Goal: Task Accomplishment & Management: Manage account settings

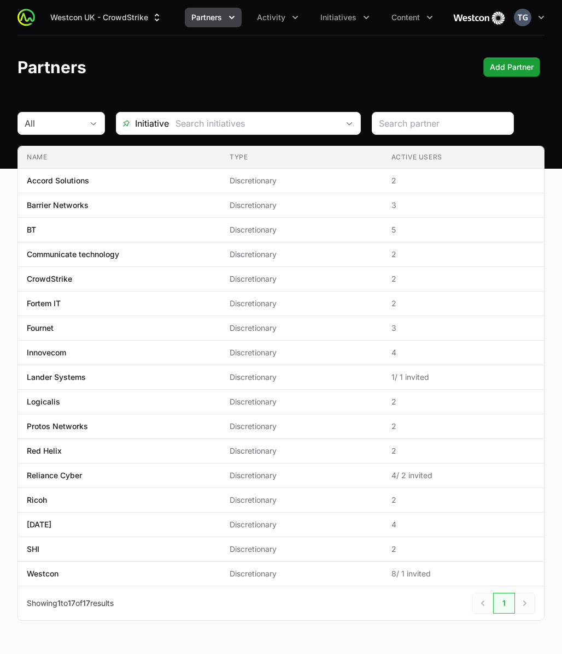
click at [211, 15] on span "Partners" at bounding box center [206, 17] width 31 height 11
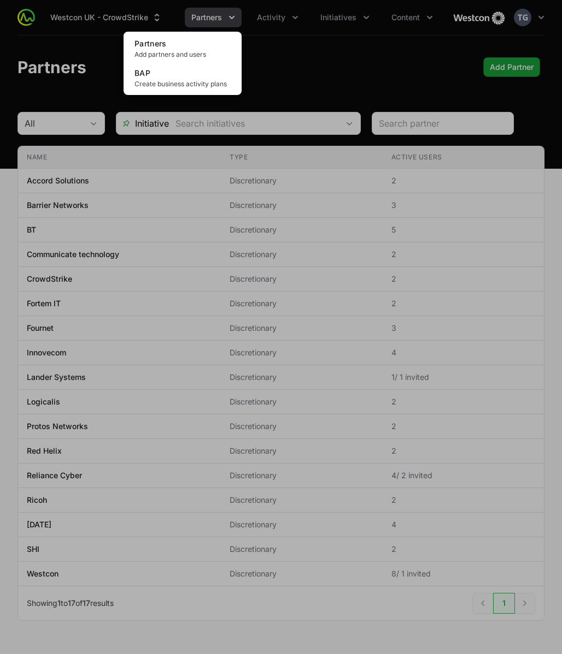
click at [173, 11] on div "Partners menu" at bounding box center [281, 327] width 562 height 654
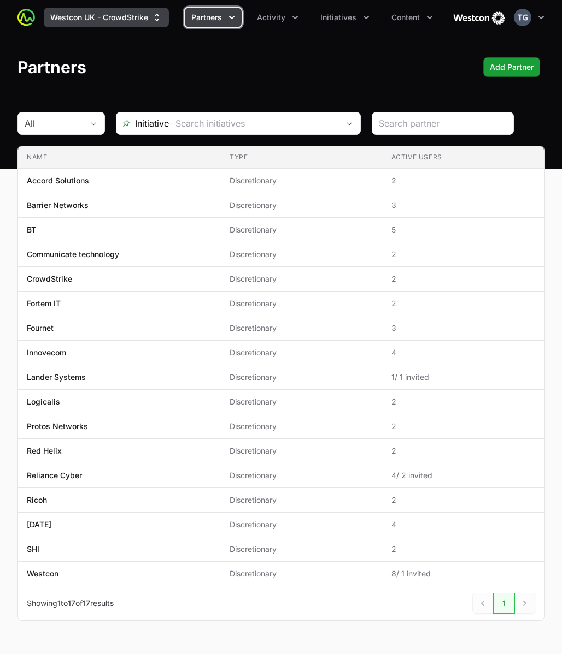
click at [146, 16] on button "Westcon UK - CrowdStrike" at bounding box center [106, 18] width 125 height 20
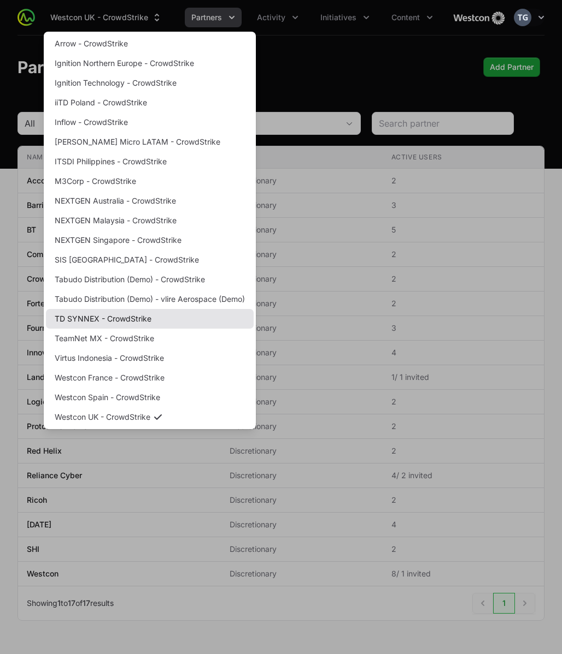
click at [158, 318] on link "TD SYNNEX - CrowdStrike" at bounding box center [150, 319] width 208 height 20
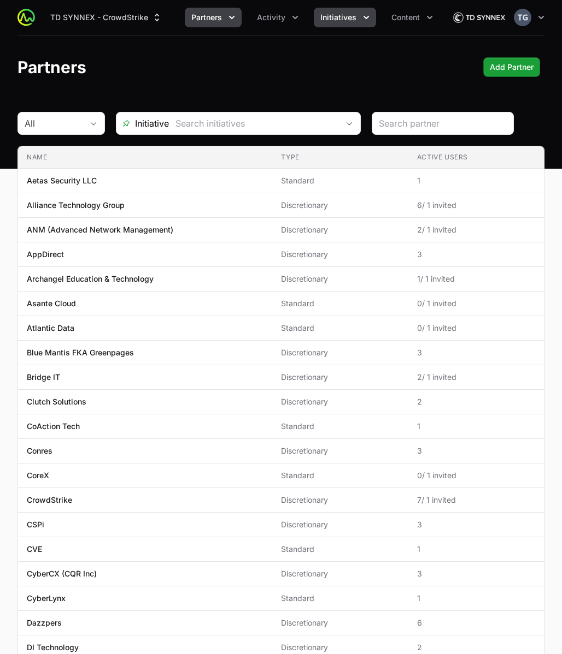
click at [351, 21] on span "Initiatives" at bounding box center [338, 17] width 36 height 11
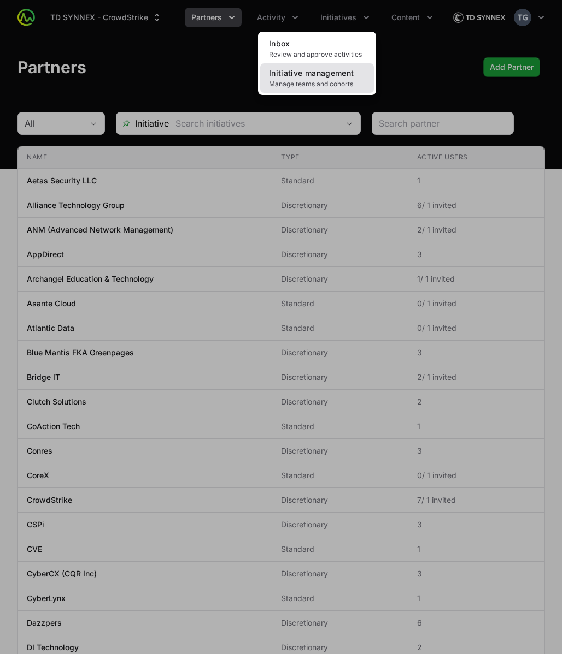
click at [338, 75] on span "Initiative management" at bounding box center [311, 72] width 85 height 9
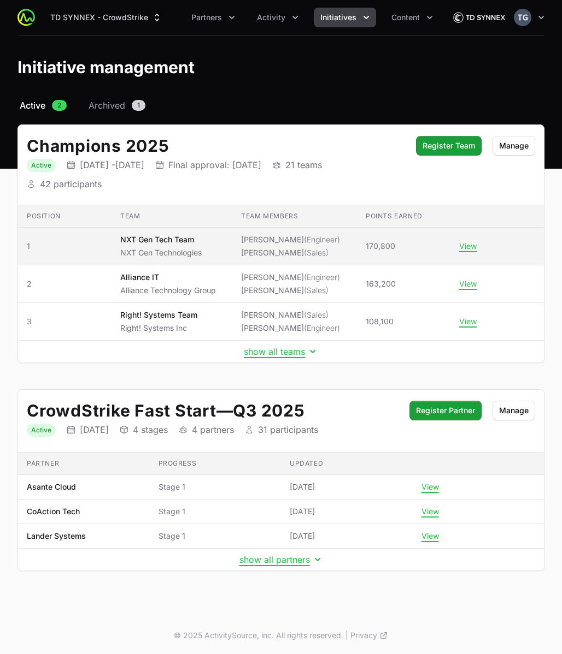
click at [263, 247] on li "[PERSON_NAME] (Sales)" at bounding box center [290, 252] width 99 height 11
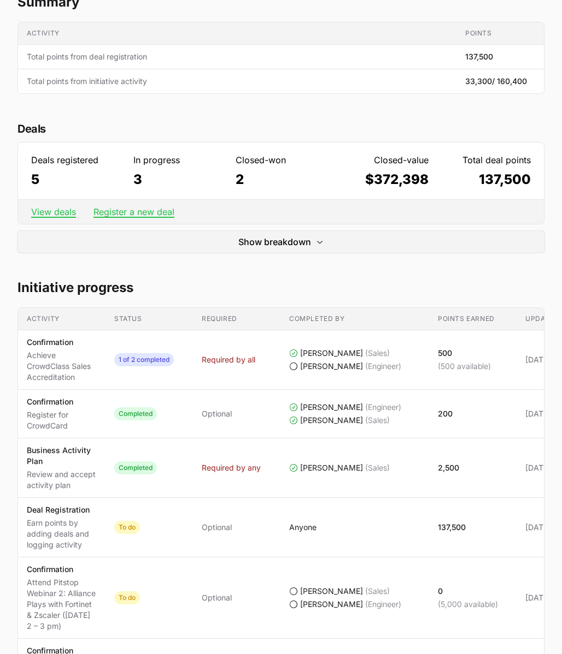
scroll to position [249, 0]
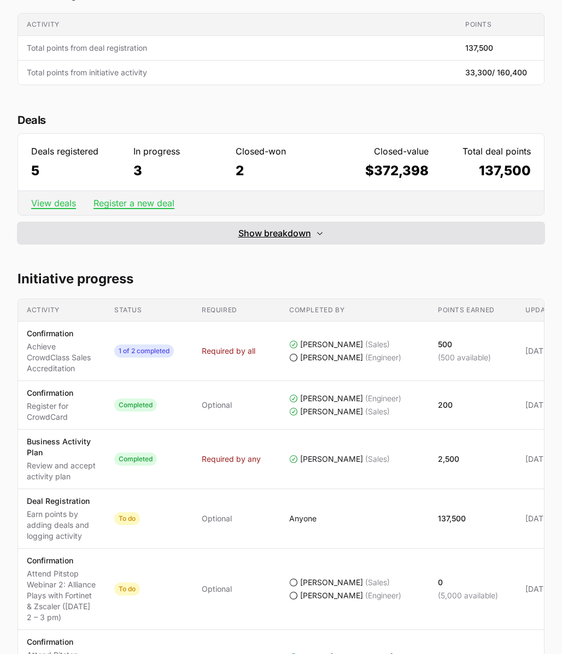
click at [269, 231] on span "Show breakdown" at bounding box center [274, 233] width 73 height 13
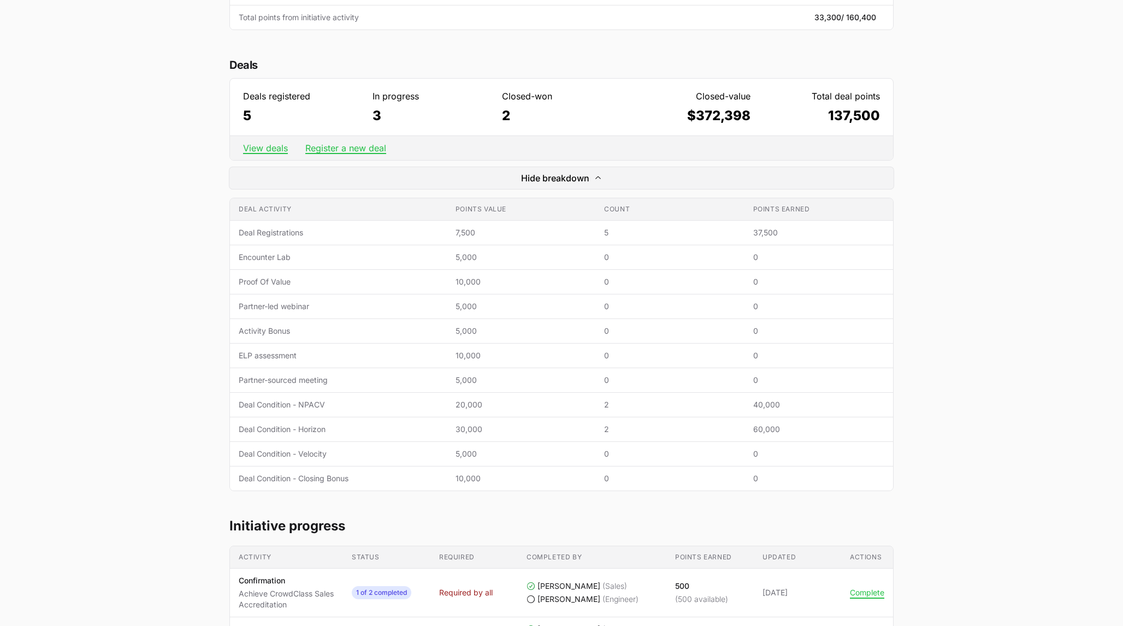
scroll to position [0, 0]
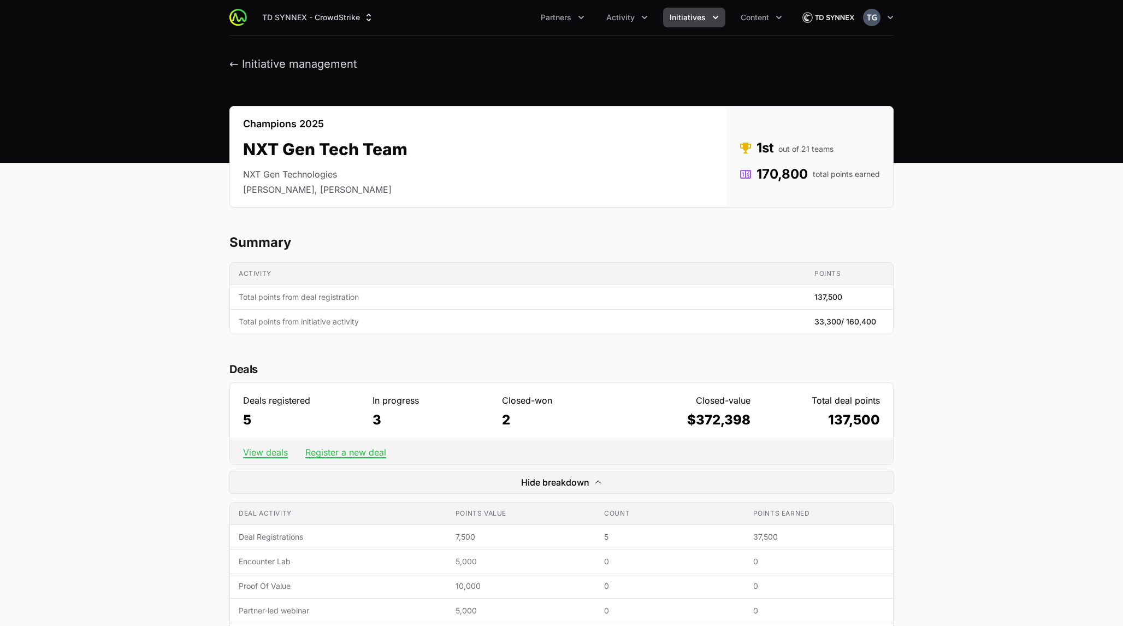
click at [561, 19] on span "Initiatives" at bounding box center [688, 17] width 36 height 11
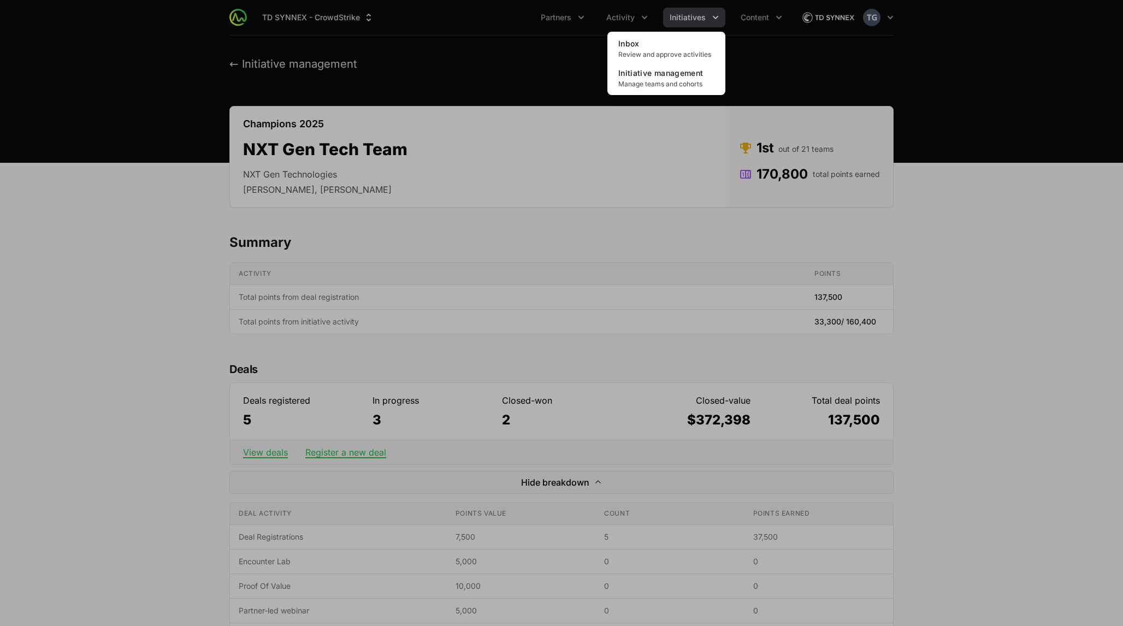
click at [561, 17] on div "Initiatives menu" at bounding box center [561, 313] width 1123 height 626
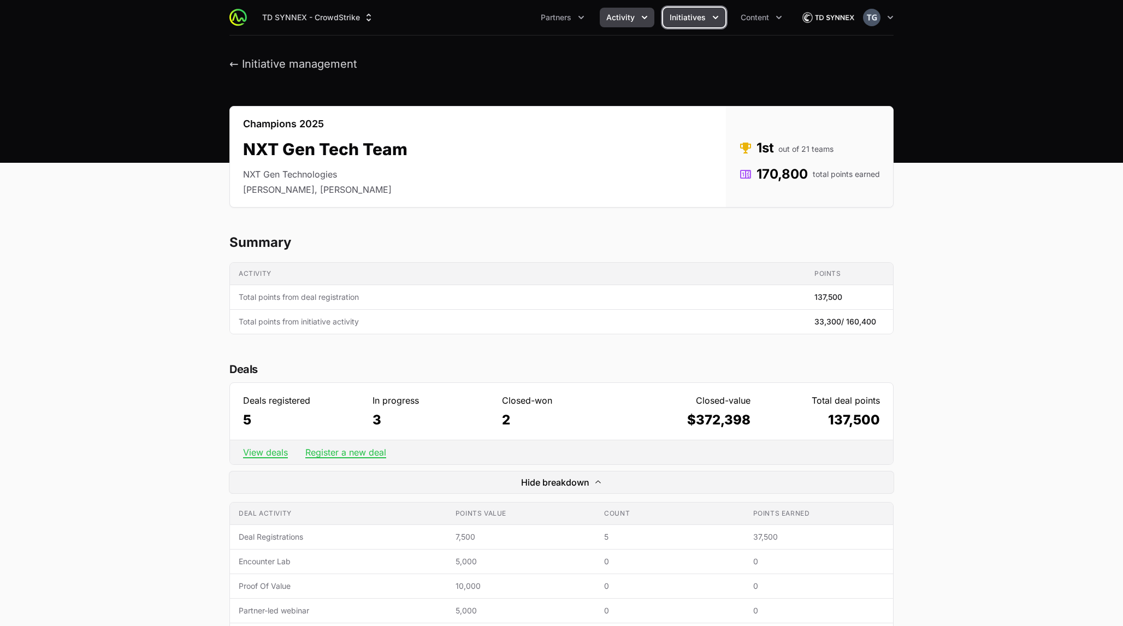
click at [561, 17] on span "Activity" at bounding box center [620, 17] width 28 height 11
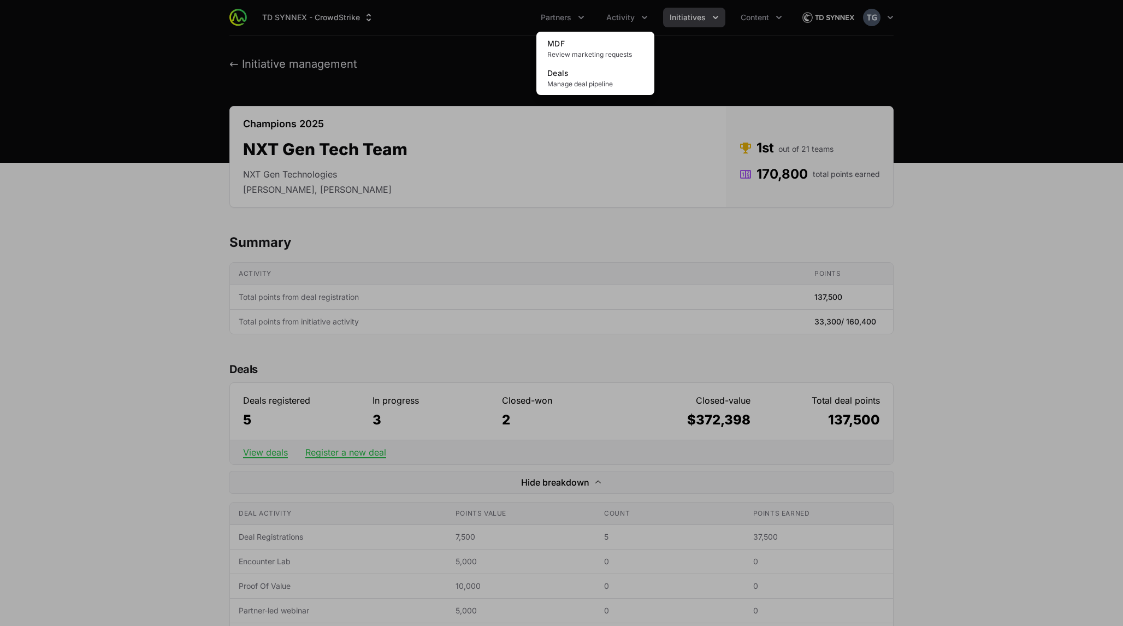
click at [561, 19] on div "Activity menu" at bounding box center [561, 313] width 1123 height 626
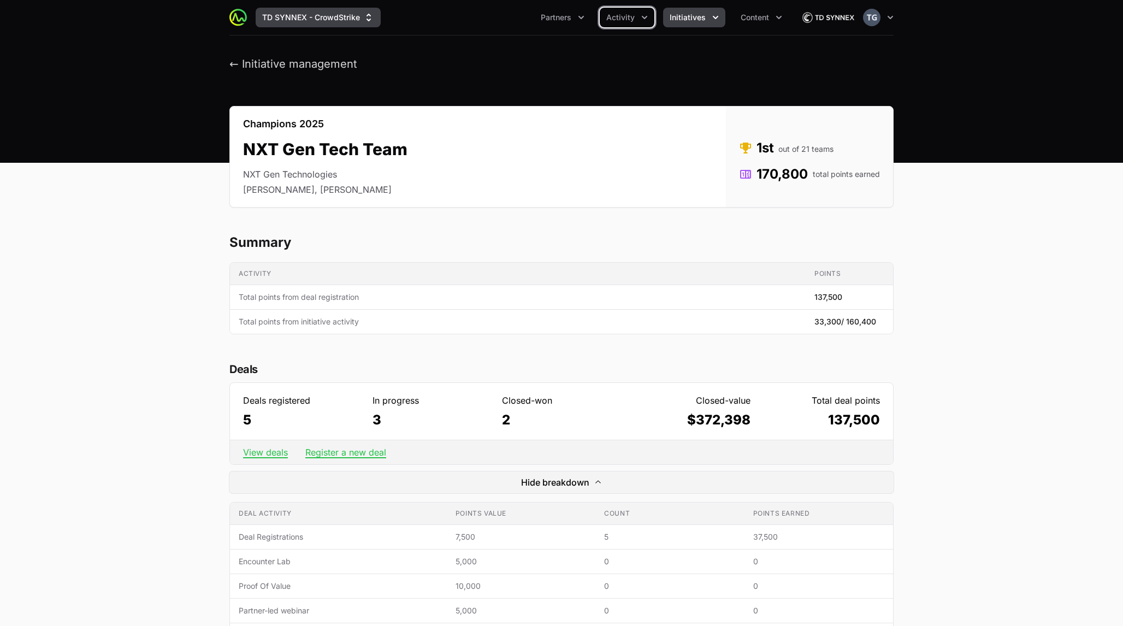
click at [340, 22] on button "TD SYNNEX - CrowdStrike" at bounding box center [318, 18] width 125 height 20
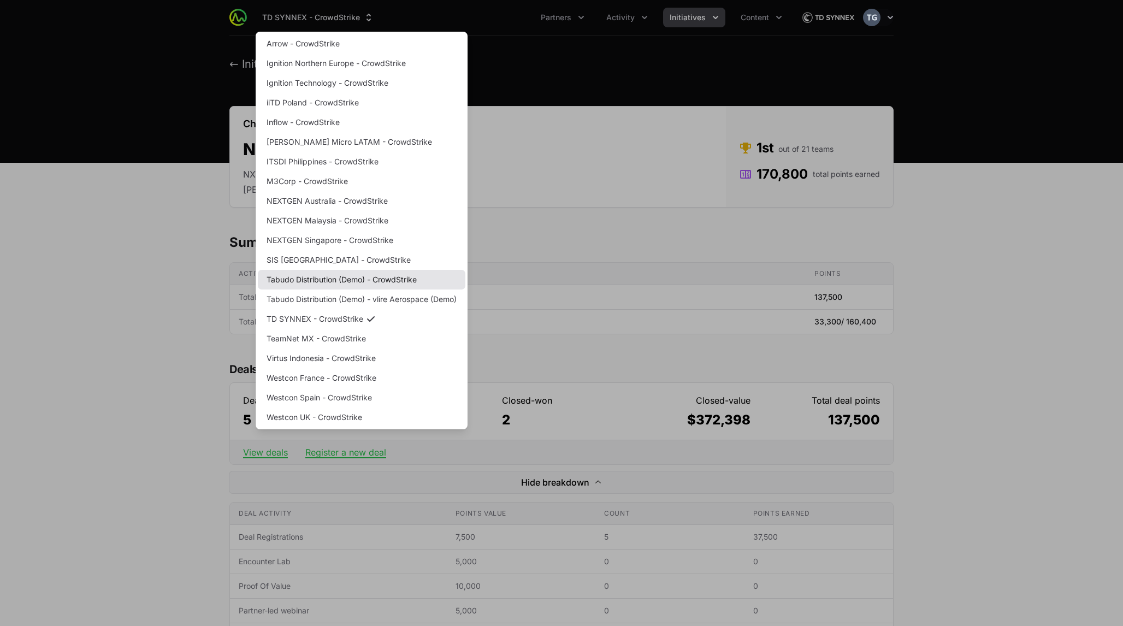
click at [371, 281] on link "Tabudo Distribution (Demo) - CrowdStrike" at bounding box center [362, 280] width 208 height 20
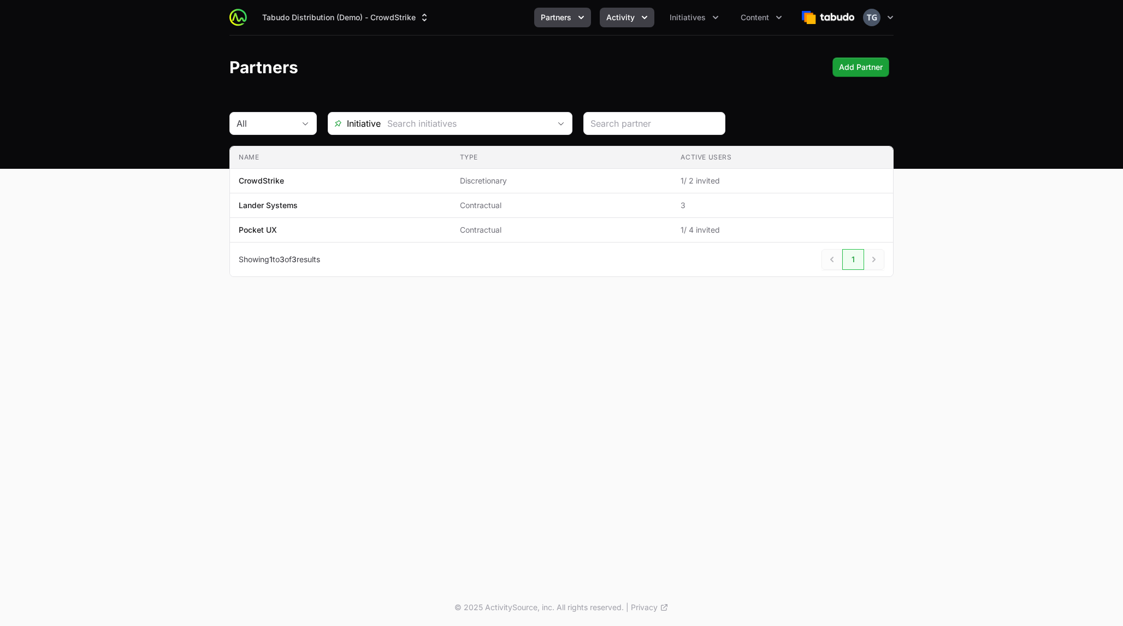
click at [561, 23] on button "Activity" at bounding box center [627, 18] width 55 height 20
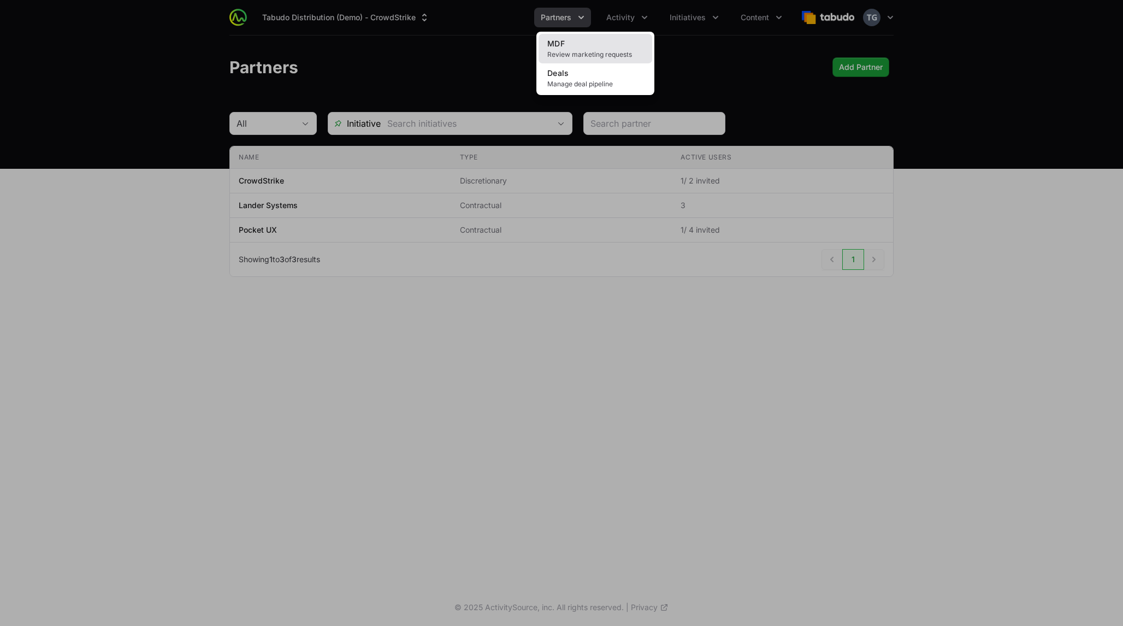
click at [561, 38] on link "MDF Review marketing requests" at bounding box center [596, 48] width 114 height 29
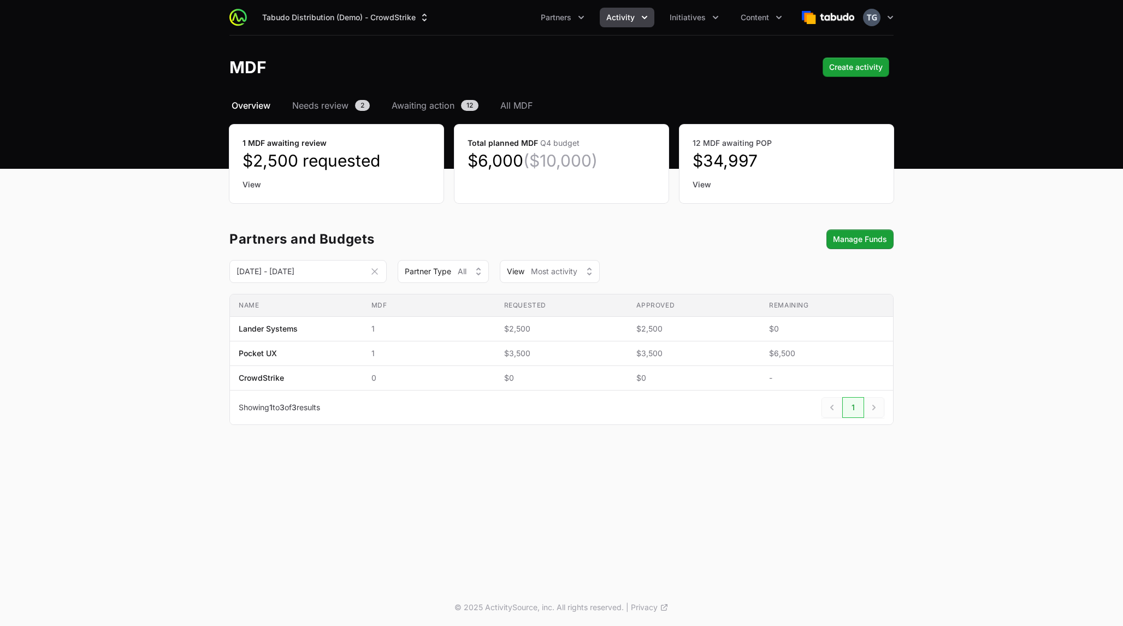
click at [561, 16] on span "Activity" at bounding box center [620, 17] width 28 height 11
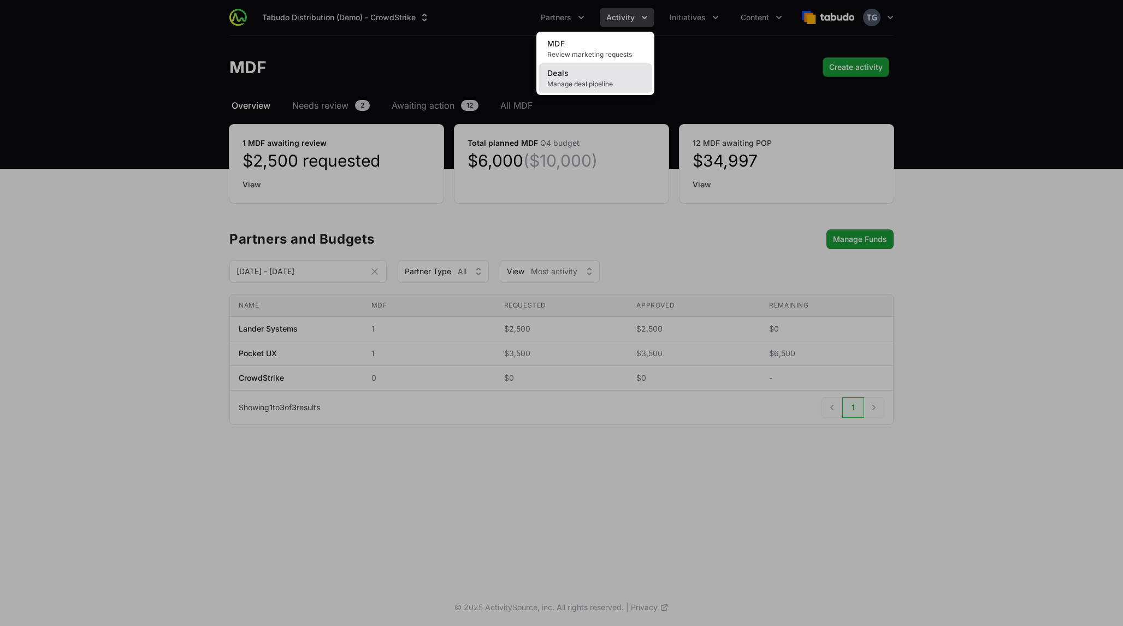
click at [561, 75] on link "Deals Manage deal pipeline" at bounding box center [596, 77] width 114 height 29
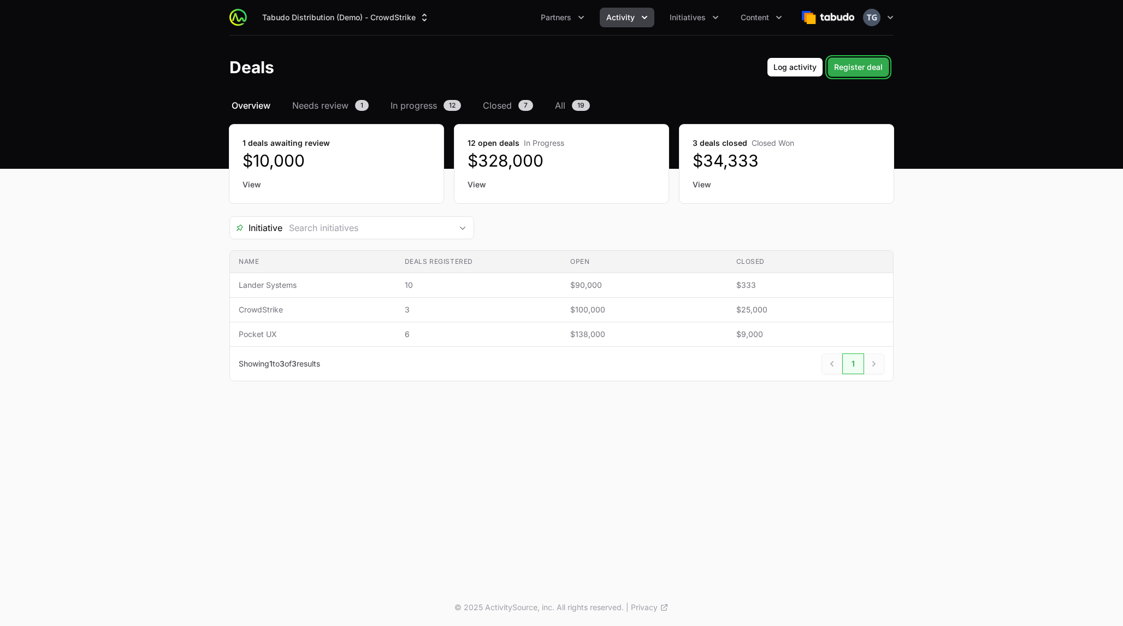
click at [561, 66] on span "Register deal" at bounding box center [858, 67] width 49 height 13
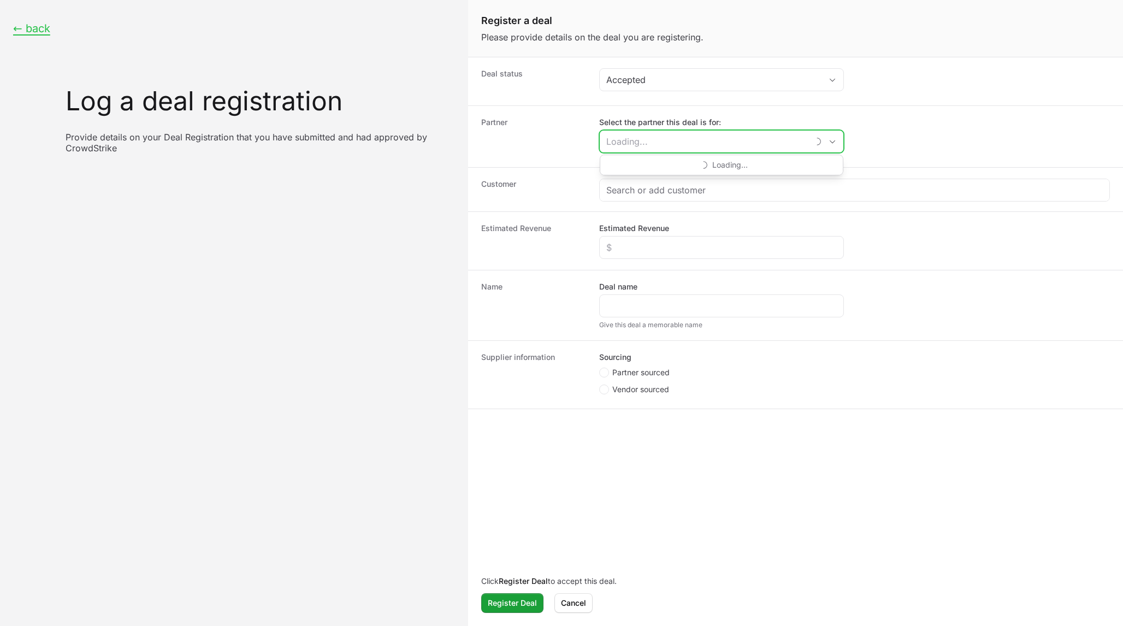
click at [561, 141] on input "Select the partner this deal is for:" at bounding box center [704, 142] width 209 height 22
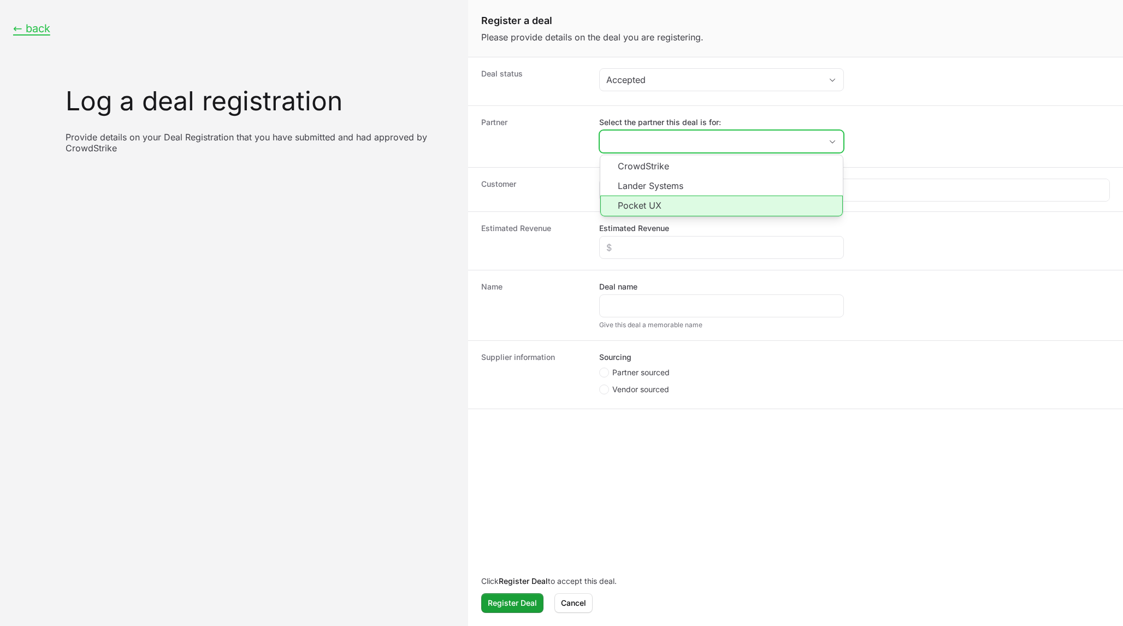
click at [561, 201] on li "Pocket UX" at bounding box center [721, 206] width 243 height 21
type input "Pocket UX"
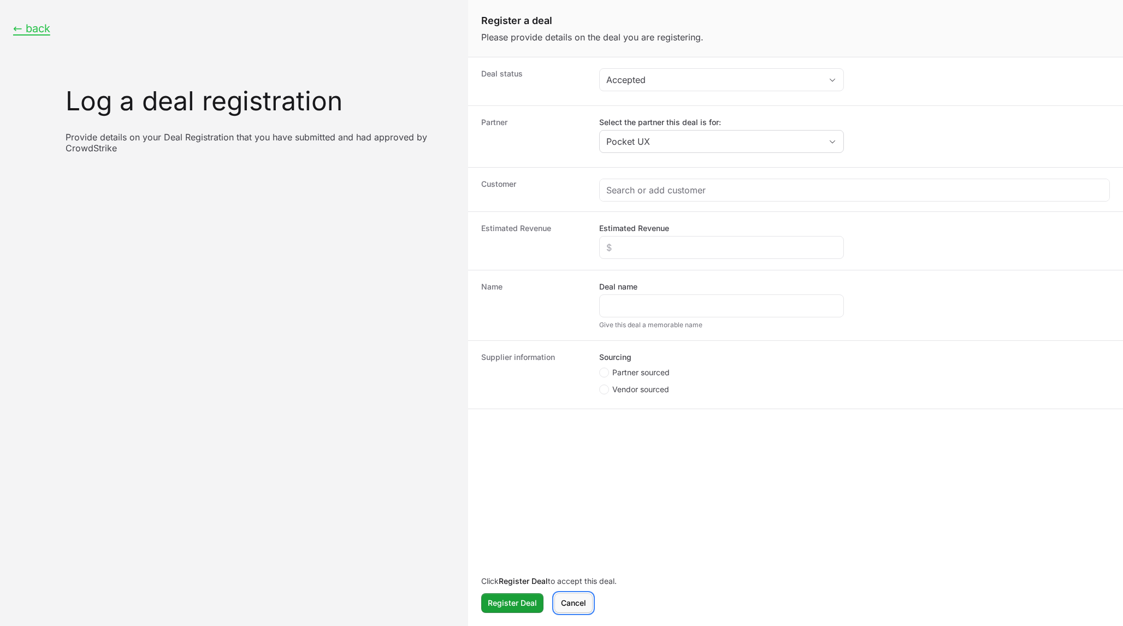
click at [561, 599] on span "Cancel" at bounding box center [573, 602] width 25 height 13
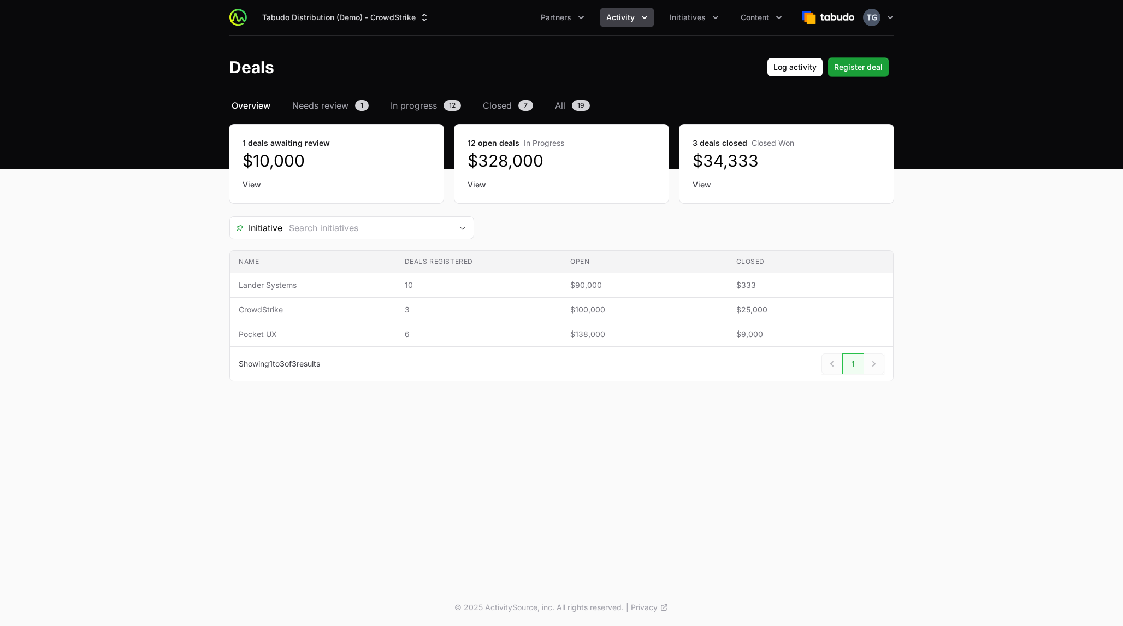
click at [561, 10] on button "Activity" at bounding box center [627, 18] width 55 height 20
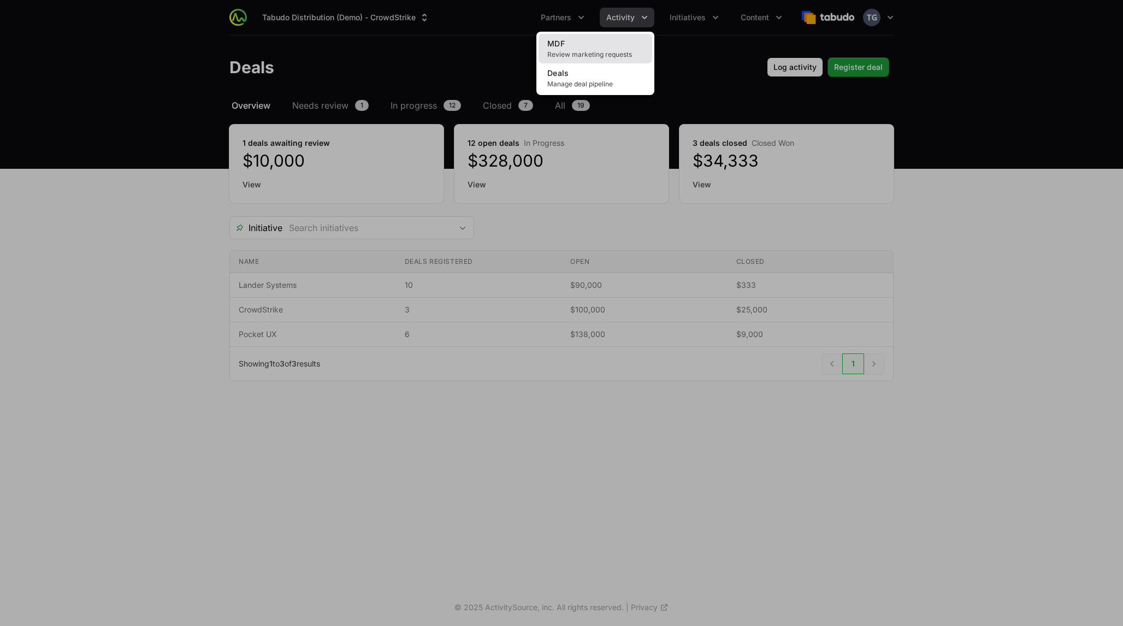
click at [561, 50] on span "Review marketing requests" at bounding box center [595, 54] width 96 height 9
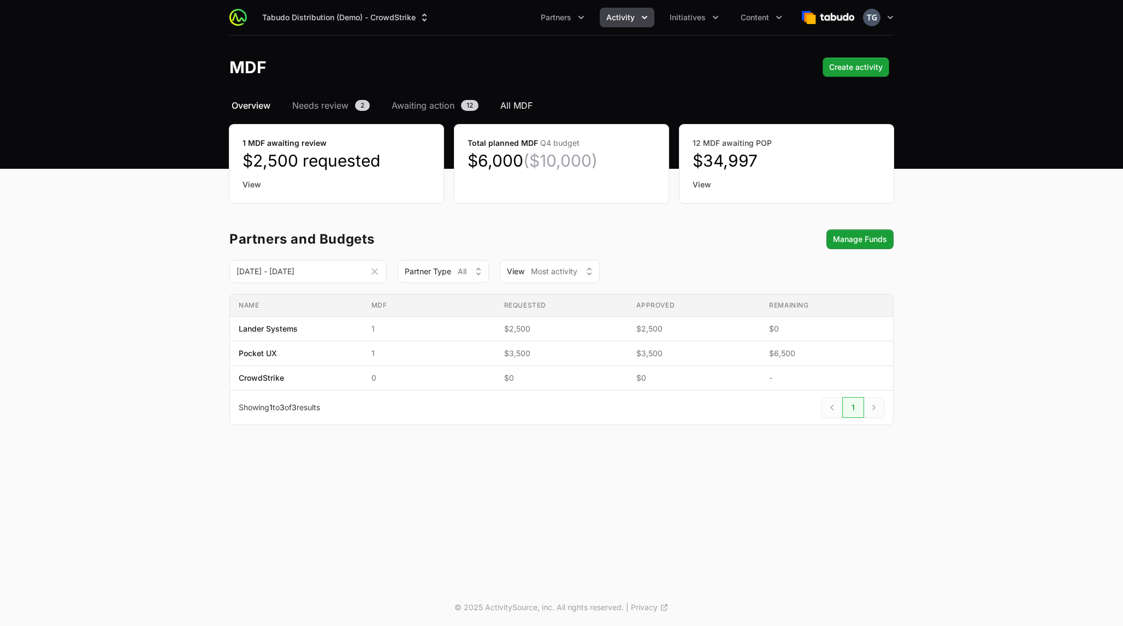
click at [526, 102] on span "All MDF" at bounding box center [516, 105] width 32 height 13
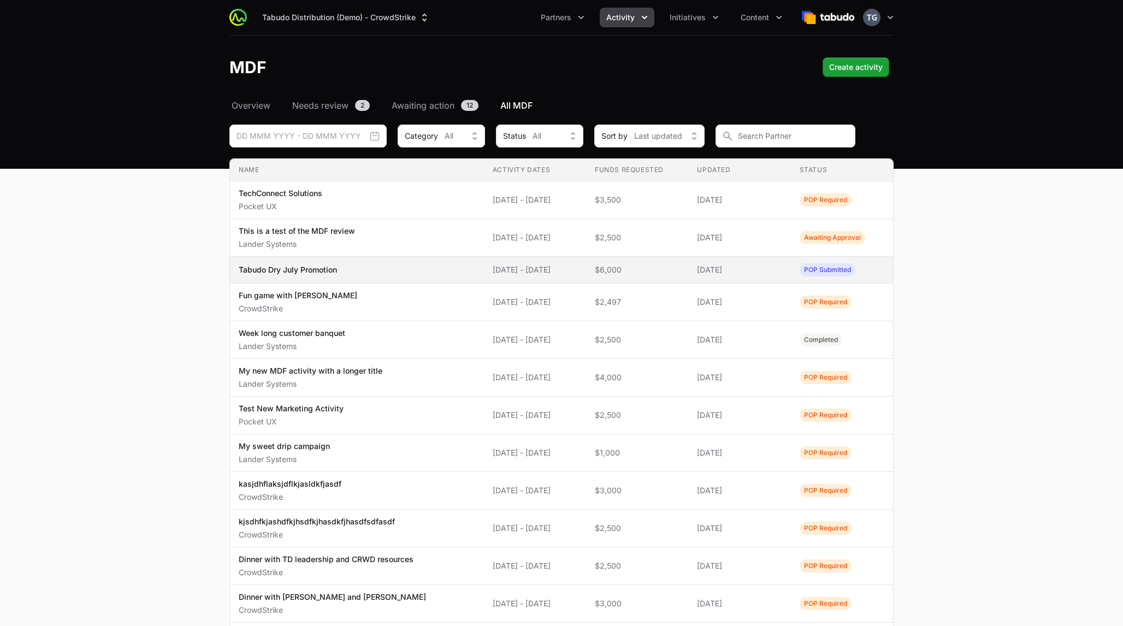
click at [381, 275] on td "Name Tabudo Dry July Promotion" at bounding box center [357, 270] width 254 height 27
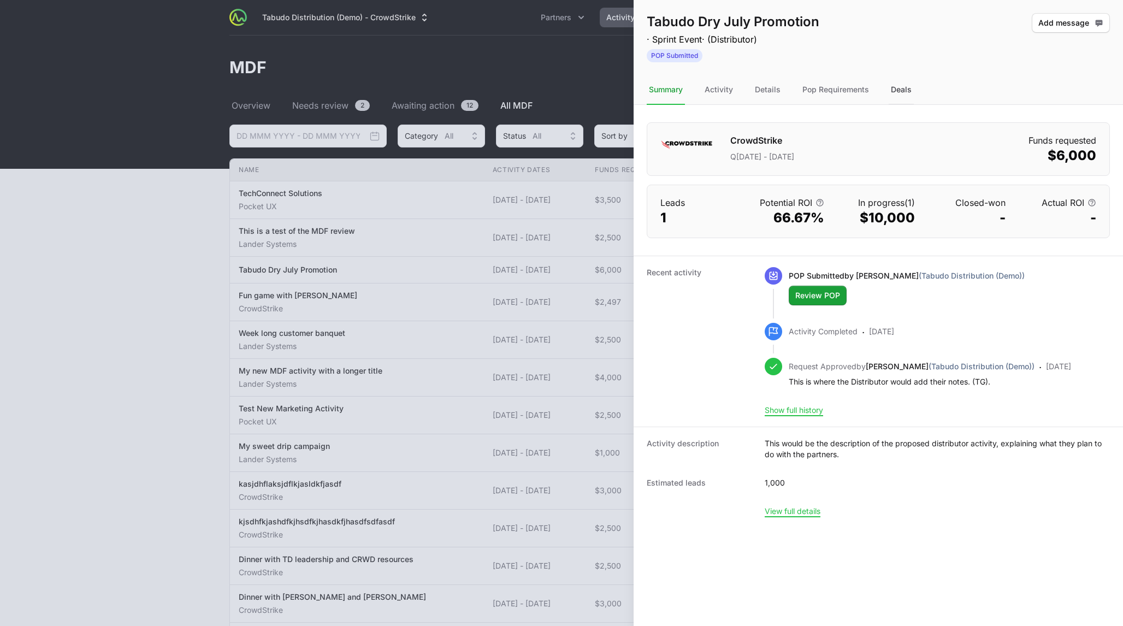
click at [561, 83] on div "Deals" at bounding box center [901, 89] width 25 height 29
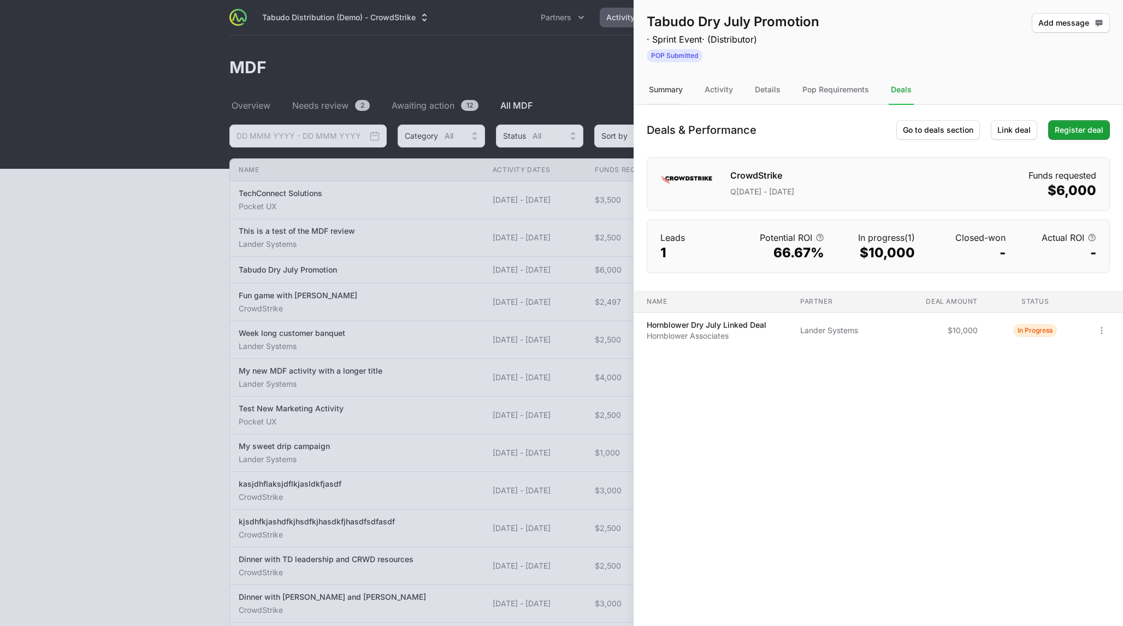
click at [561, 89] on div "Summary" at bounding box center [666, 89] width 38 height 29
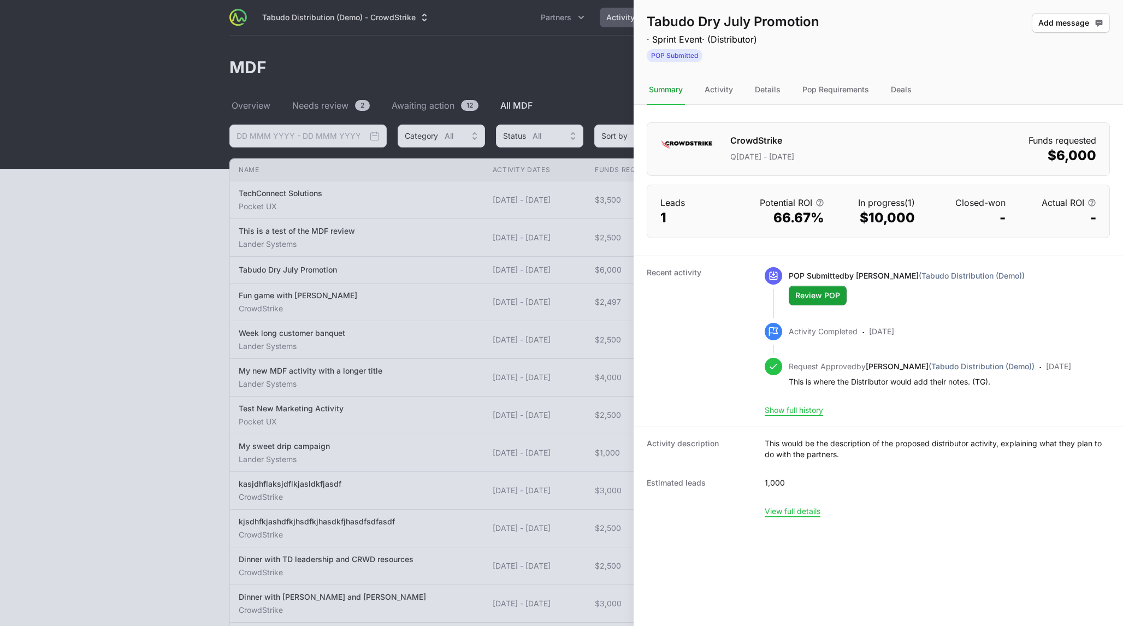
drag, startPoint x: 662, startPoint y: 217, endPoint x: 671, endPoint y: 218, distance: 9.3
click at [561, 218] on dd "1" at bounding box center [696, 217] width 73 height 17
click at [561, 199] on dt "Potential ROI" at bounding box center [787, 202] width 73 height 13
drag, startPoint x: 759, startPoint y: 200, endPoint x: 831, endPoint y: 218, distance: 73.8
click at [561, 218] on dl "Leads 1 Potential ROI 66.67% In progress (1) $10,000 Closed-won - Actual ROI -" at bounding box center [878, 211] width 462 height 52
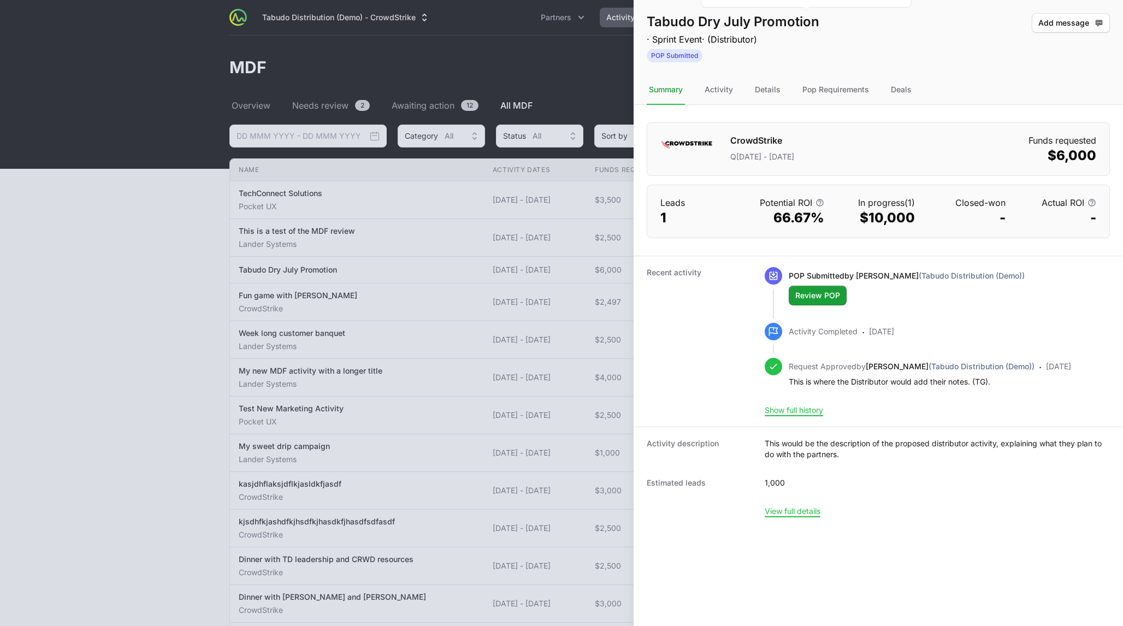
click at [561, 201] on icon "button" at bounding box center [820, 202] width 9 height 9
click at [561, 235] on dl "Leads 1 Potential ROI 66.67% In progress (1) $10,000 Closed-won - Actual ROI -" at bounding box center [878, 211] width 462 height 52
click at [561, 200] on icon "button" at bounding box center [1092, 202] width 9 height 9
click at [561, 235] on dl "Leads 1 Potential ROI 66.67% In progress (1) $10,000 Closed-won - Actual ROI -" at bounding box center [878, 211] width 462 height 52
click at [561, 127] on div "CrowdStrike Q[DATE] - [DATE] Funds requested $6,000" at bounding box center [878, 149] width 463 height 54
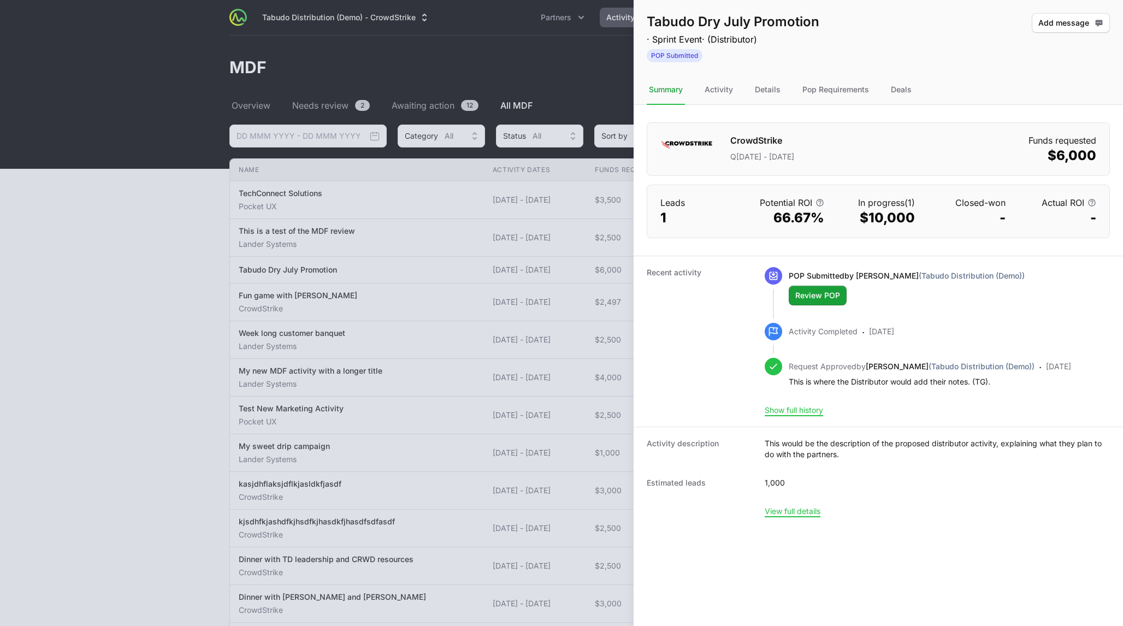
drag, startPoint x: 774, startPoint y: 220, endPoint x: 821, endPoint y: 220, distance: 47.0
click at [561, 220] on dd "66.67%" at bounding box center [787, 217] width 73 height 17
click at [561, 238] on dl "CrowdStrike Q[DATE] - [DATE] Funds requested $6,000 Leads 1 Potential ROI 66.67…" at bounding box center [878, 316] width 489 height 423
drag, startPoint x: 1089, startPoint y: 217, endPoint x: 1096, endPoint y: 219, distance: 7.3
click at [561, 219] on dd "-" at bounding box center [1059, 217] width 73 height 17
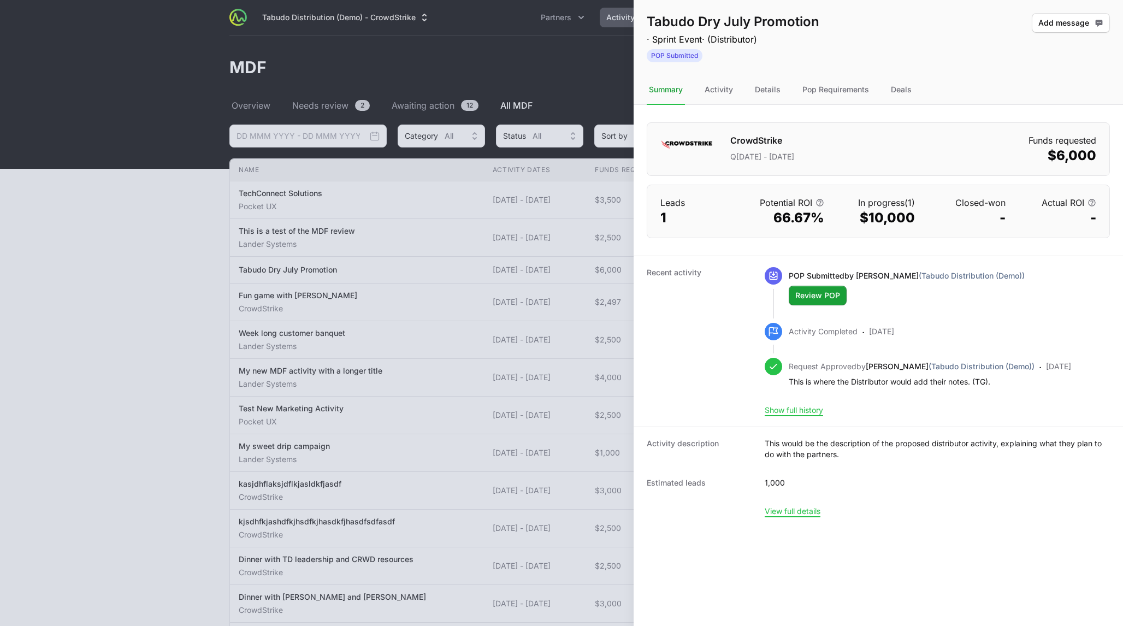
click at [561, 222] on dd "-" at bounding box center [1059, 217] width 73 height 17
click at [561, 90] on div "Deals" at bounding box center [901, 89] width 25 height 29
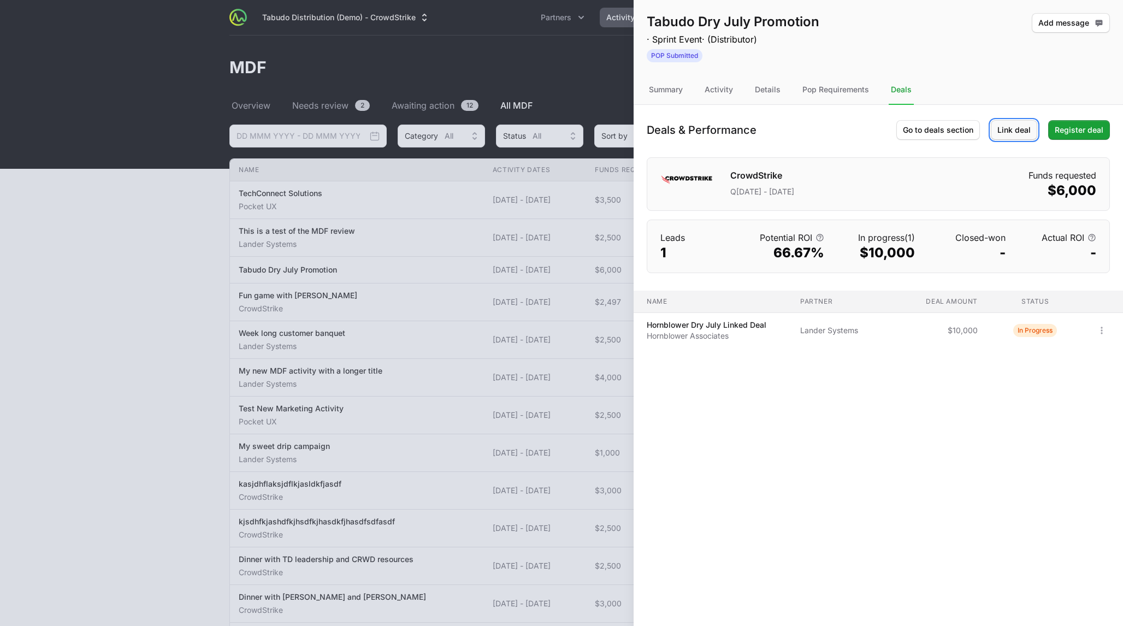
click at [561, 131] on span "Link deal" at bounding box center [1013, 129] width 33 height 13
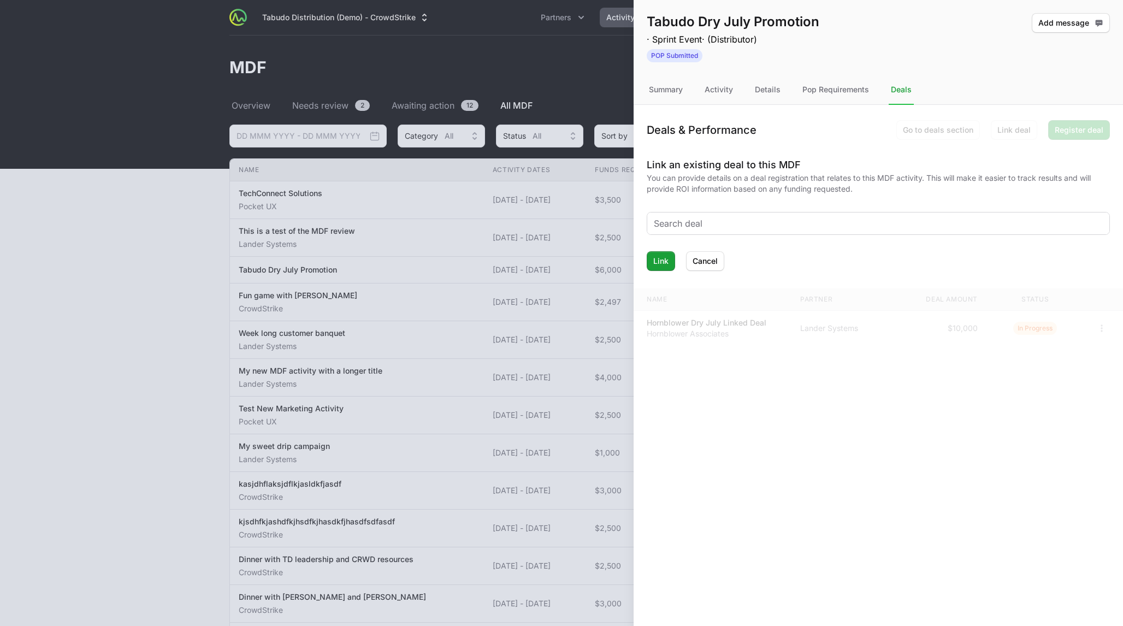
click at [561, 231] on div at bounding box center [878, 223] width 462 height 22
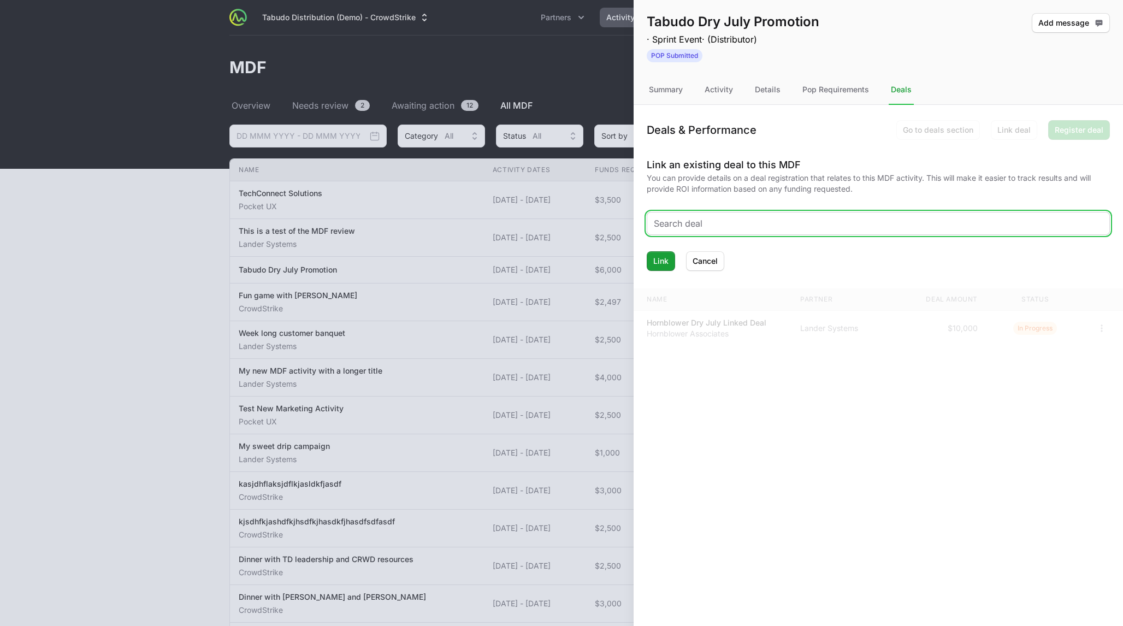
click at [561, 222] on input "text" at bounding box center [878, 223] width 449 height 13
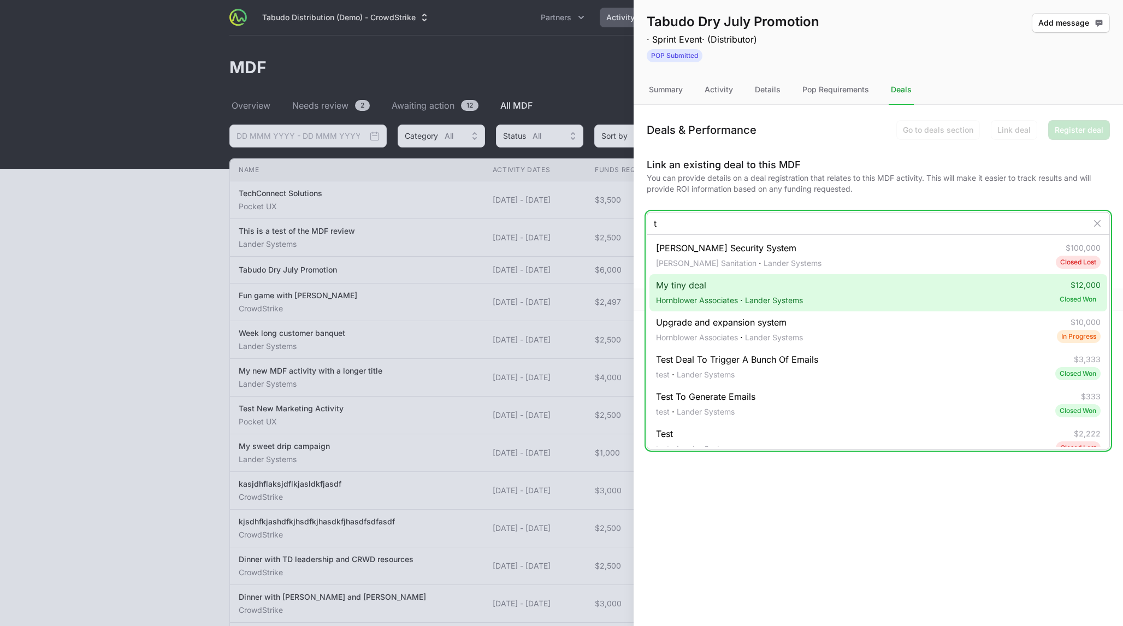
type input "t"
click at [561, 291] on div "My tiny deal Hornblower Associates · Lander Systems $12,000 Closed Won" at bounding box center [878, 292] width 458 height 37
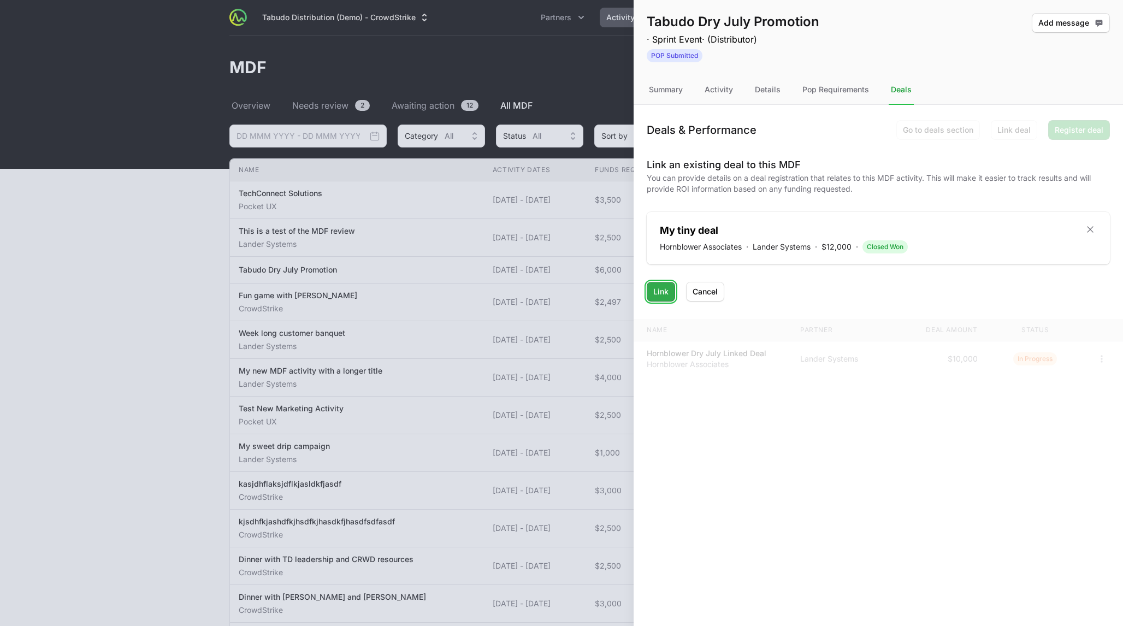
click at [561, 290] on span "Link" at bounding box center [660, 291] width 15 height 13
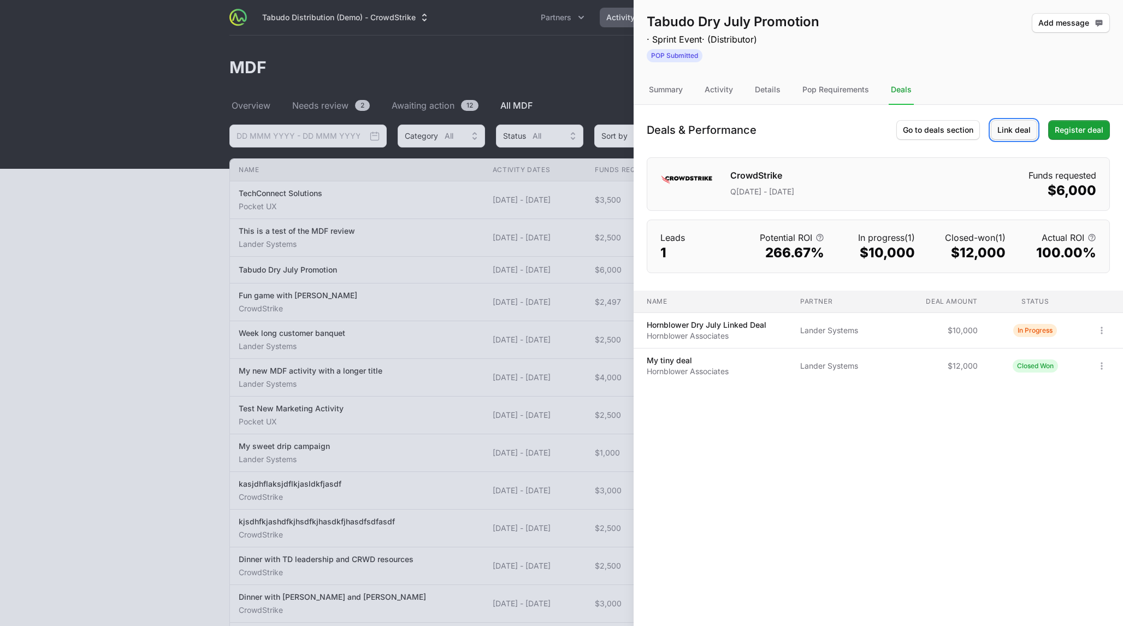
click at [561, 133] on span "Link deal" at bounding box center [1013, 129] width 33 height 13
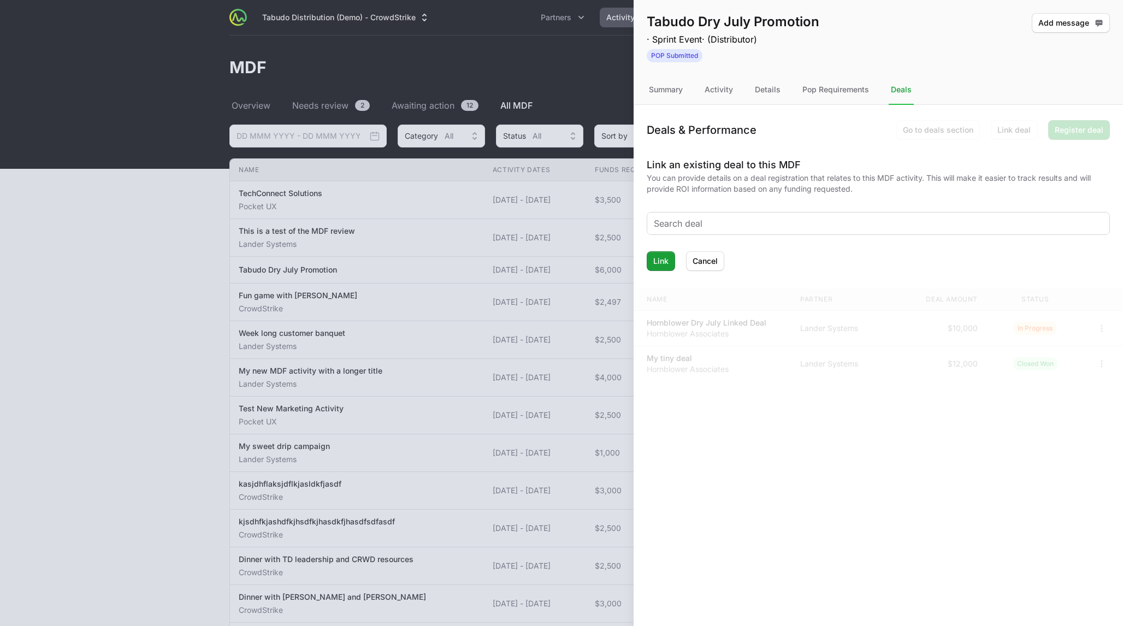
click at [561, 218] on input "text" at bounding box center [878, 223] width 449 height 13
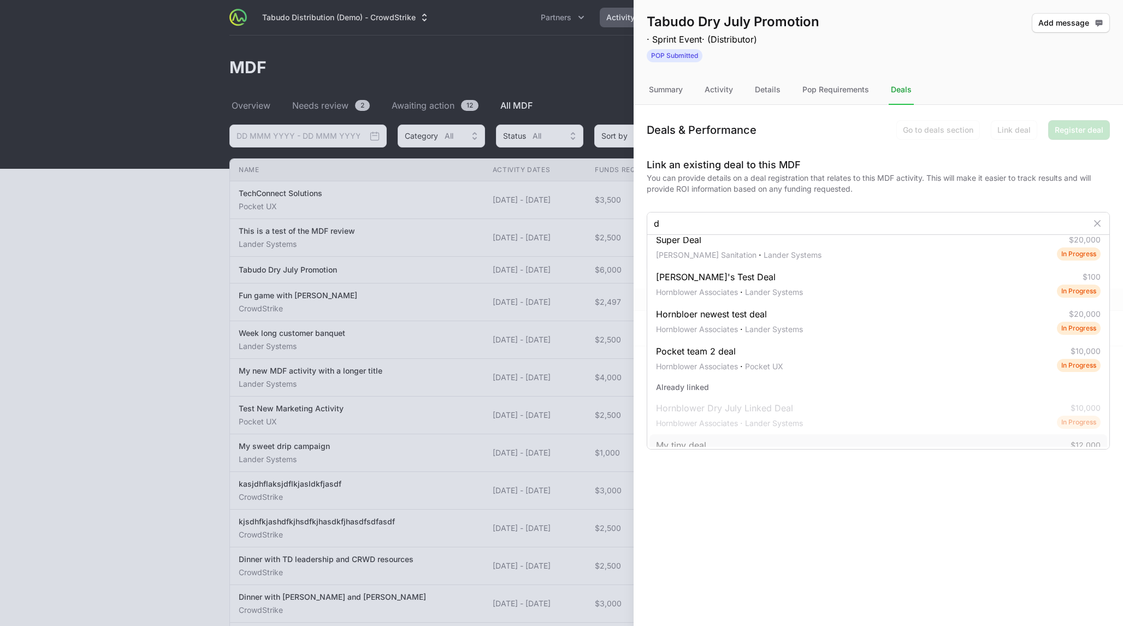
scroll to position [183, 0]
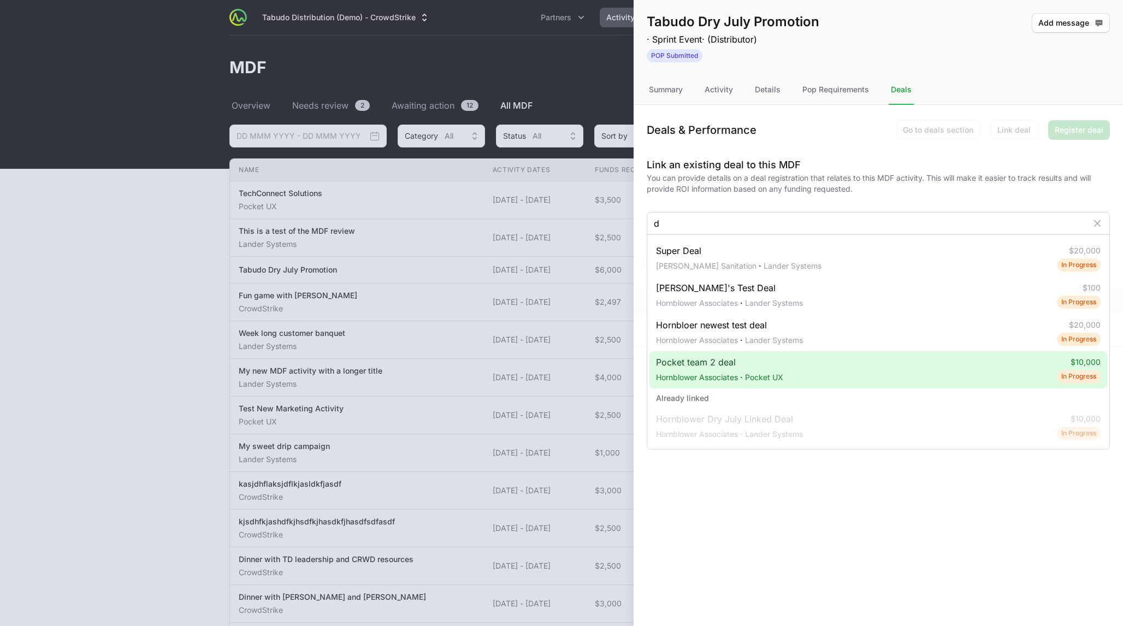
type input "d"
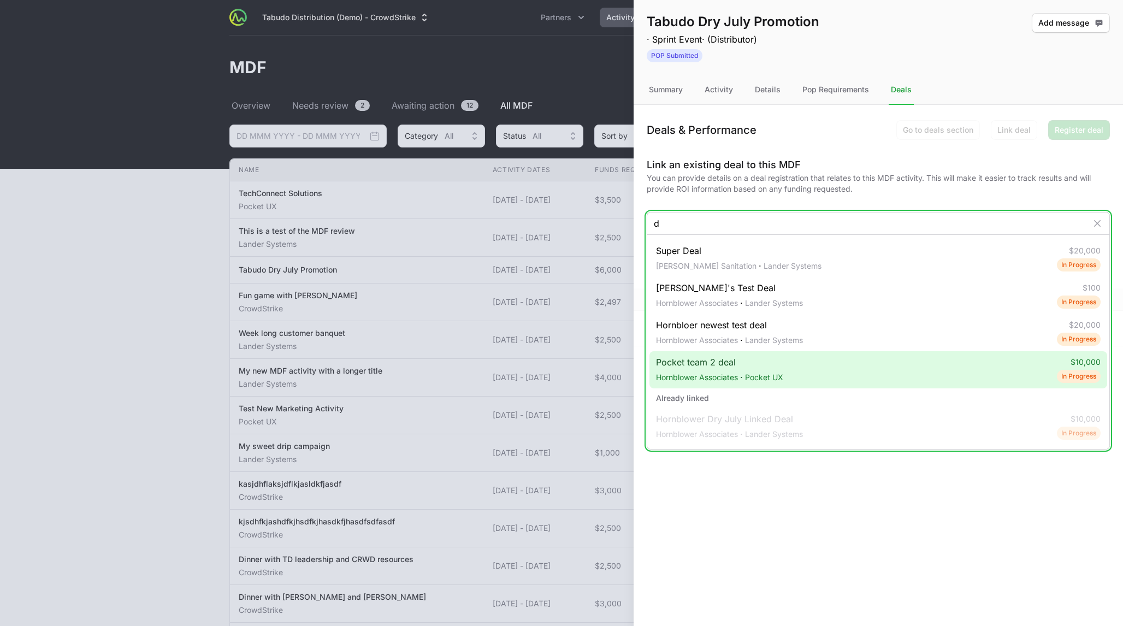
click at [561, 362] on div "Pocket team 2 deal Hornblower Associates · Pocket UX $10,000 In Progress" at bounding box center [878, 369] width 458 height 37
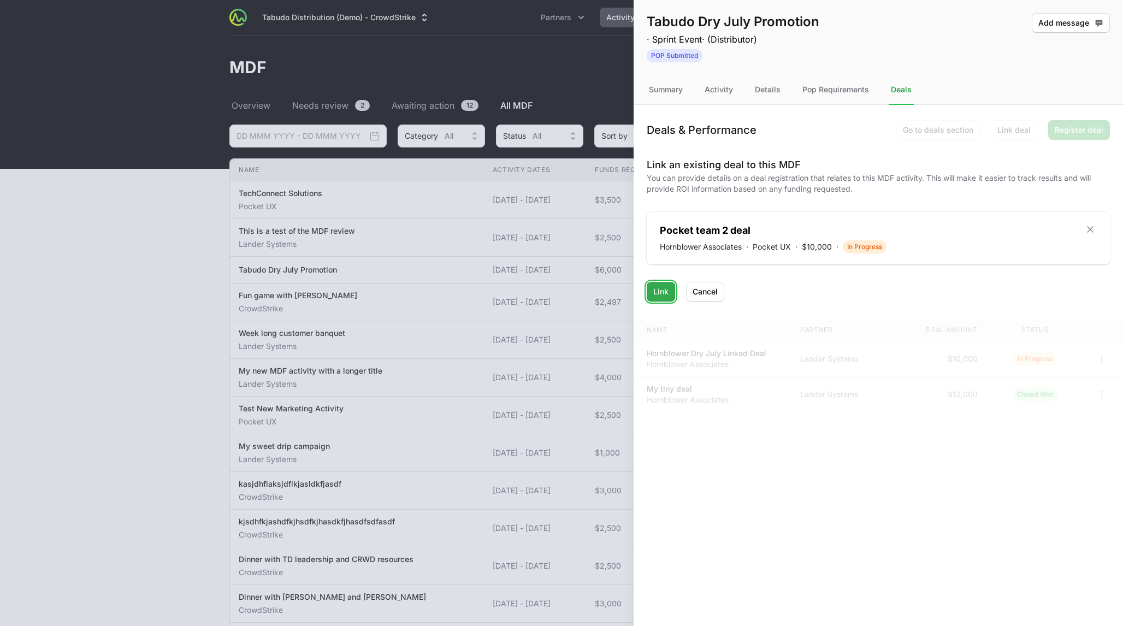
click at [561, 292] on span "Link" at bounding box center [660, 291] width 15 height 13
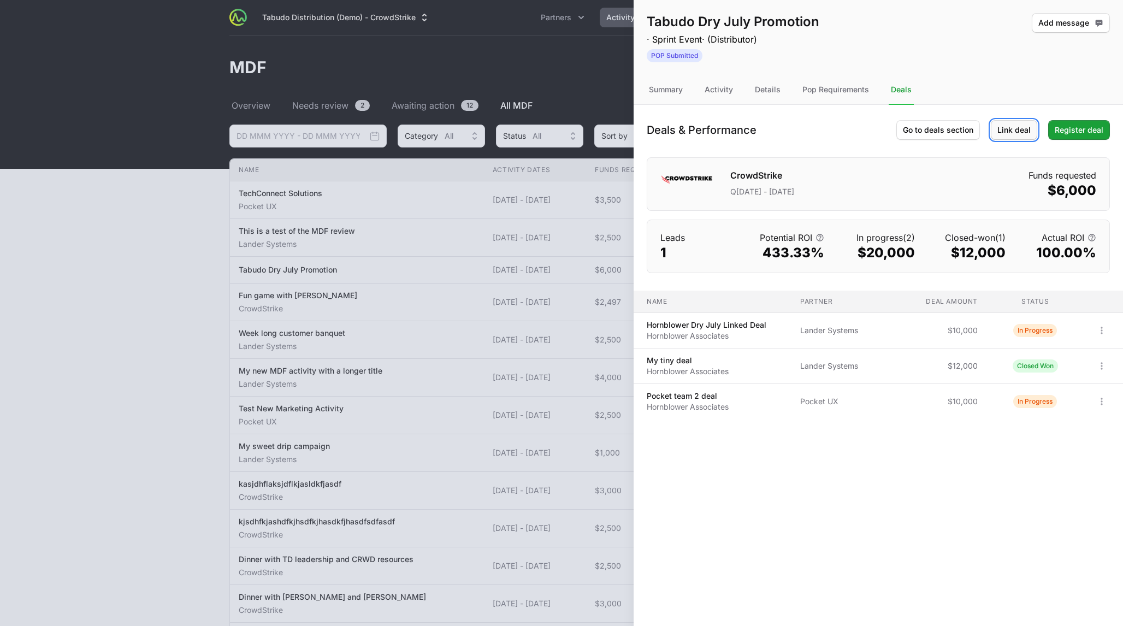
click at [561, 127] on span "Link deal" at bounding box center [1013, 129] width 33 height 13
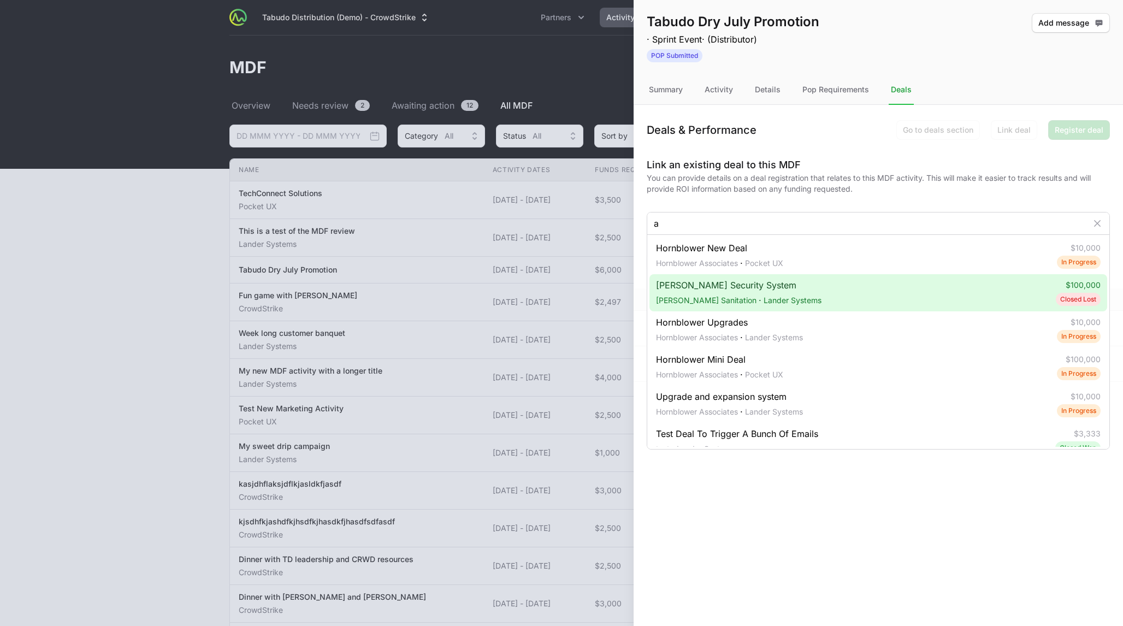
type input "a"
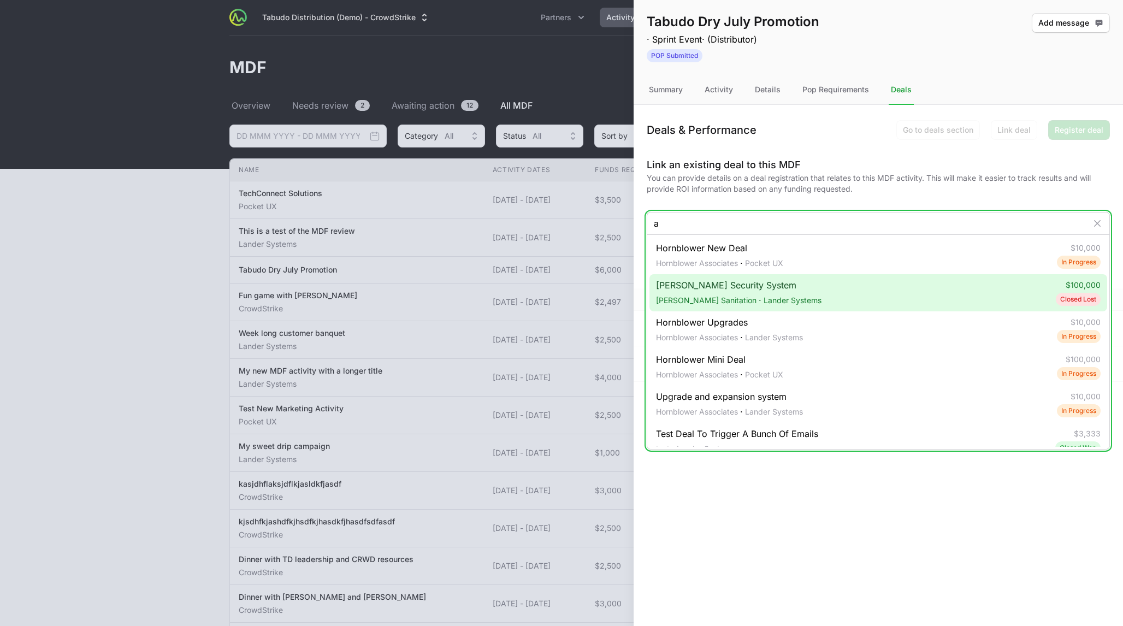
click at [561, 301] on div "[PERSON_NAME] Security System [PERSON_NAME] Sanitation · Lander Systems $100,00…" at bounding box center [878, 292] width 458 height 37
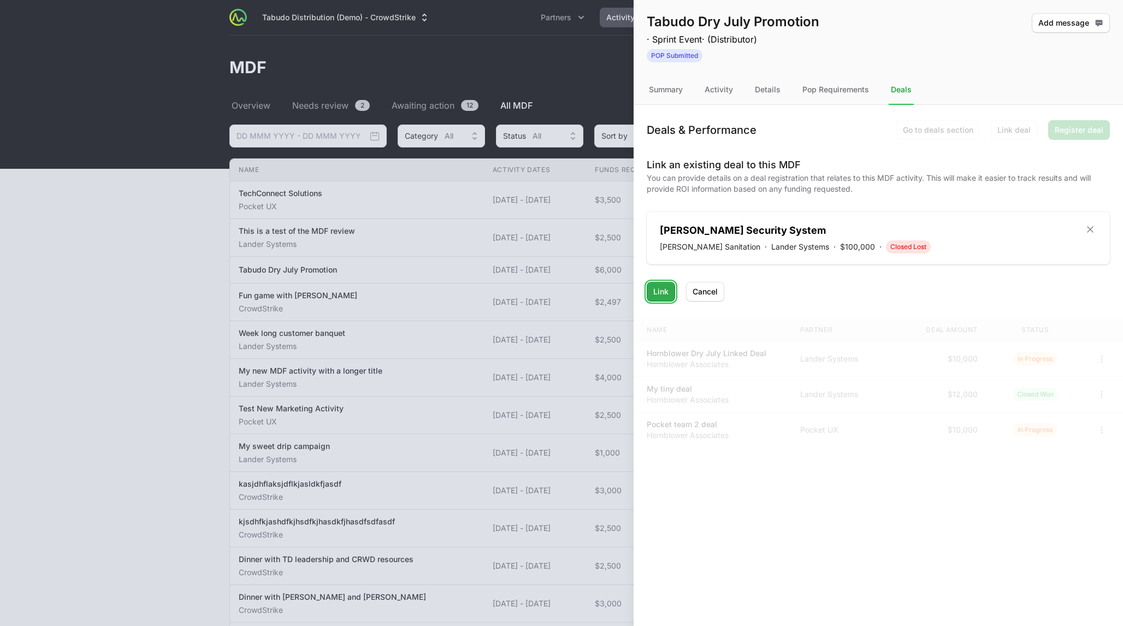
click at [561, 293] on span "Link" at bounding box center [660, 291] width 15 height 13
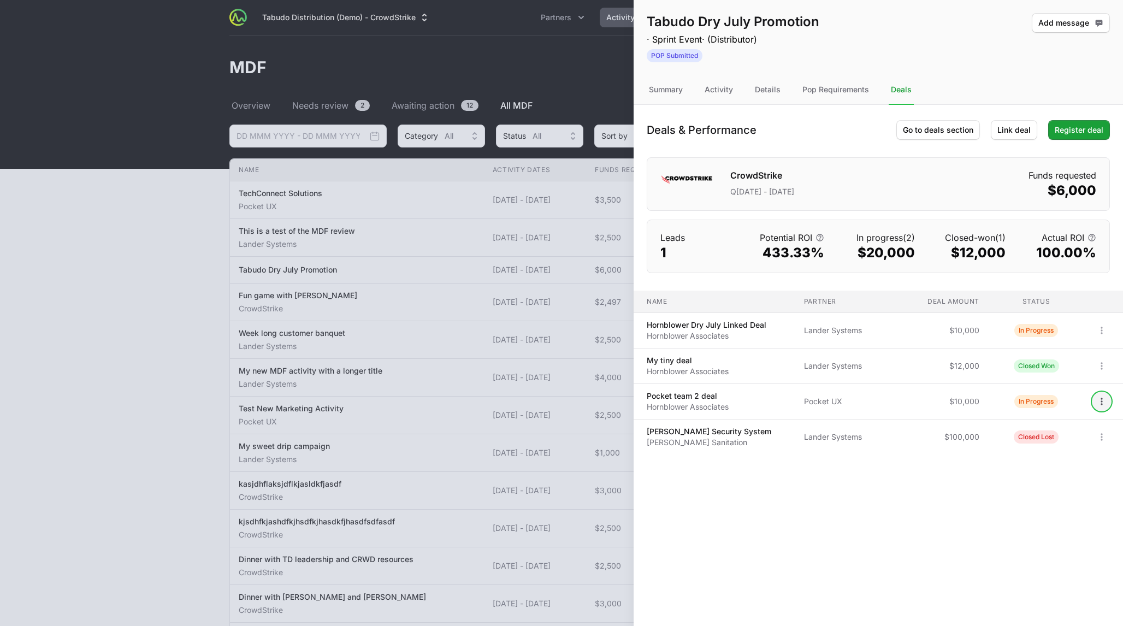
click at [561, 399] on button "Open options" at bounding box center [1101, 401] width 17 height 17
click at [561, 426] on div "View" at bounding box center [1063, 426] width 115 height 20
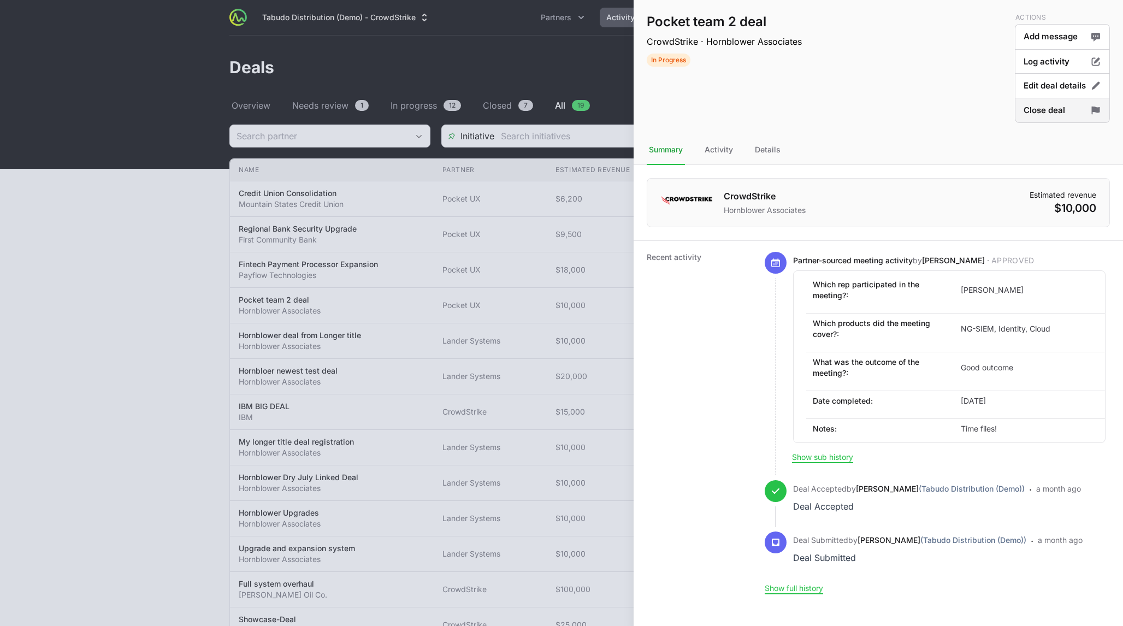
click at [561, 113] on button "Close deal" at bounding box center [1062, 111] width 95 height 26
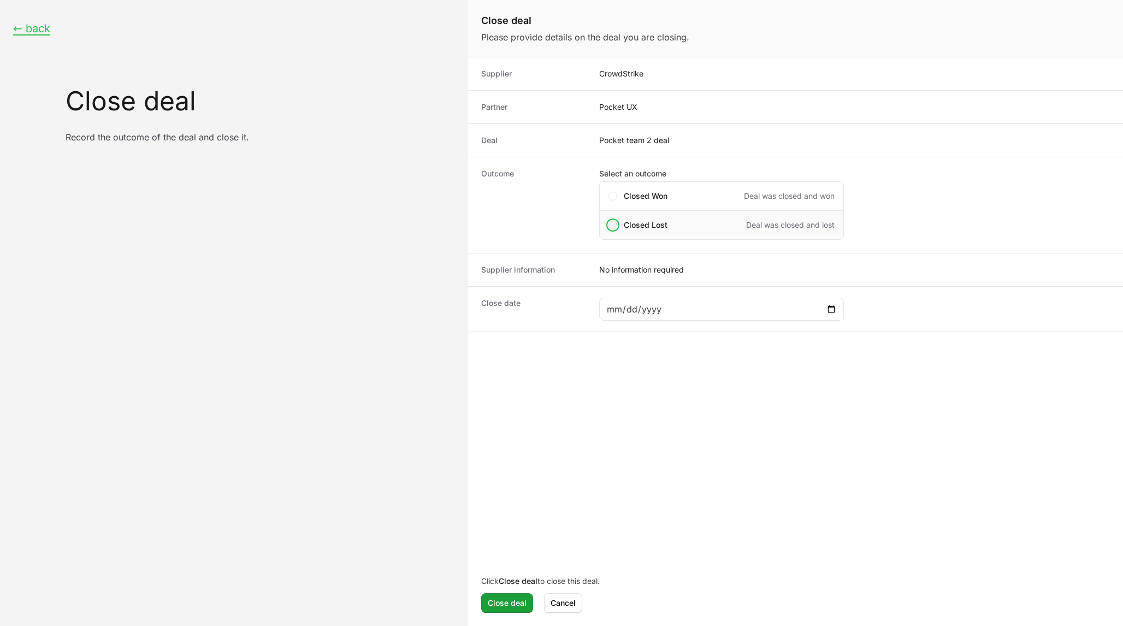
click at [561, 225] on span "Close deal form" at bounding box center [612, 224] width 3 height 3
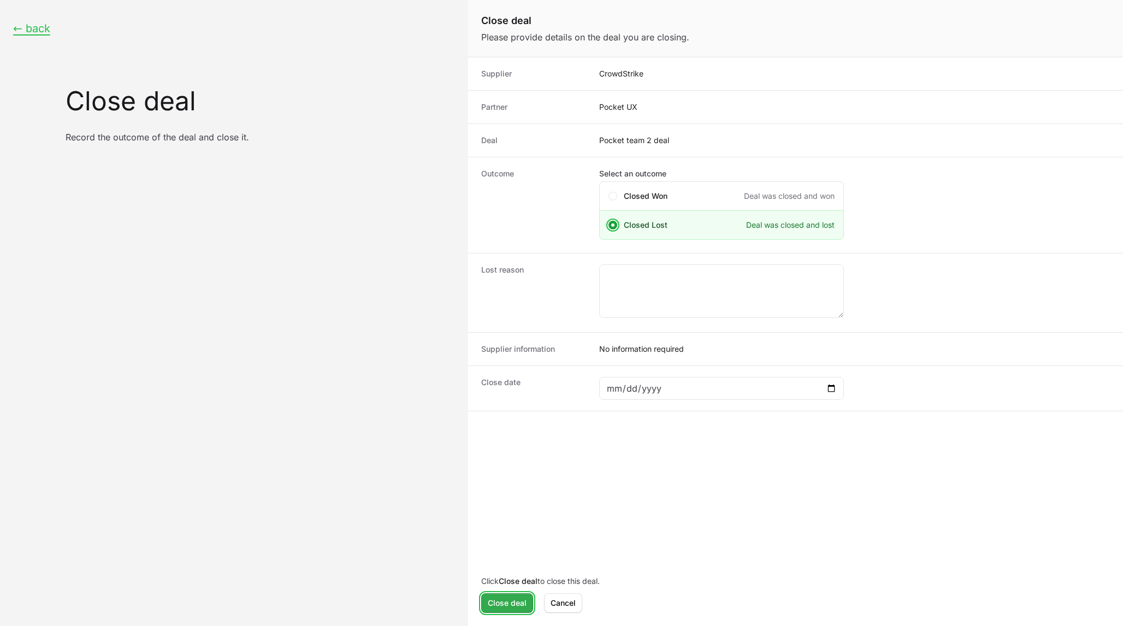
click at [497, 606] on span "Close deal" at bounding box center [507, 602] width 39 height 13
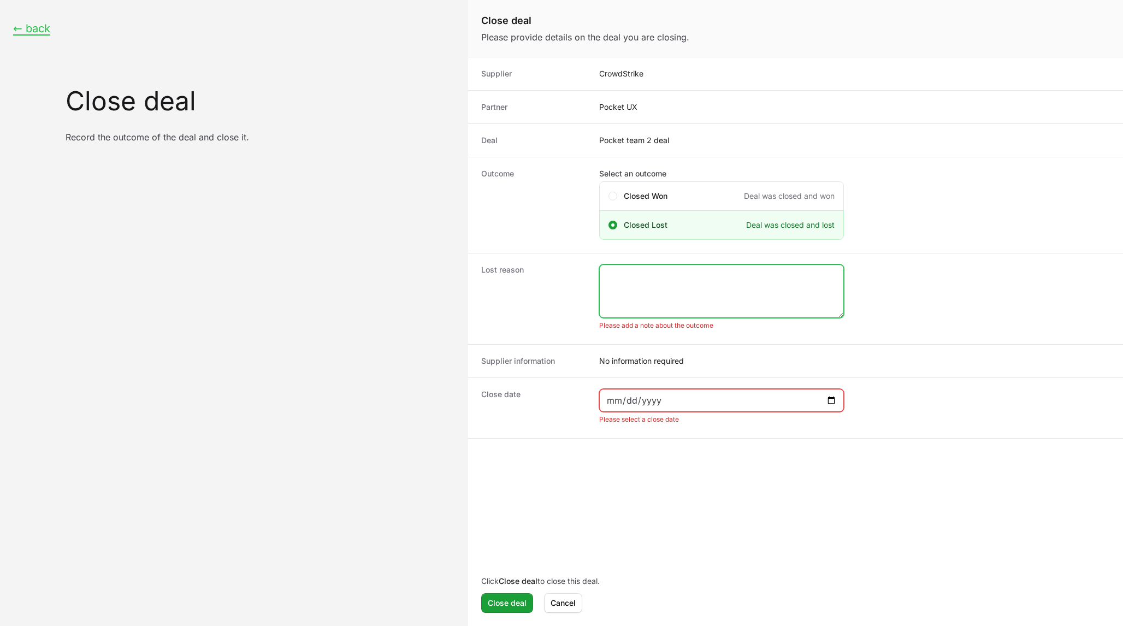
click at [561, 279] on textarea "Close deal form" at bounding box center [722, 291] width 244 height 52
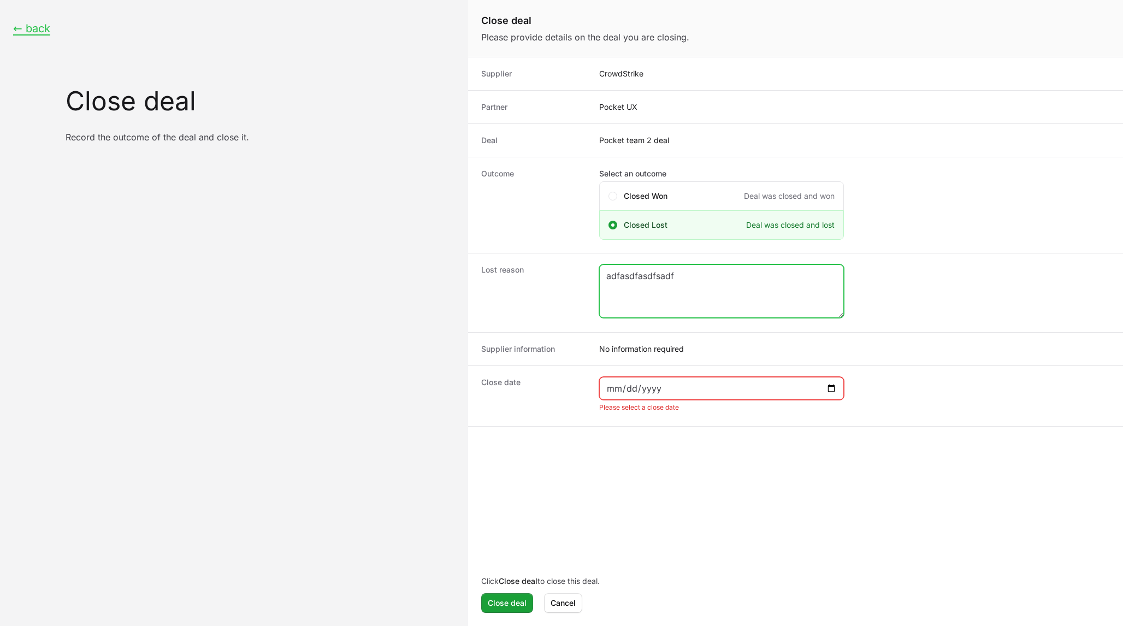
type textarea "adfasdfasdfsadf"
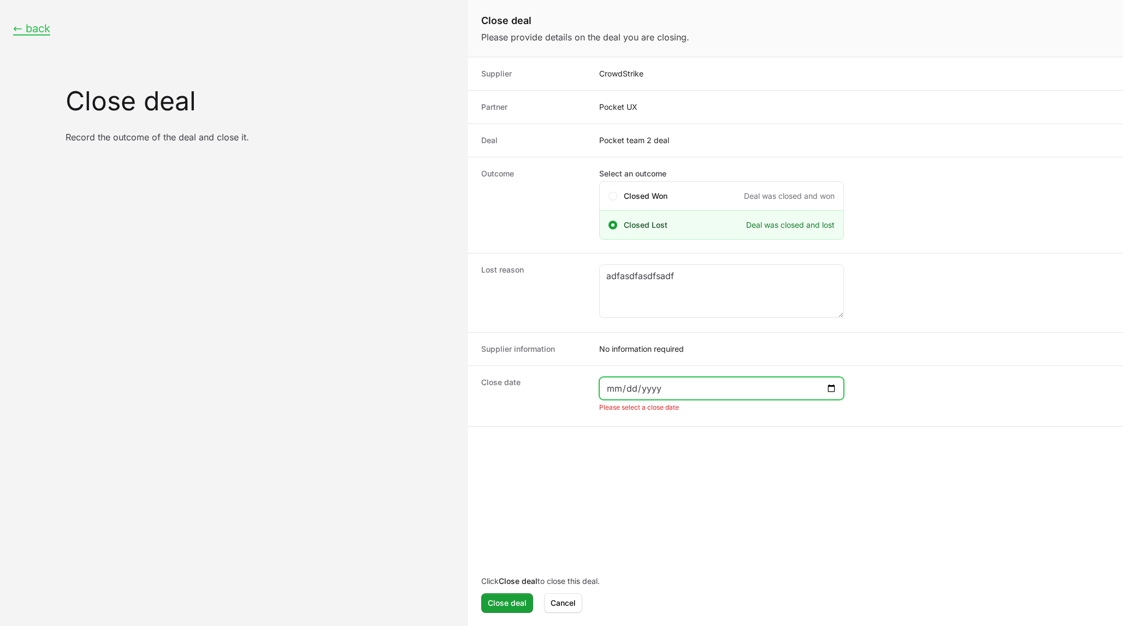
click at [561, 389] on input "Close deal form" at bounding box center [721, 388] width 231 height 13
type input "[DATE]"
click at [507, 601] on span "Close deal" at bounding box center [507, 602] width 39 height 13
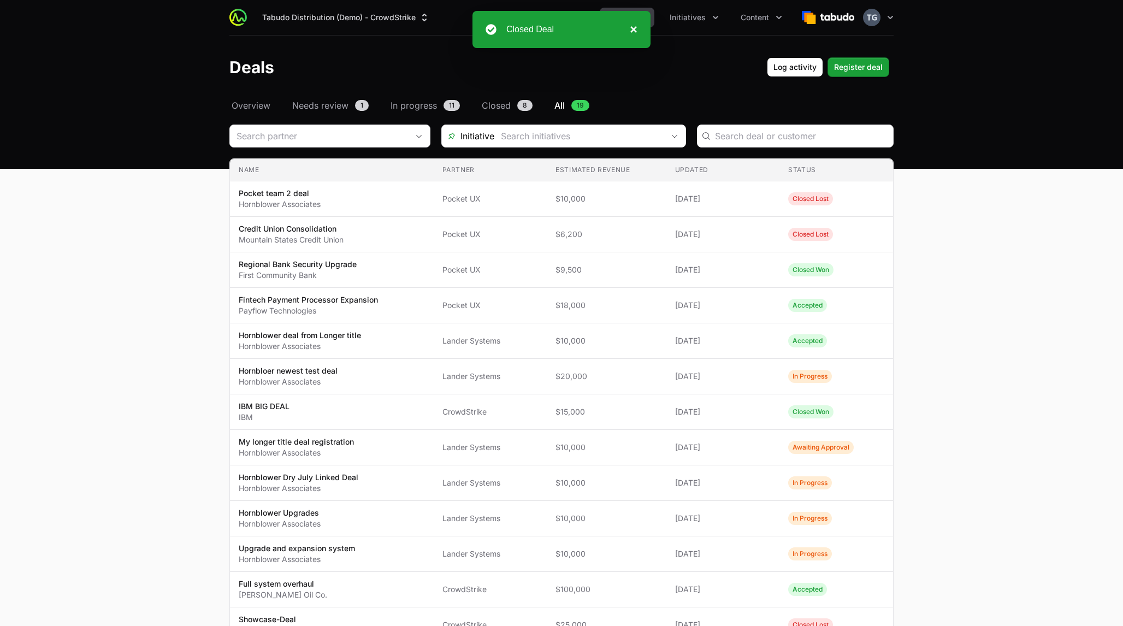
click at [561, 32] on button "×" at bounding box center [630, 29] width 13 height 13
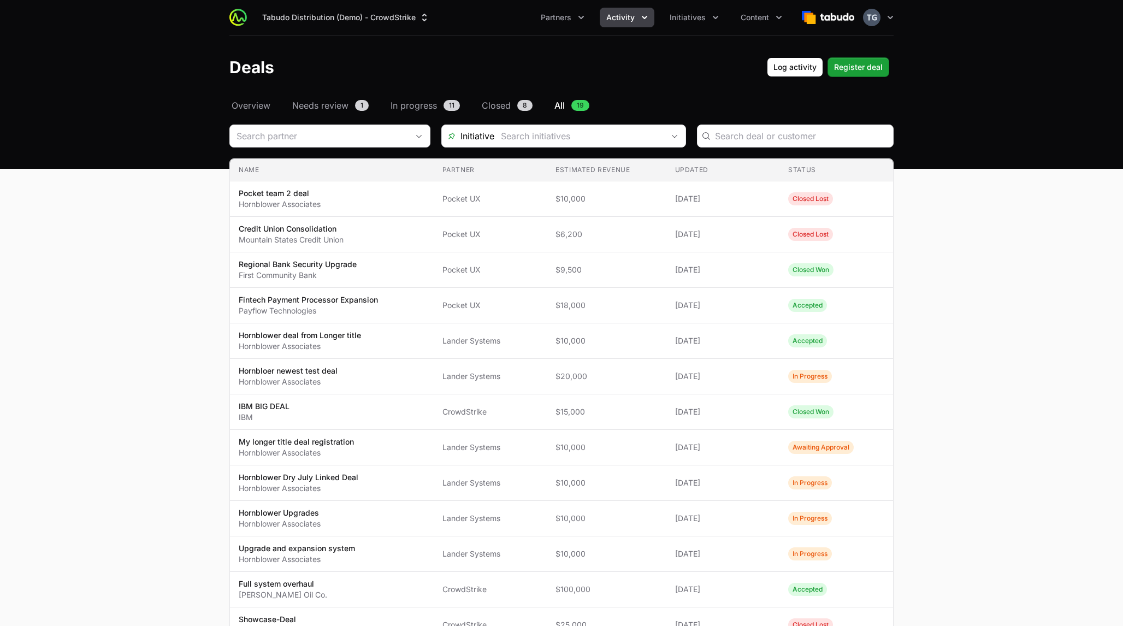
click at [561, 20] on span "Activity" at bounding box center [620, 17] width 28 height 11
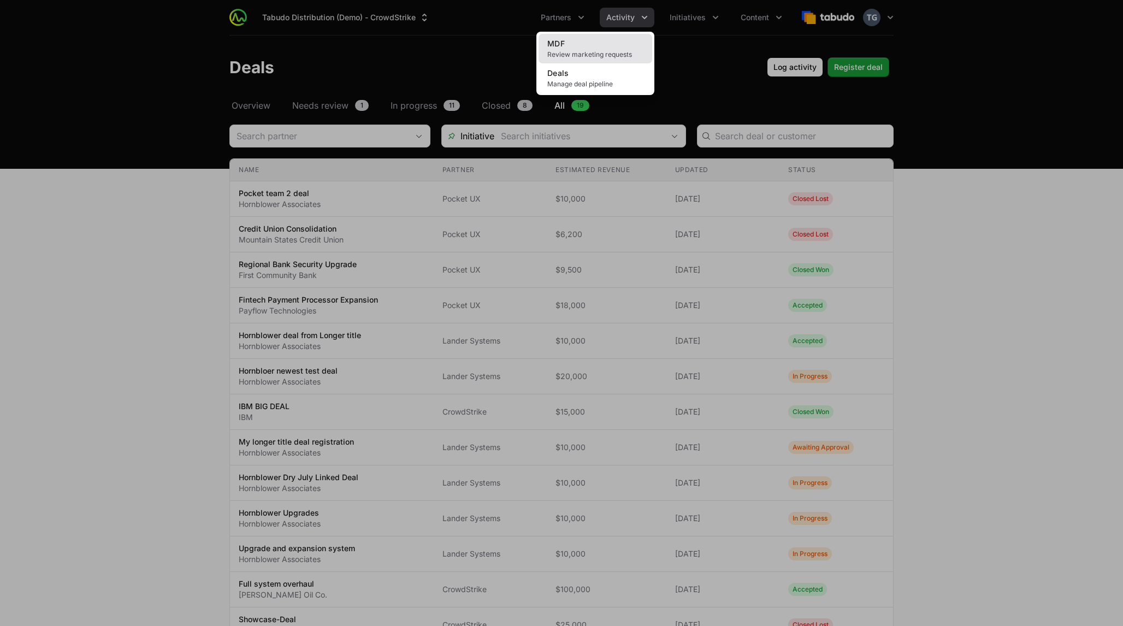
click at [561, 51] on span "Review marketing requests" at bounding box center [595, 54] width 96 height 9
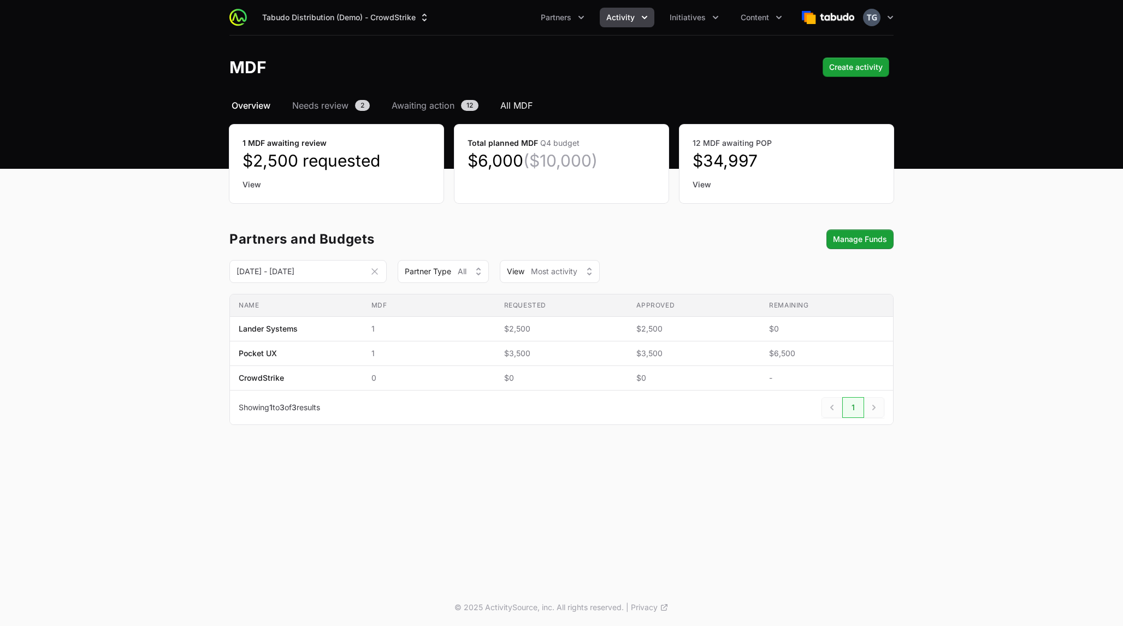
click at [513, 105] on span "All MDF" at bounding box center [516, 105] width 32 height 13
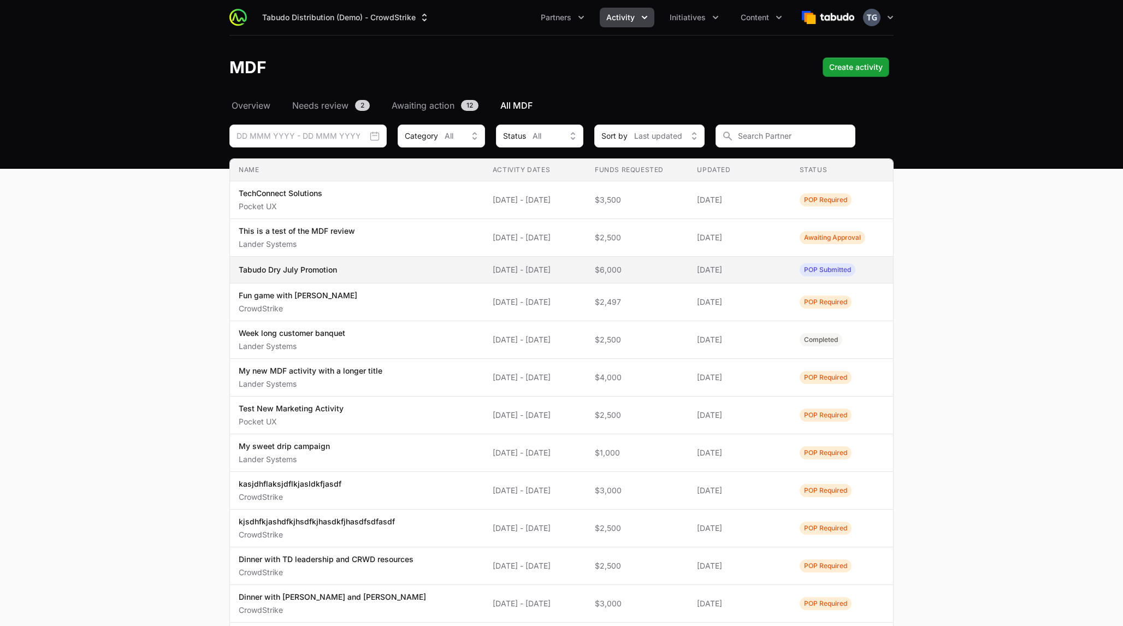
click at [428, 273] on span "Tabudo Dry July Promotion" at bounding box center [357, 269] width 237 height 11
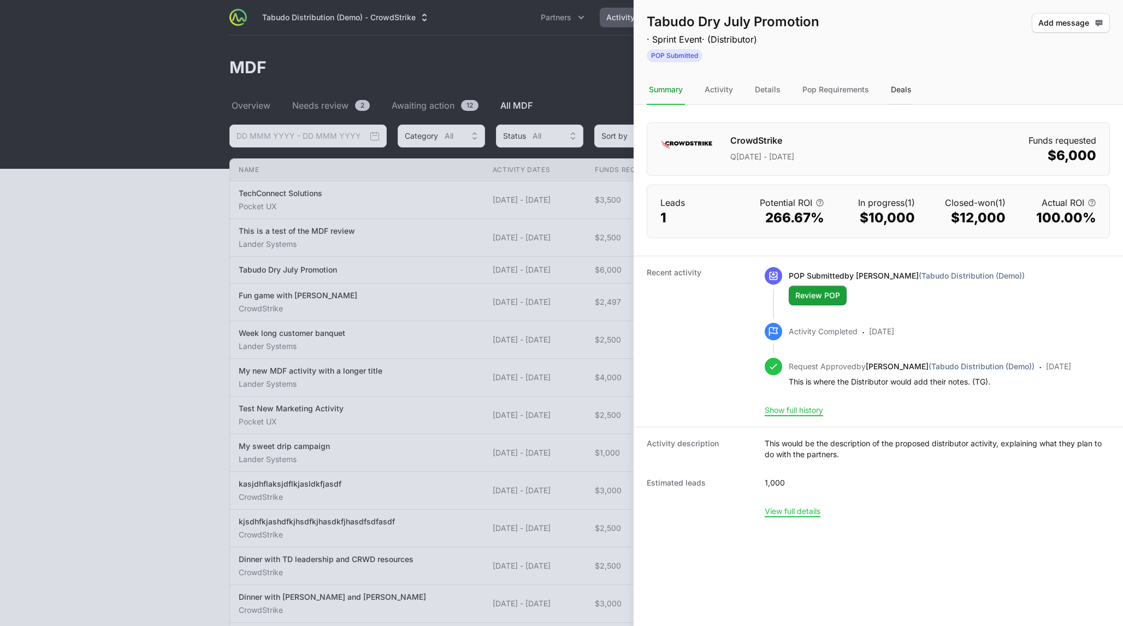
click at [561, 96] on div "Deals" at bounding box center [901, 89] width 25 height 29
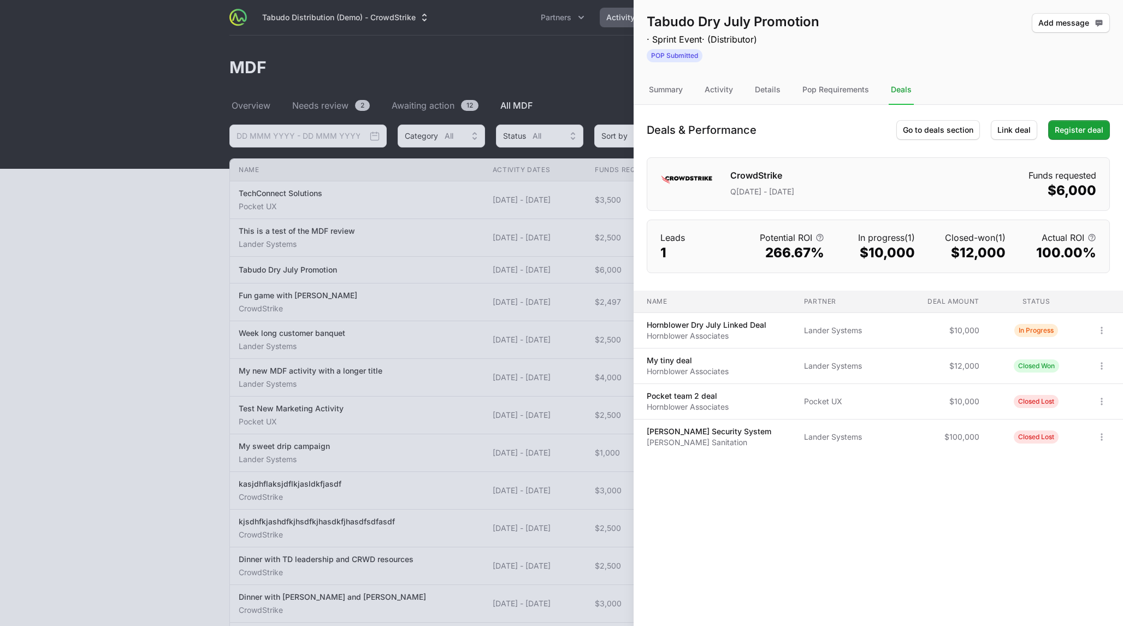
drag, startPoint x: 766, startPoint y: 257, endPoint x: 822, endPoint y: 257, distance: 55.7
click at [561, 257] on dd "266.67%" at bounding box center [787, 252] width 73 height 17
click at [561, 262] on dl "Leads 1 Potential ROI 266.67% In progress (1) $10,000 Closed-won (1) $12,000 Ac…" at bounding box center [878, 246] width 462 height 52
click at [561, 127] on button "Link deal Link deal" at bounding box center [1014, 130] width 46 height 20
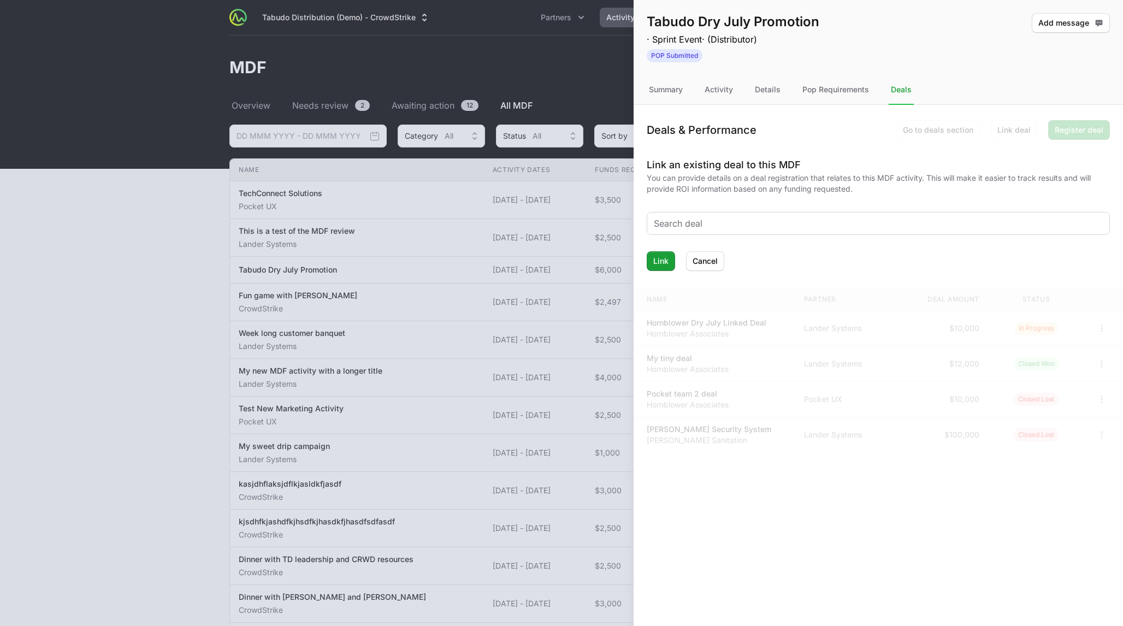
click at [561, 222] on input "text" at bounding box center [878, 223] width 449 height 13
click at [561, 258] on span "Cancel" at bounding box center [705, 261] width 25 height 13
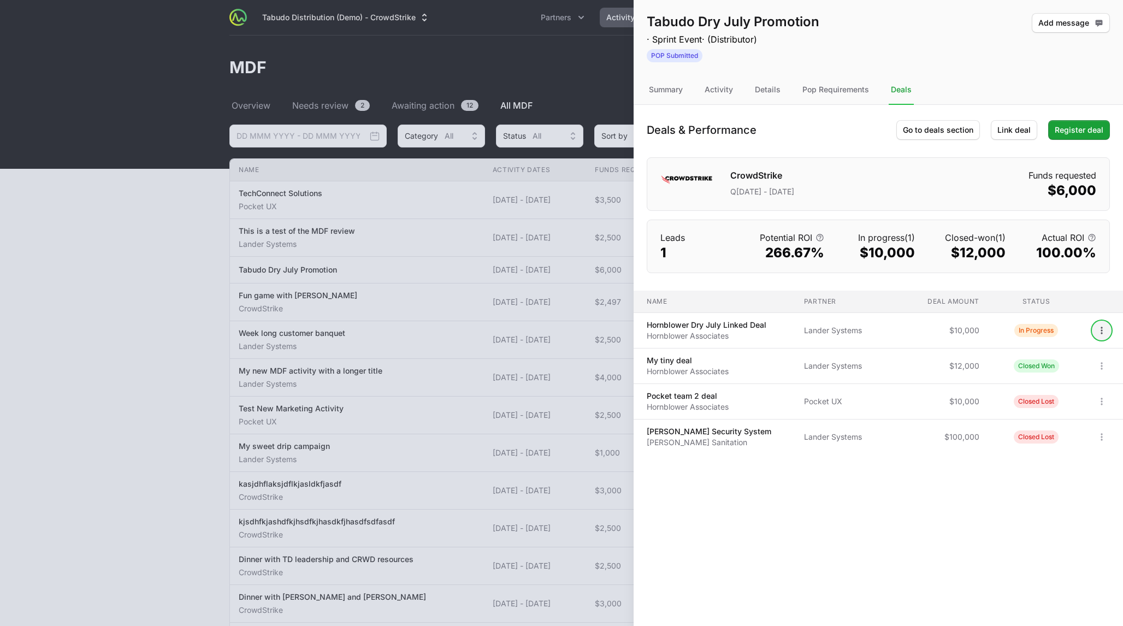
click at [561, 329] on icon "Open options" at bounding box center [1101, 330] width 11 height 11
click at [561, 355] on div "View" at bounding box center [1063, 355] width 115 height 20
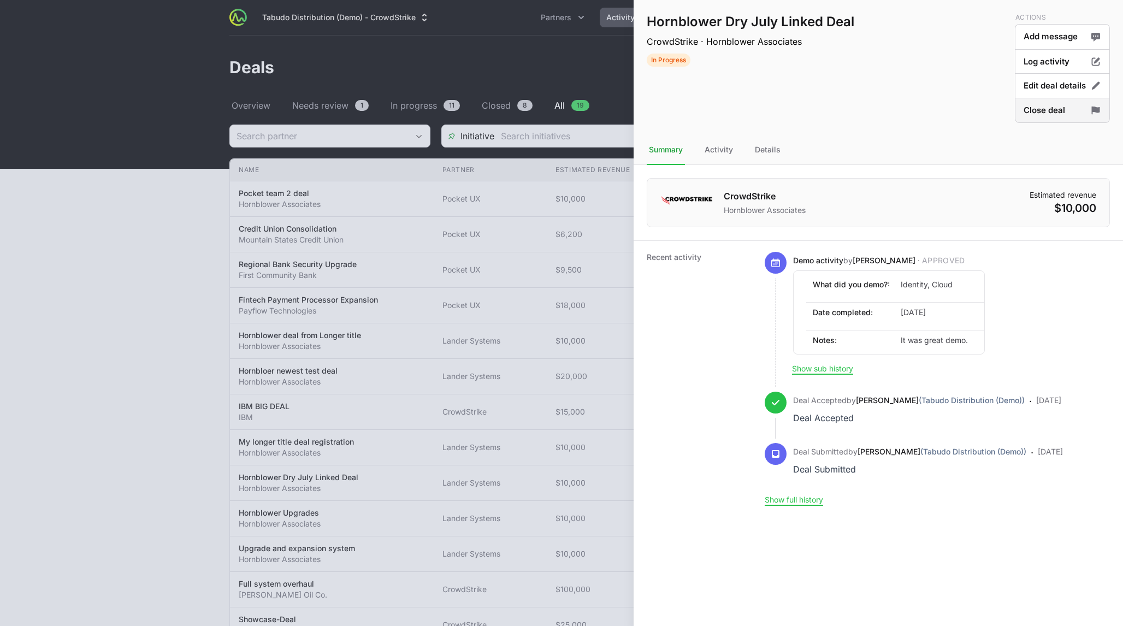
click at [561, 104] on button "Close deal" at bounding box center [1062, 111] width 95 height 26
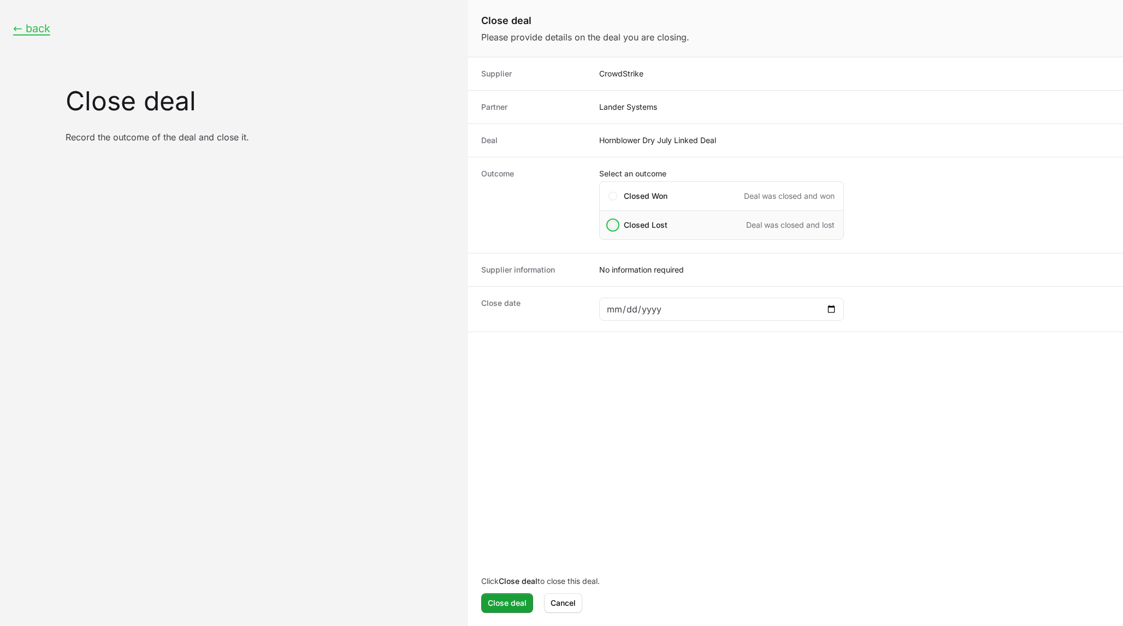
click at [561, 226] on span "Close deal form" at bounding box center [613, 225] width 9 height 9
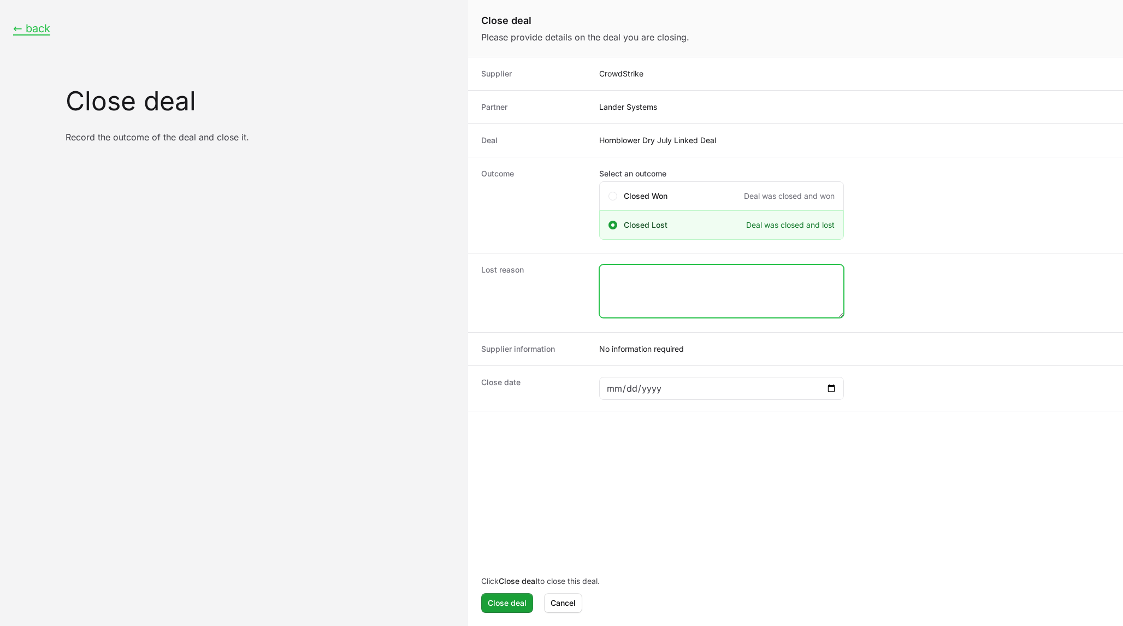
click at [561, 315] on textarea "Close deal form" at bounding box center [722, 291] width 244 height 52
type textarea "gdfgsdfgsdfg"
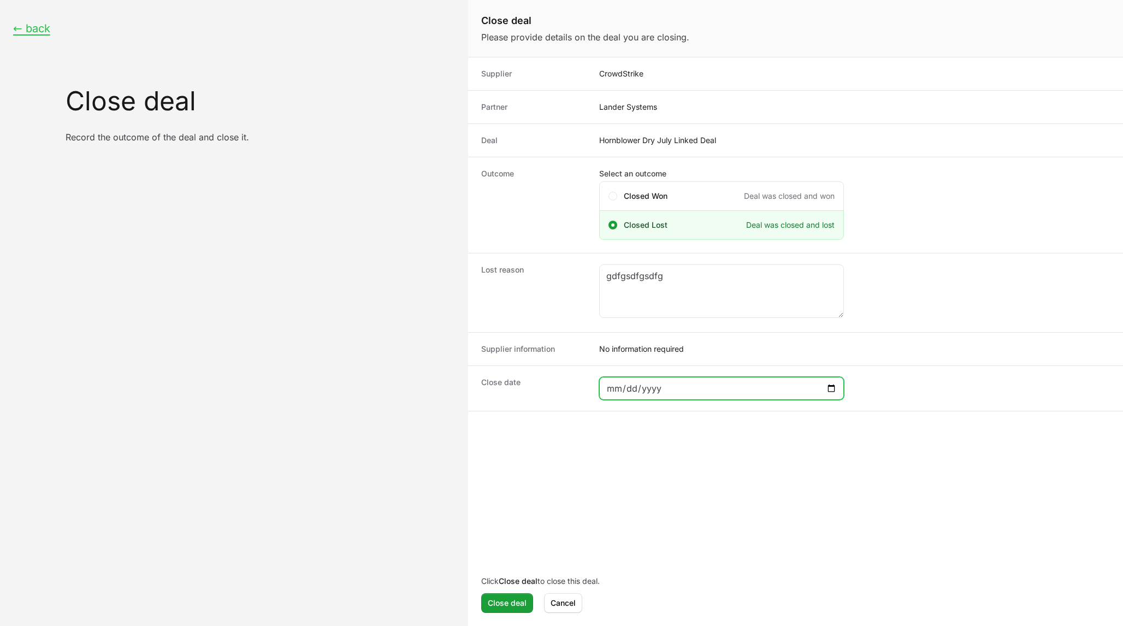
click at [561, 386] on input "Close deal form" at bounding box center [721, 388] width 231 height 13
type input "[DATE]"
click at [507, 604] on span "Close deal" at bounding box center [507, 602] width 39 height 13
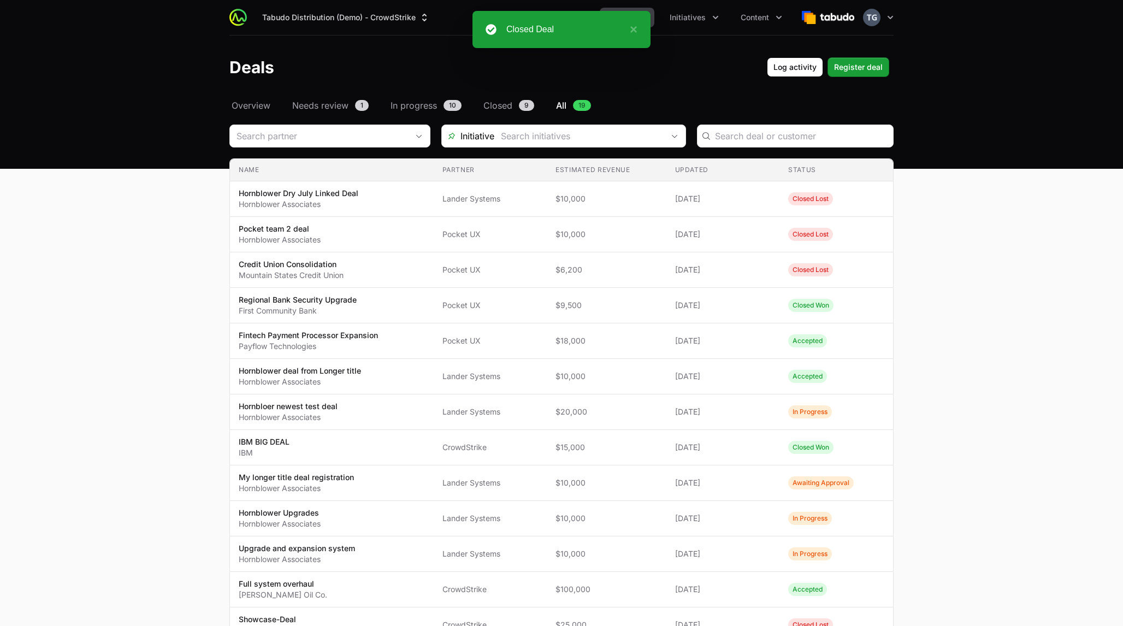
click at [561, 19] on ul "Partners Activity Initiatives Content" at bounding box center [661, 18] width 255 height 20
click at [561, 18] on button "Activity" at bounding box center [627, 18] width 55 height 20
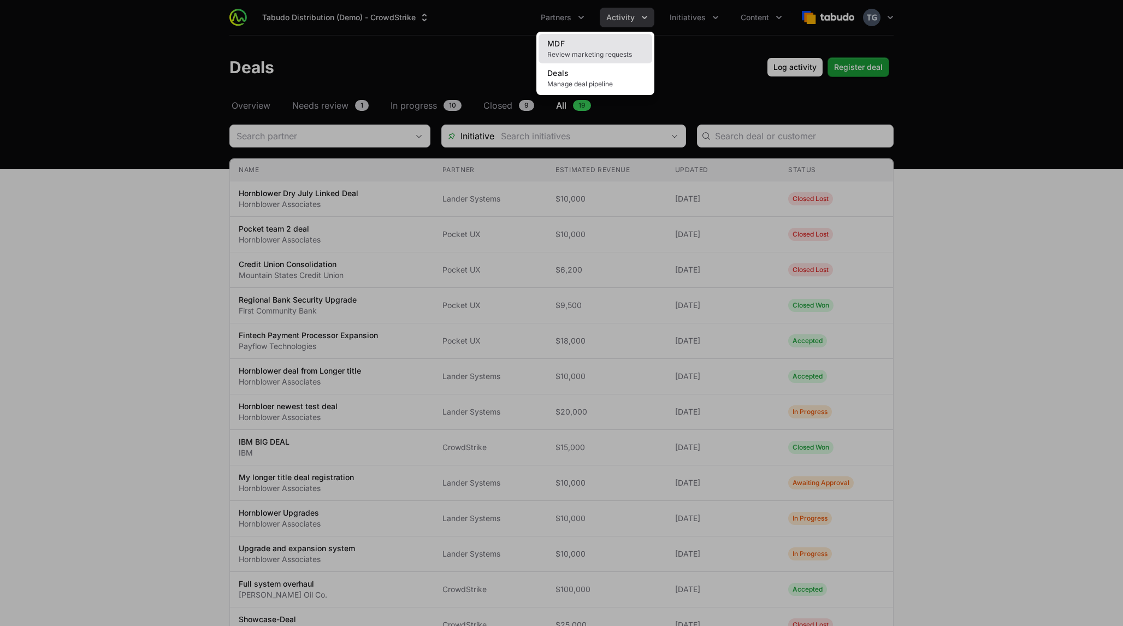
click at [561, 57] on span "Review marketing requests" at bounding box center [595, 54] width 96 height 9
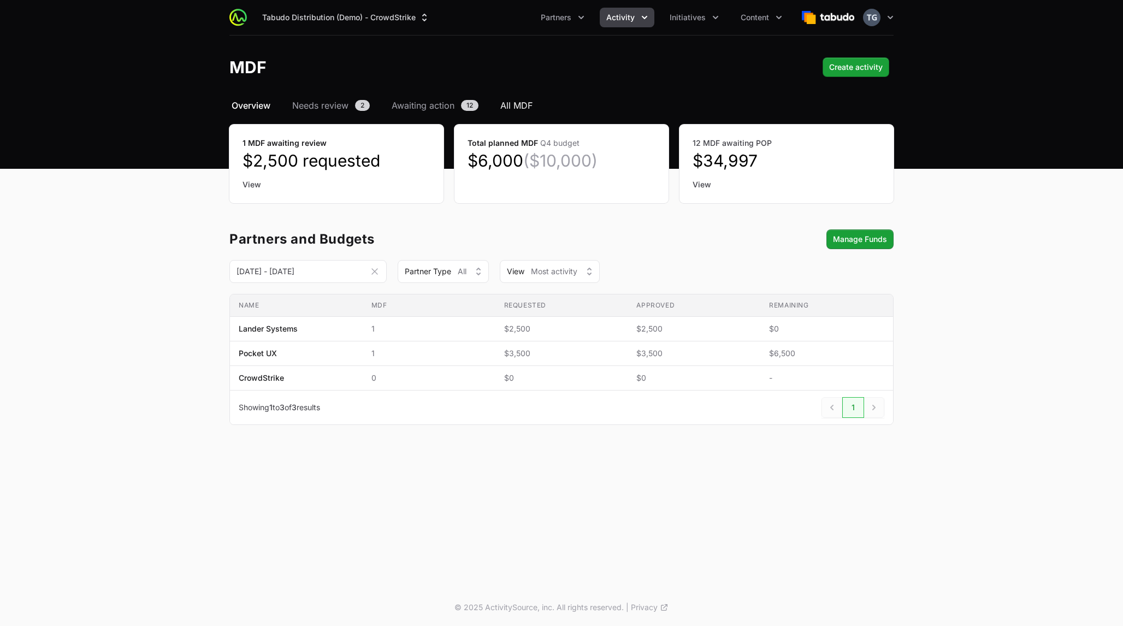
click at [515, 110] on span "All MDF" at bounding box center [516, 105] width 32 height 13
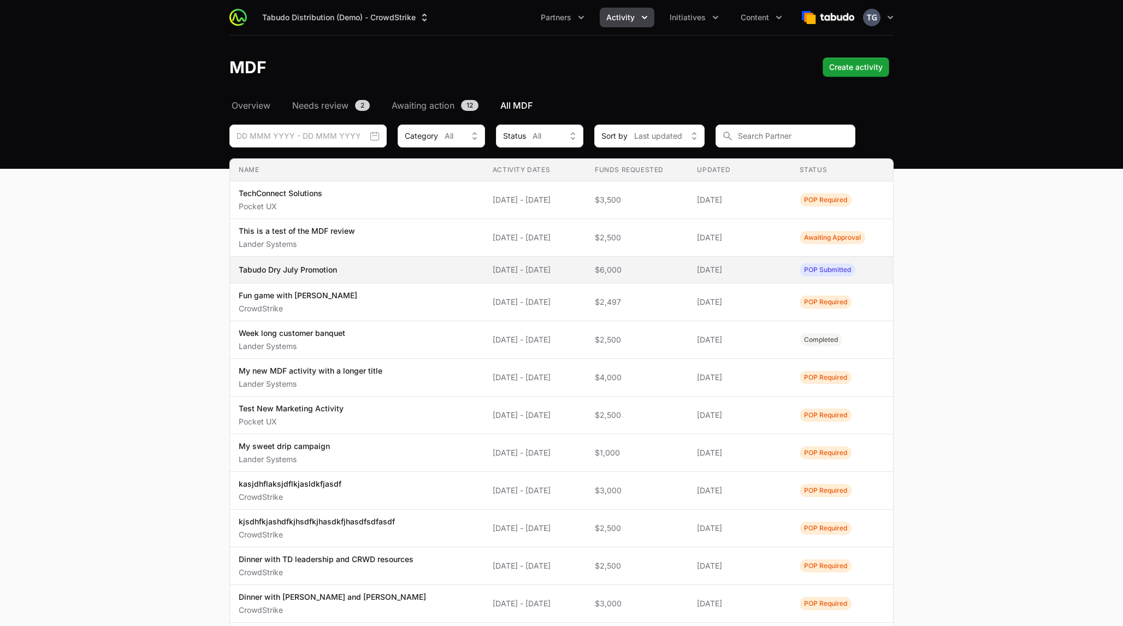
click at [416, 277] on td "Name Tabudo Dry July Promotion" at bounding box center [357, 270] width 254 height 27
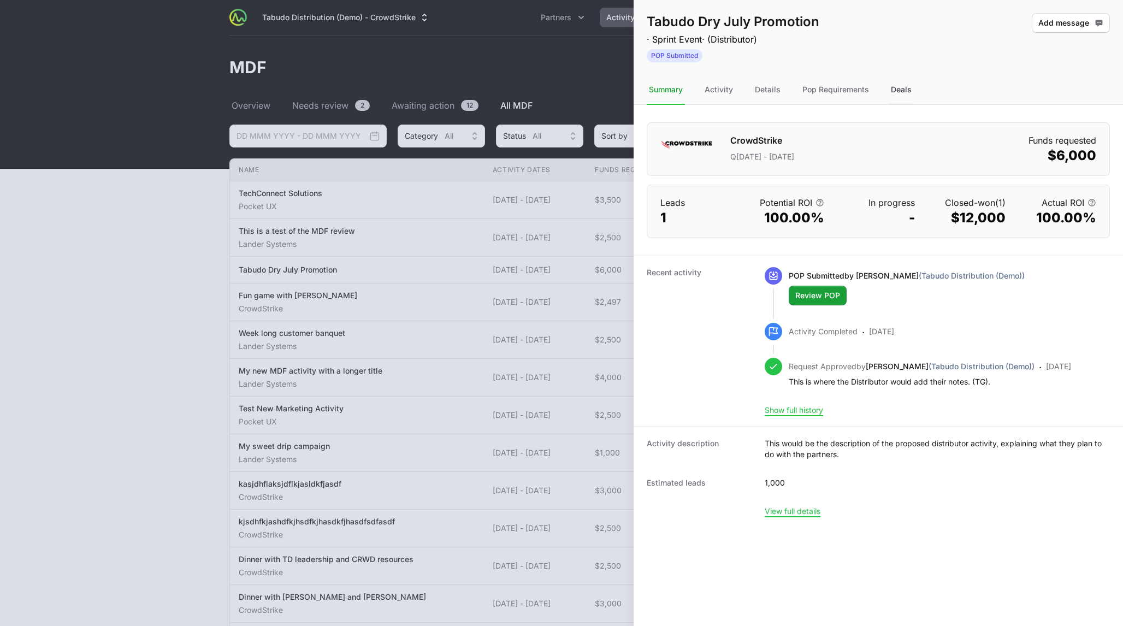
click at [561, 93] on div "Deals" at bounding box center [901, 89] width 25 height 29
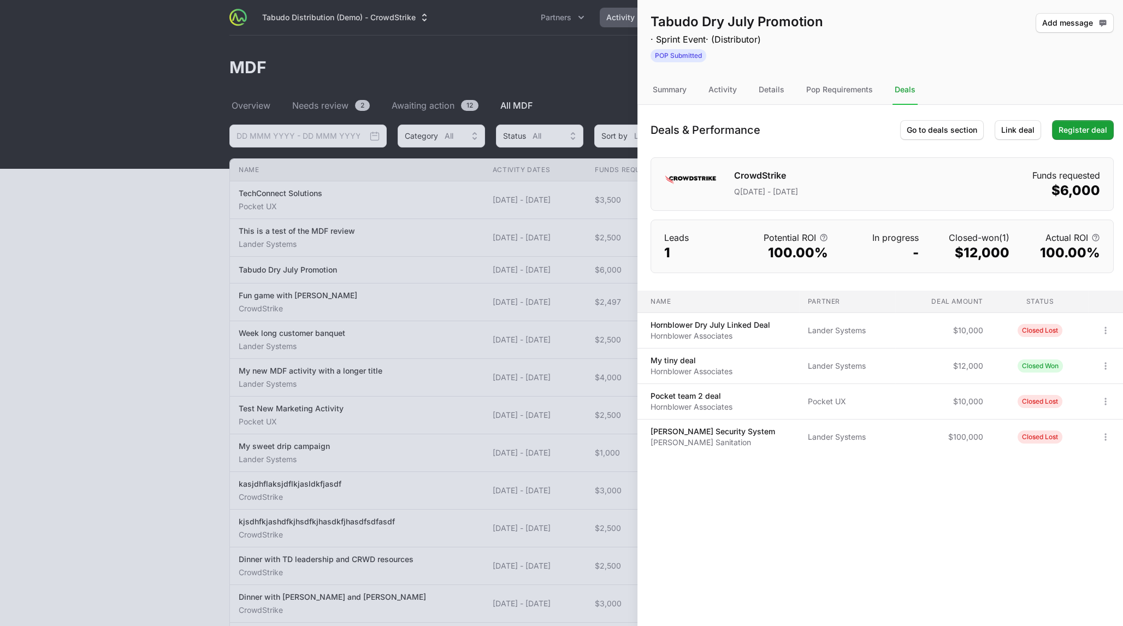
click at [476, 210] on div at bounding box center [561, 313] width 1123 height 626
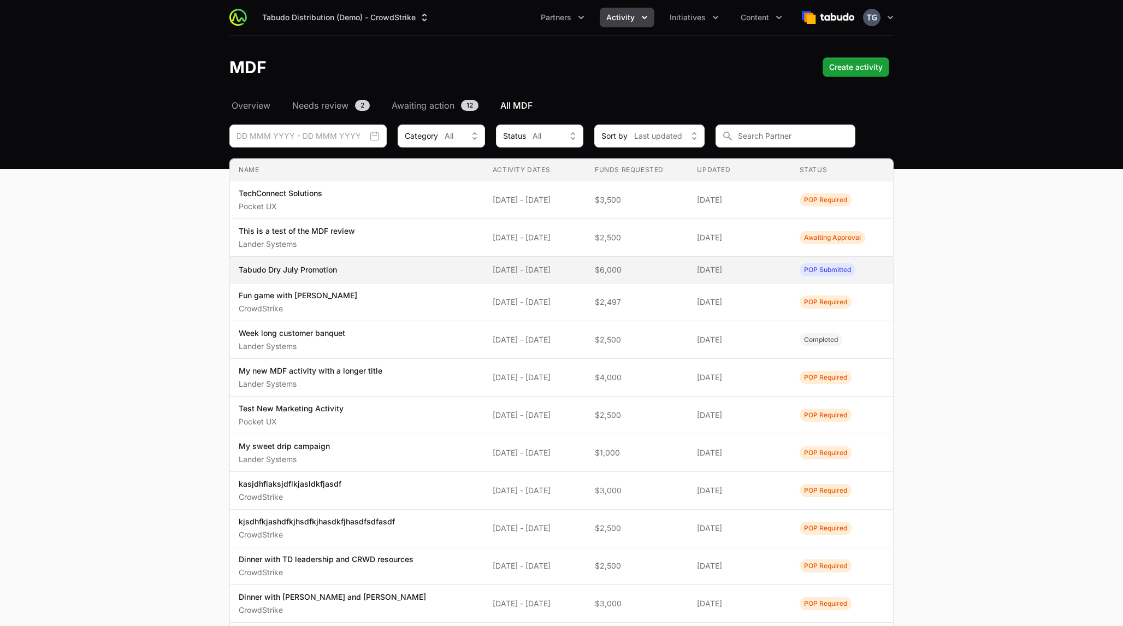
click at [458, 268] on span "Tabudo Dry July Promotion" at bounding box center [357, 269] width 237 height 11
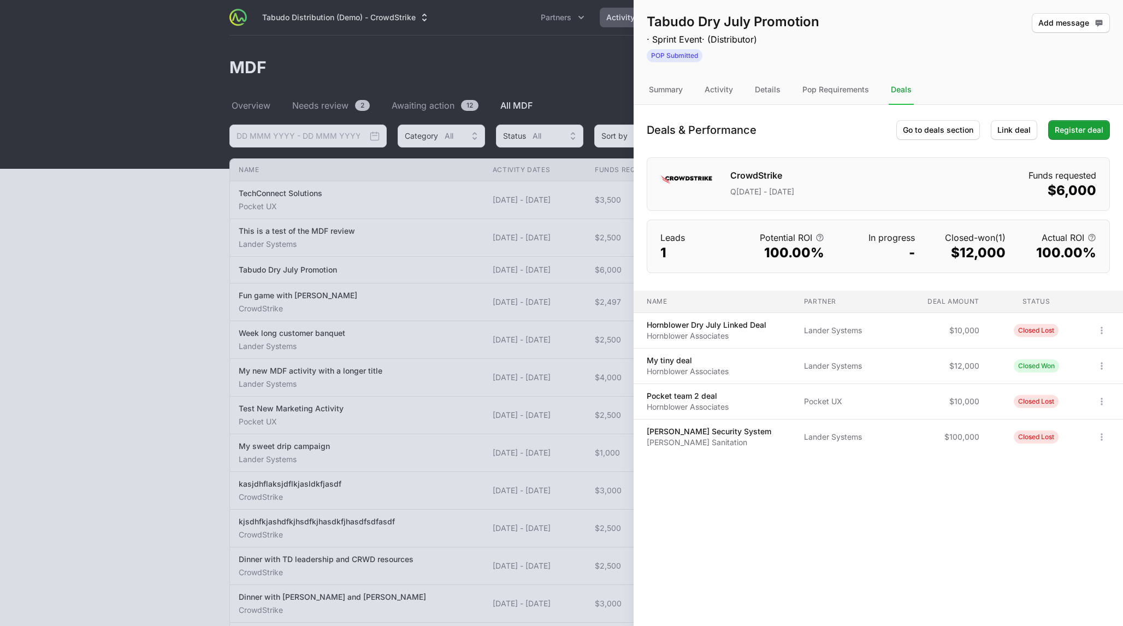
click at [474, 311] on div at bounding box center [561, 313] width 1123 height 626
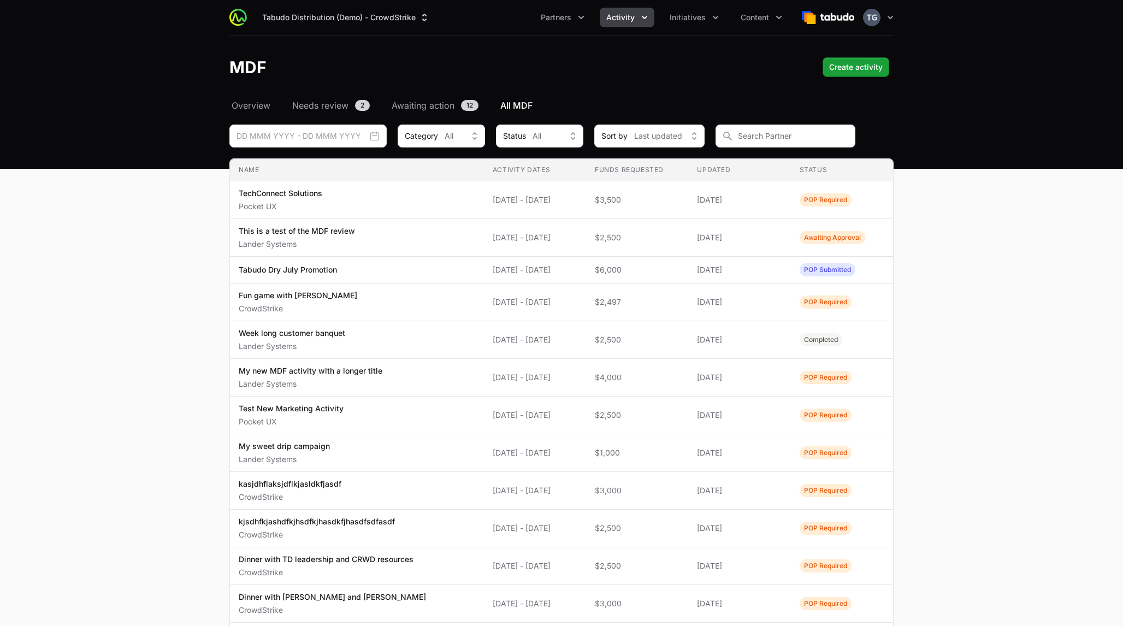
click at [561, 27] on div "Tabudo Distribution (Demo) - CrowdStrike Partners Activity Initiatives Content …" at bounding box center [561, 17] width 664 height 35
click at [561, 11] on button "Initiatives" at bounding box center [694, 18] width 62 height 20
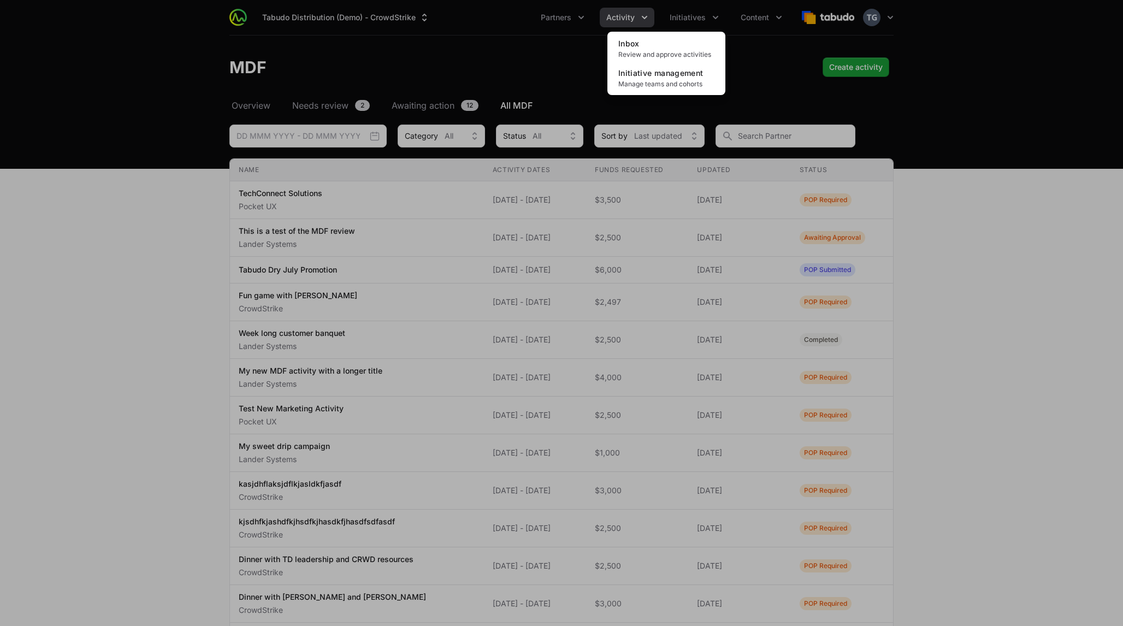
click at [561, 19] on div "Initiatives menu" at bounding box center [561, 313] width 1123 height 626
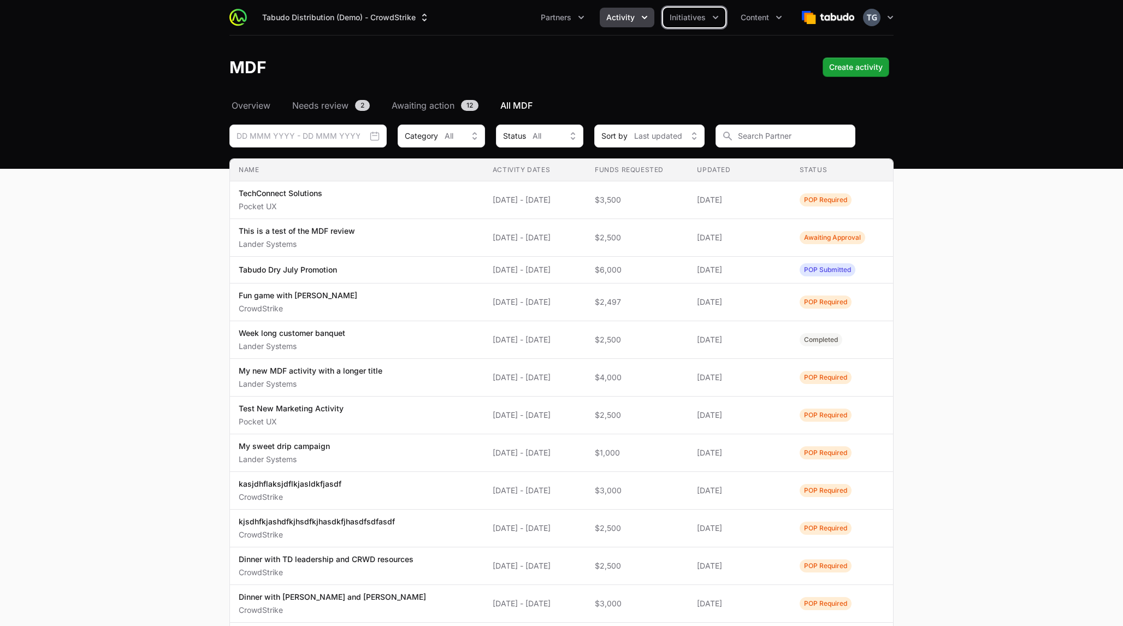
click at [561, 18] on icon "Activity menu" at bounding box center [644, 17] width 11 height 11
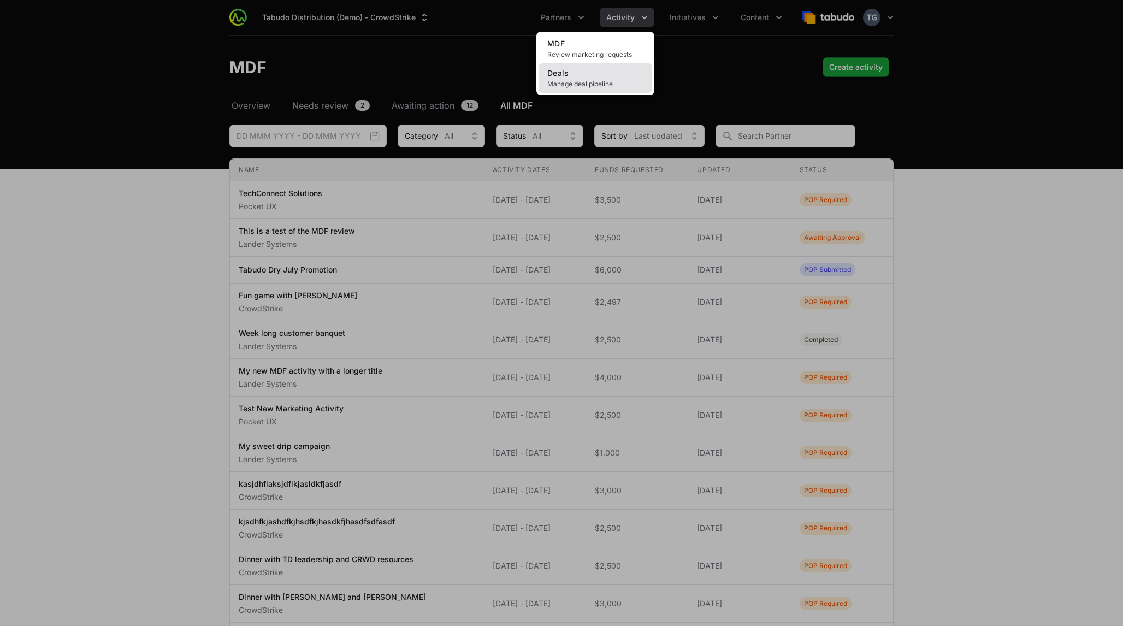
click at [561, 84] on span "Manage deal pipeline" at bounding box center [595, 84] width 96 height 9
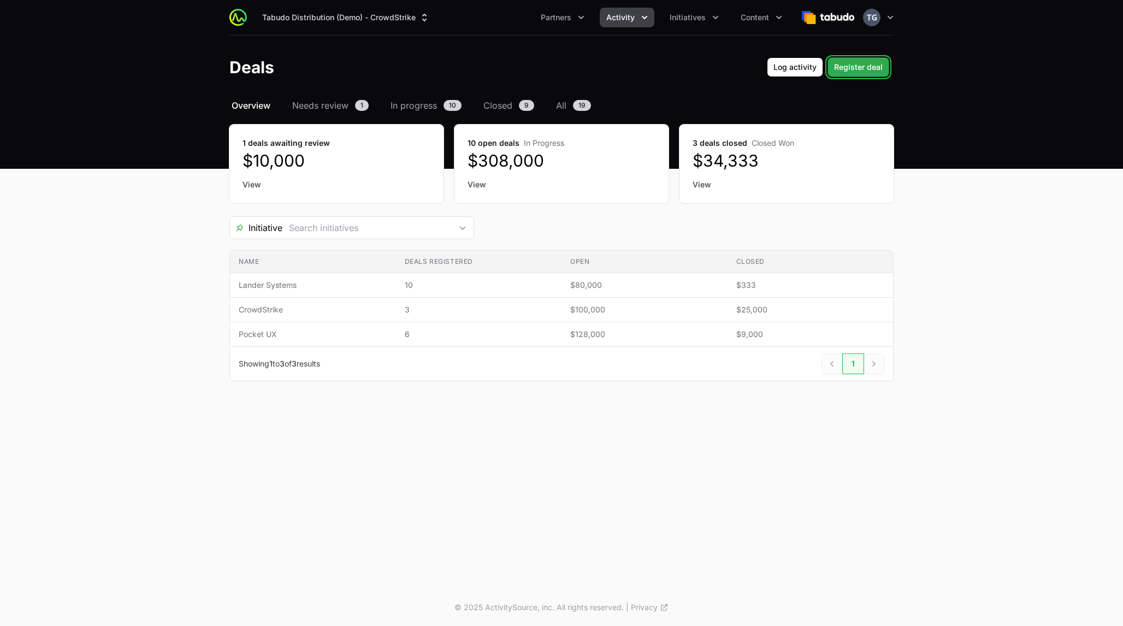
click at [561, 69] on span "Register deal" at bounding box center [858, 67] width 49 height 13
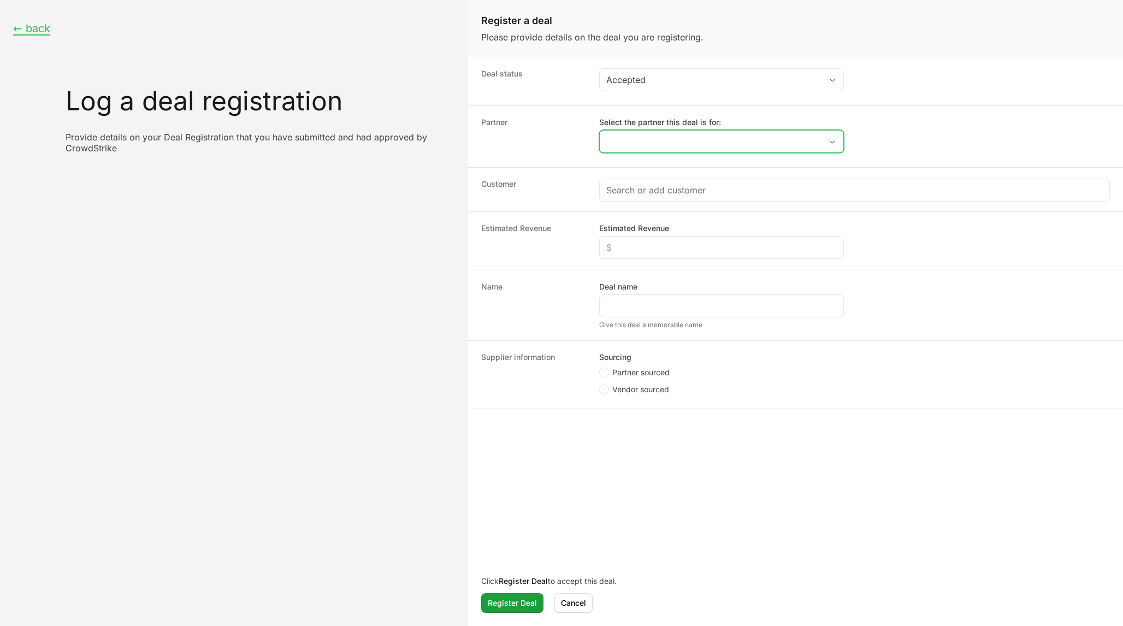
click at [561, 144] on input "Select the partner this deal is for:" at bounding box center [711, 142] width 222 height 22
click at [561, 202] on li "Pocket UX" at bounding box center [721, 206] width 243 height 21
type input "Pocket UX"
click at [561, 141] on input "Pocket UX" at bounding box center [711, 142] width 222 height 22
click at [561, 185] on li "Lander Systems" at bounding box center [721, 186] width 243 height 20
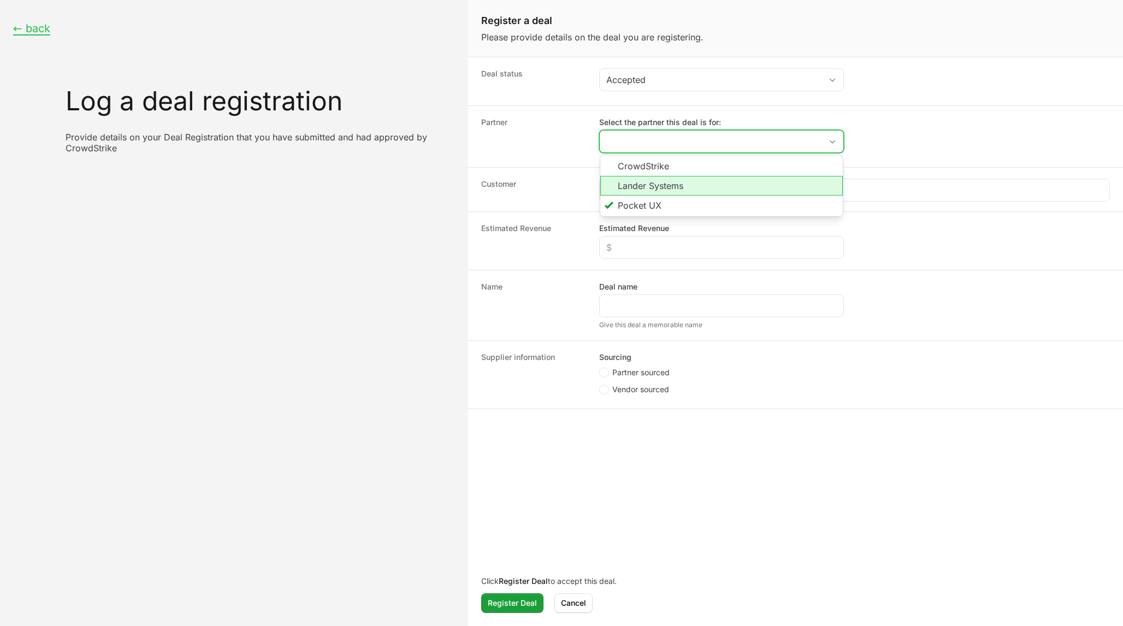
type input "Lander Systems"
click at [561, 148] on input "Lander Systems" at bounding box center [711, 142] width 222 height 22
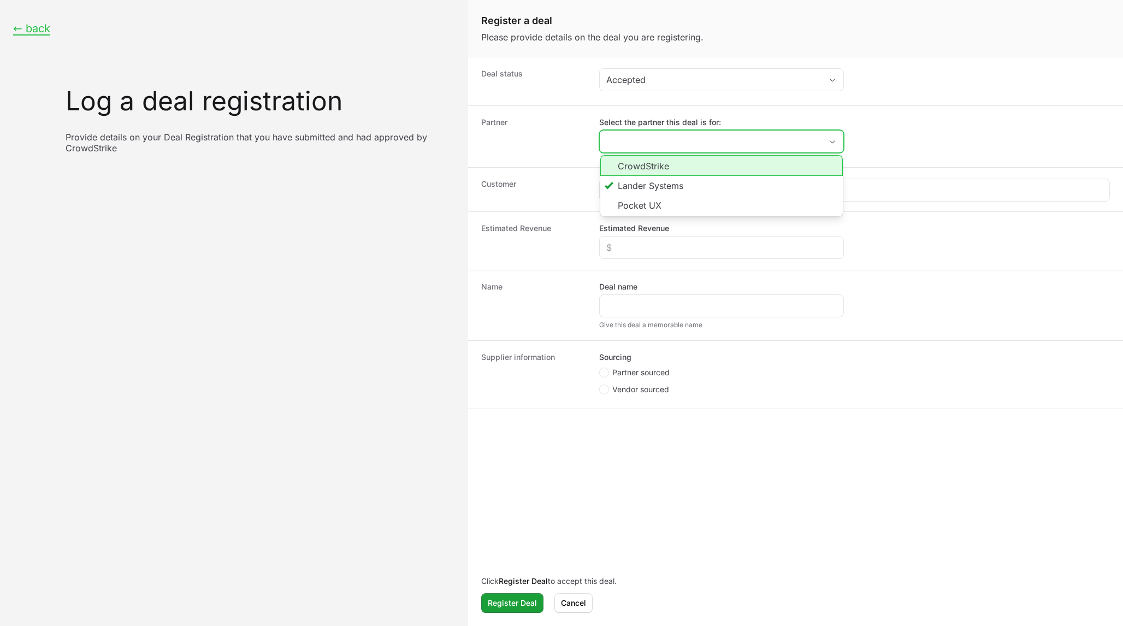
click at [561, 166] on li "CrowdStrike" at bounding box center [721, 165] width 243 height 21
type input "CrowdStrike"
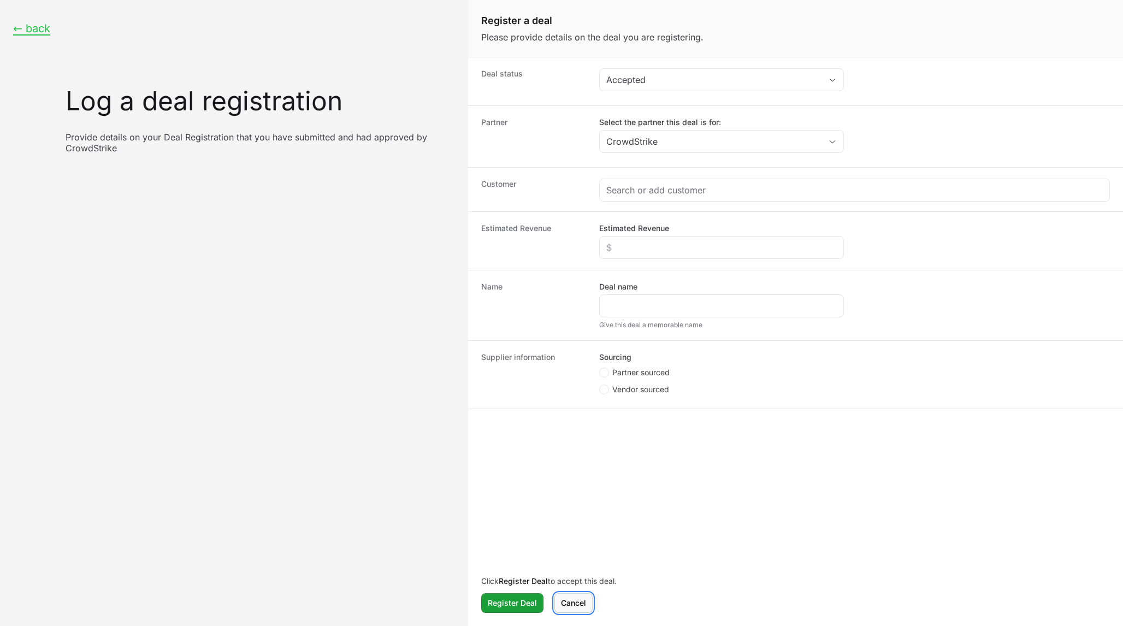
click at [561, 605] on span "Cancel" at bounding box center [573, 602] width 25 height 13
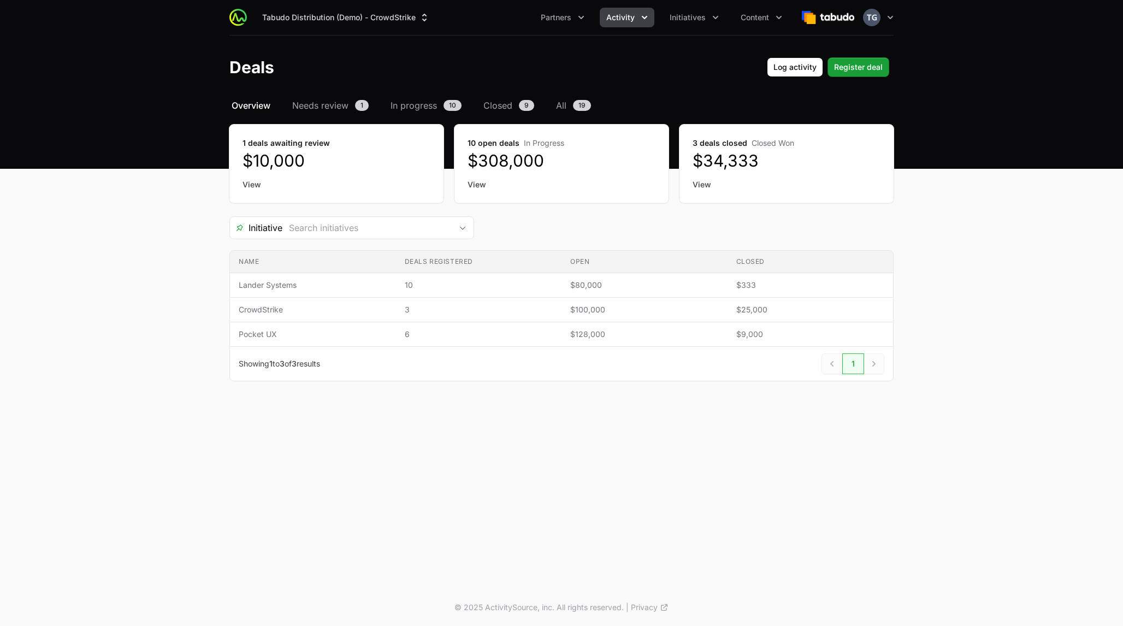
click at [561, 26] on button "Activity" at bounding box center [627, 18] width 55 height 20
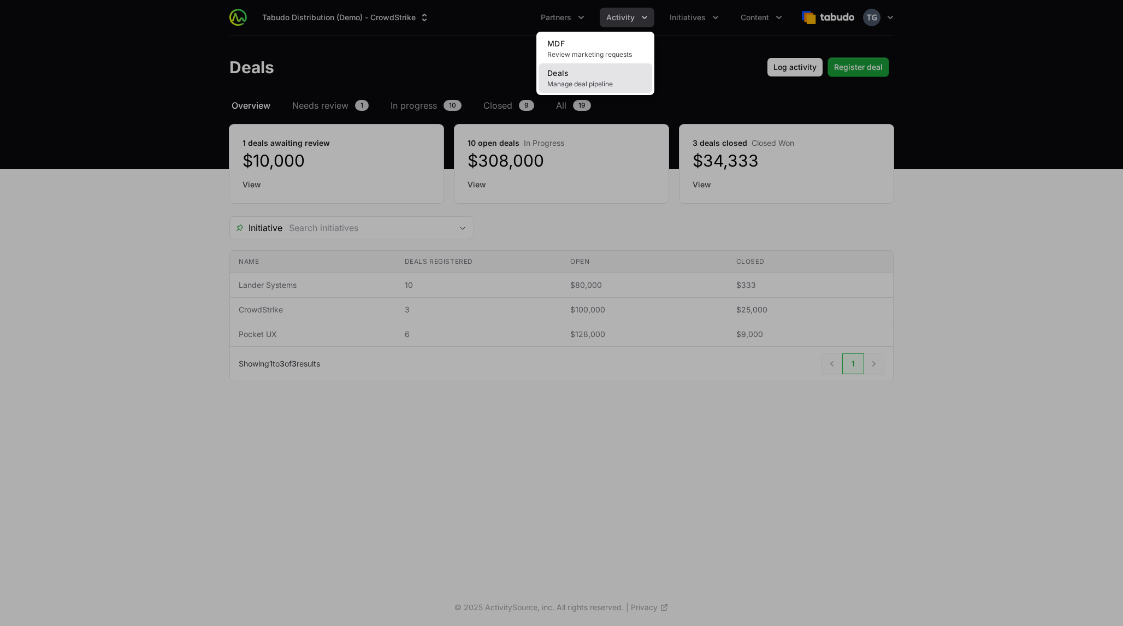
click at [561, 77] on link "Deals Manage deal pipeline" at bounding box center [596, 77] width 114 height 29
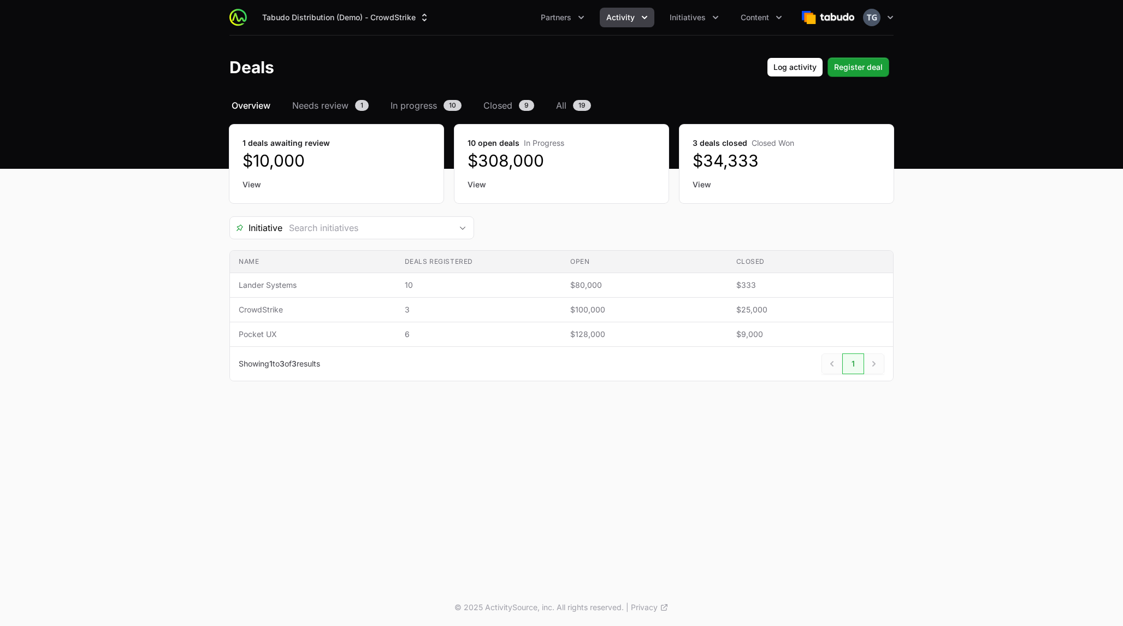
click at [561, 10] on button "Activity" at bounding box center [627, 18] width 55 height 20
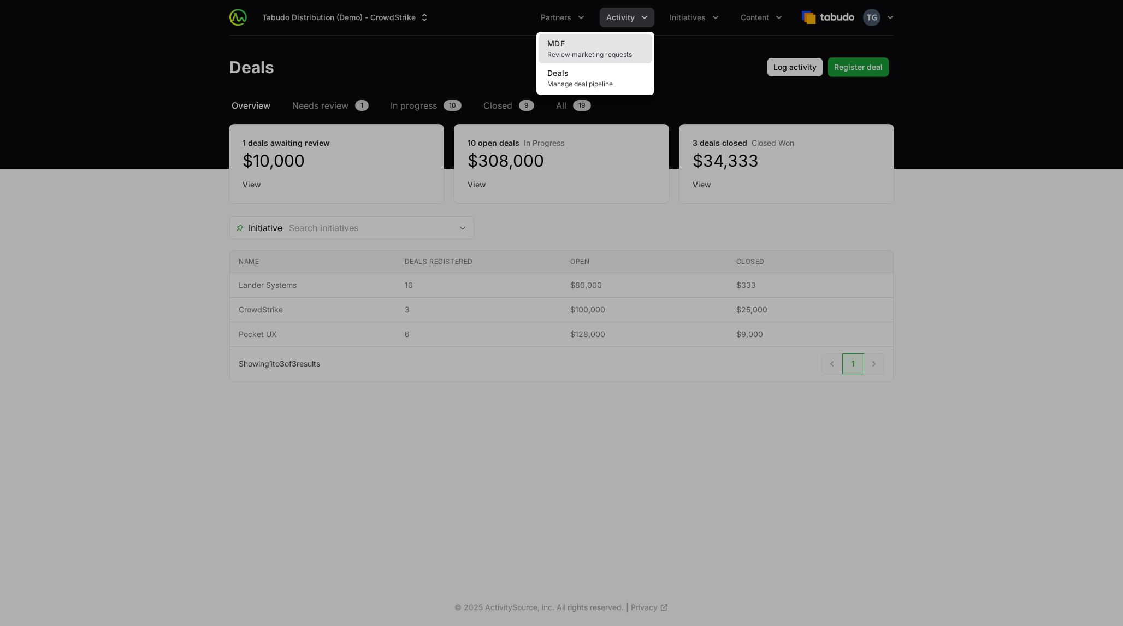
click at [561, 49] on link "MDF Review marketing requests" at bounding box center [596, 48] width 114 height 29
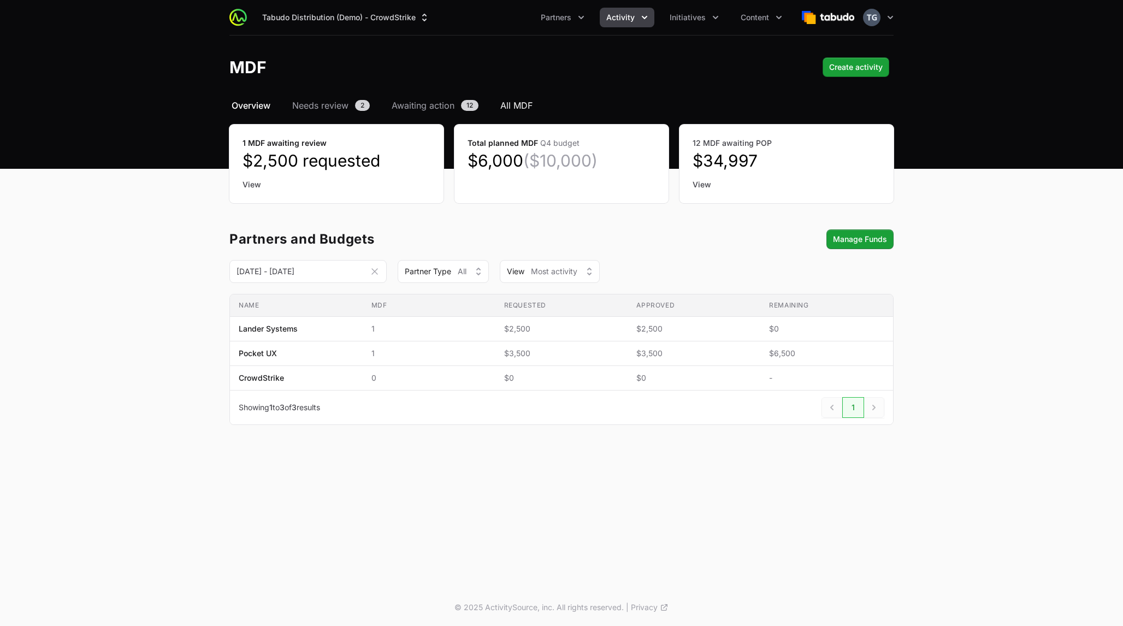
click at [517, 104] on span "All MDF" at bounding box center [516, 105] width 32 height 13
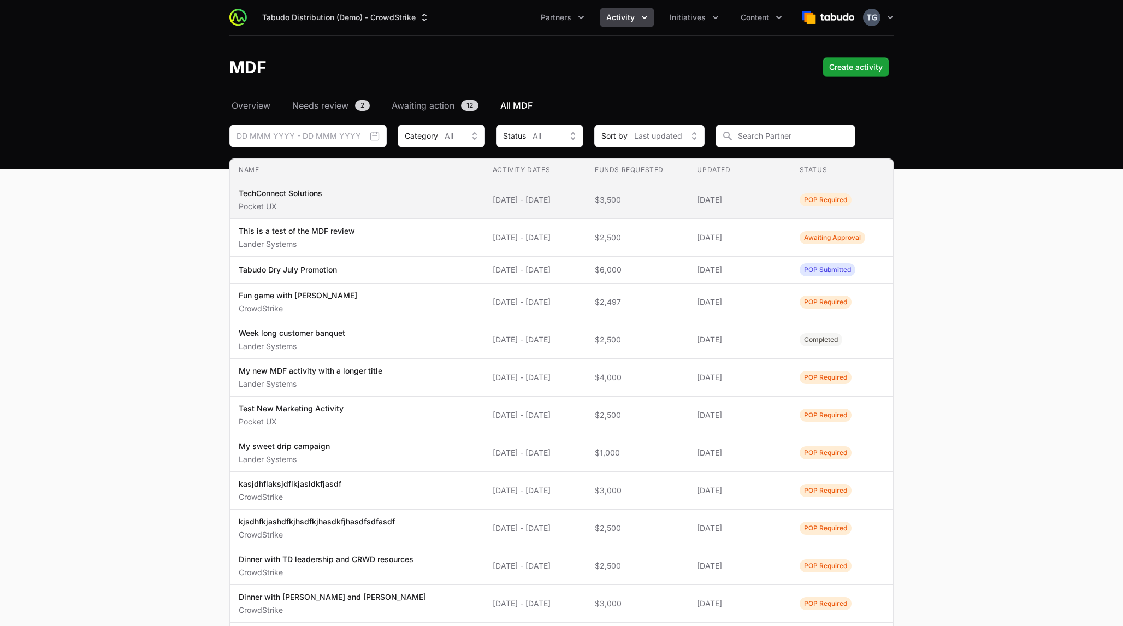
click at [561, 192] on td "Updated [DATE]" at bounding box center [739, 200] width 102 height 38
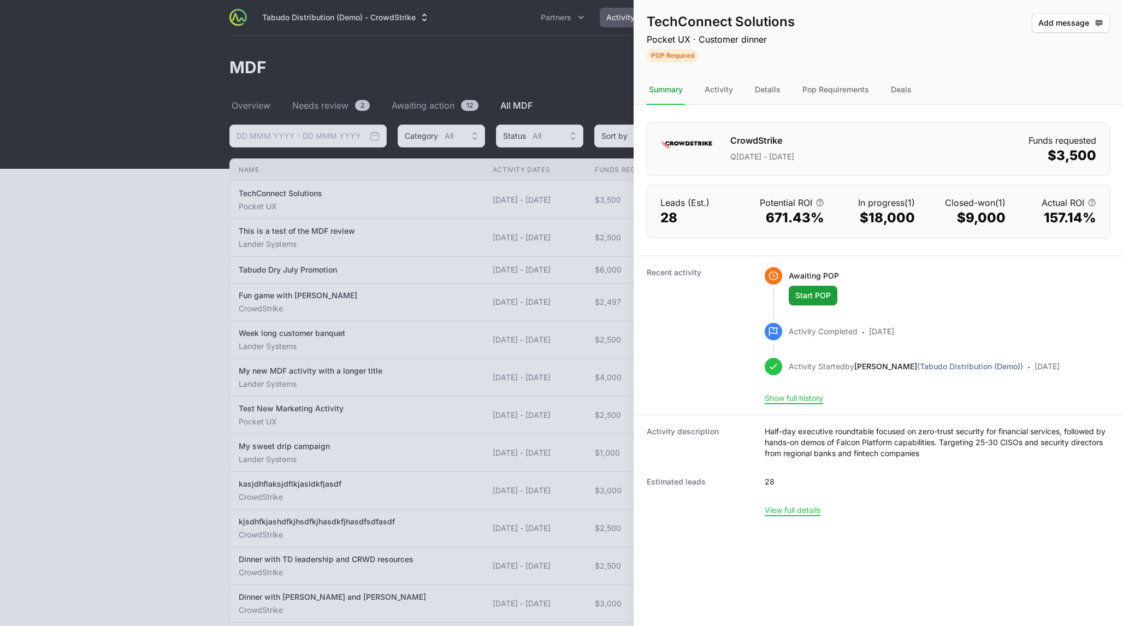
click at [561, 73] on div "TechConnect Solutions Pocket UX · Customer dinner POP Required Add message Add …" at bounding box center [878, 37] width 489 height 75
click at [561, 91] on div "Deals" at bounding box center [901, 89] width 25 height 29
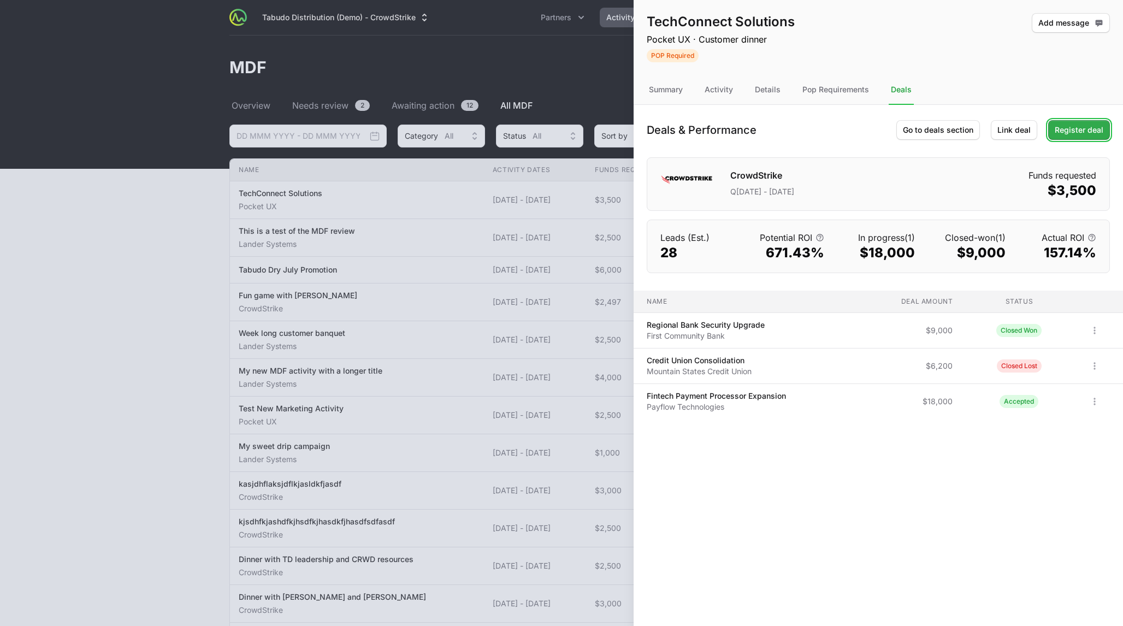
click at [561, 129] on span "Register deal" at bounding box center [1079, 129] width 49 height 13
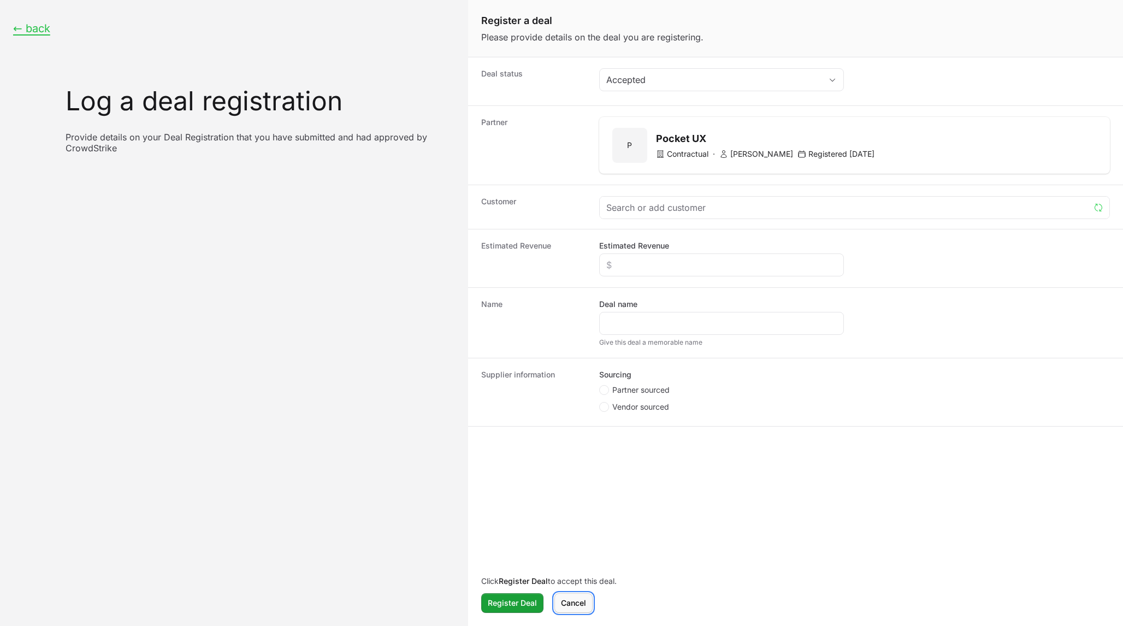
click at [561, 599] on span "Cancel" at bounding box center [573, 602] width 25 height 13
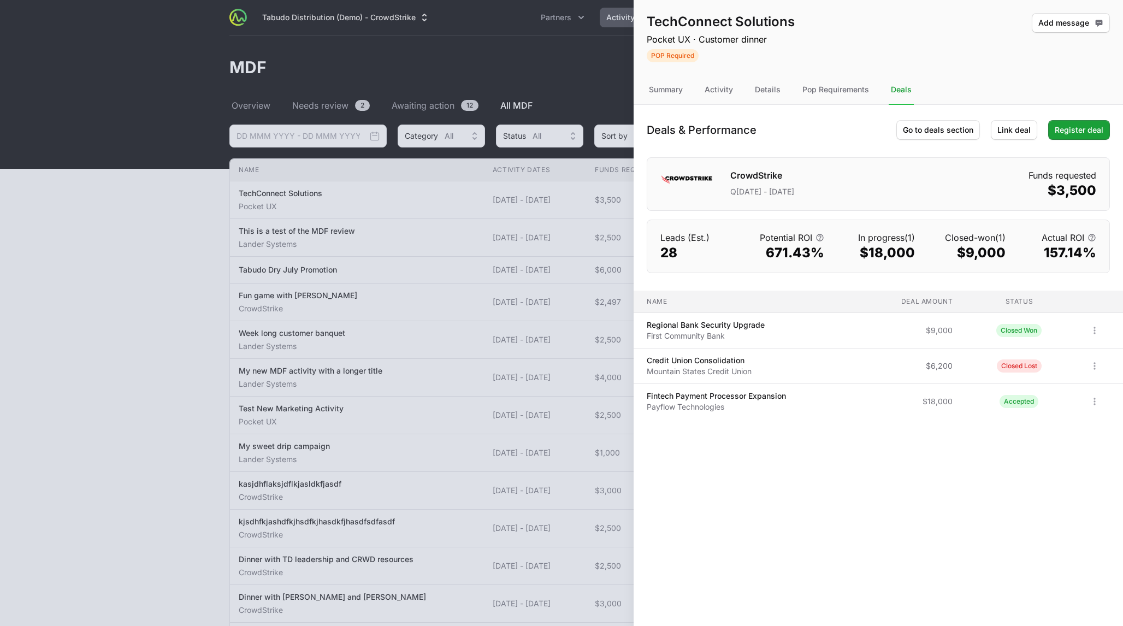
click at [561, 185] on div "CrowdStrike Q[DATE] - [DATE] Funds requested $3,500" at bounding box center [878, 184] width 463 height 54
click at [529, 84] on div at bounding box center [561, 313] width 1123 height 626
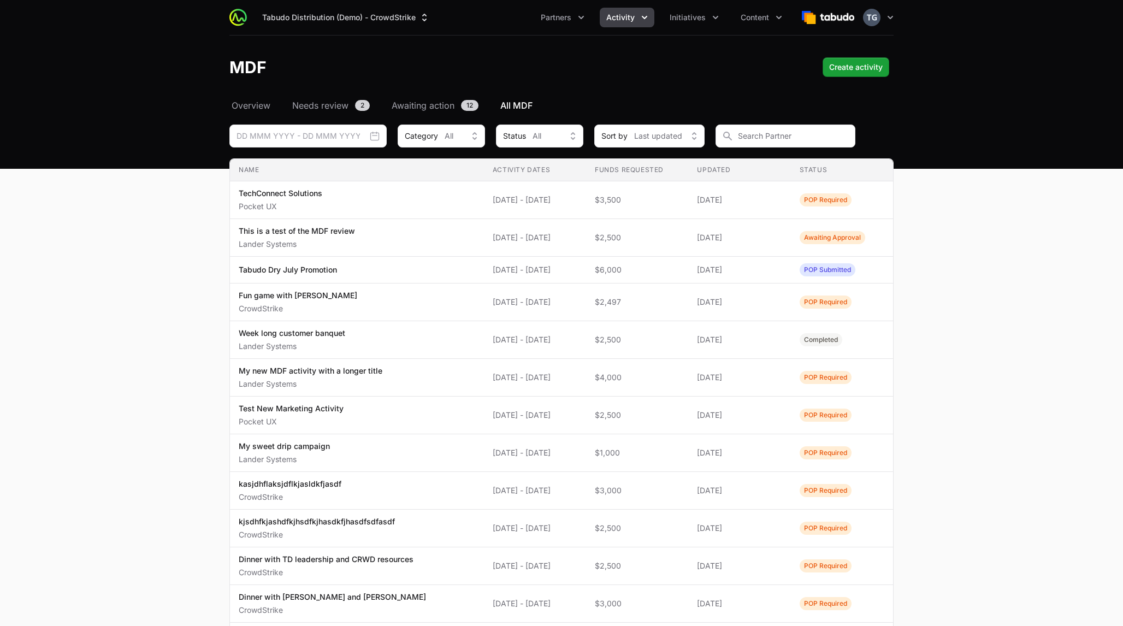
click at [403, 55] on header "MDF Create activity Create activity" at bounding box center [561, 67] width 1123 height 63
click at [380, 24] on button "Tabudo Distribution (Demo) - CrowdStrike" at bounding box center [346, 18] width 181 height 20
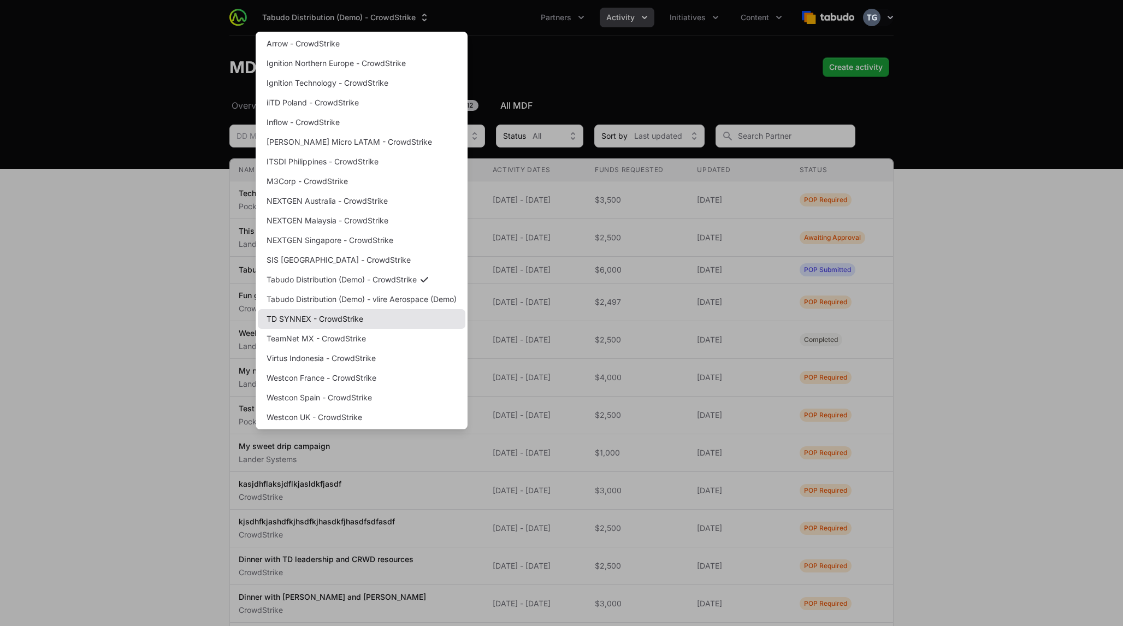
click at [330, 323] on link "TD SYNNEX - CrowdStrike" at bounding box center [362, 319] width 208 height 20
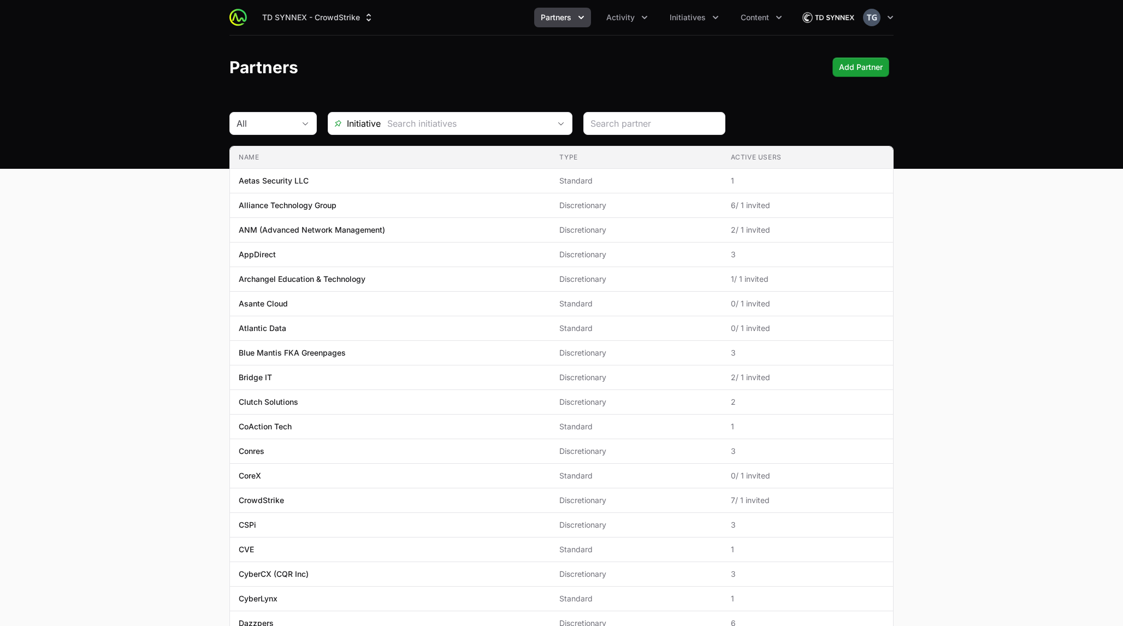
click at [561, 60] on div "Partners Add Partner Add Partner" at bounding box center [561, 67] width 664 height 20
click at [561, 20] on span "Initiatives" at bounding box center [688, 17] width 36 height 11
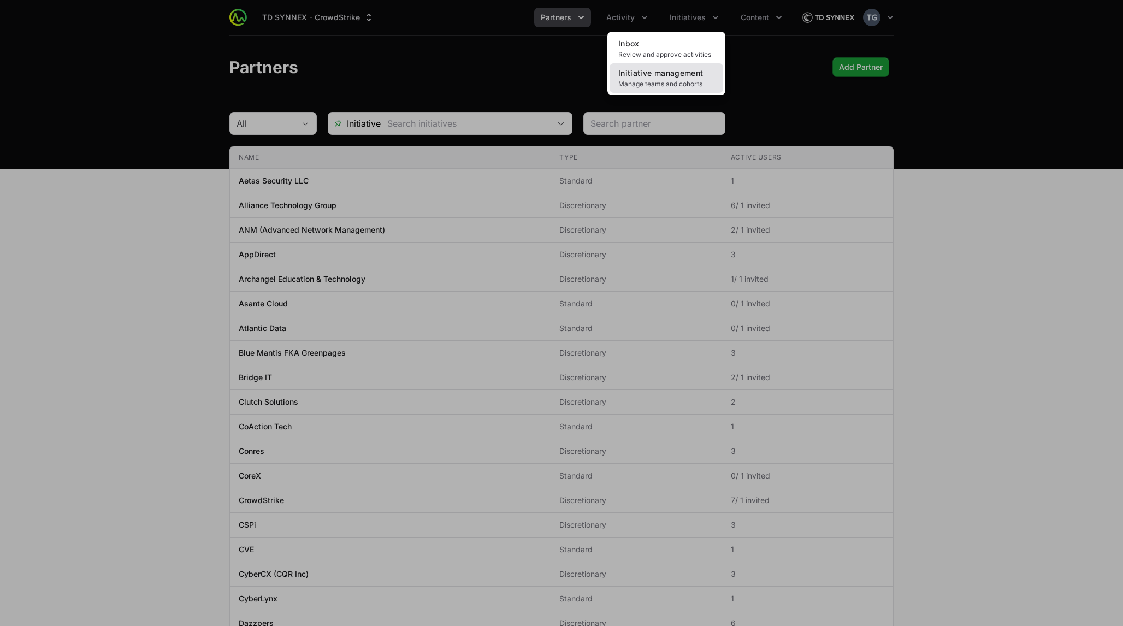
click at [561, 82] on span "Manage teams and cohorts" at bounding box center [666, 84] width 96 height 9
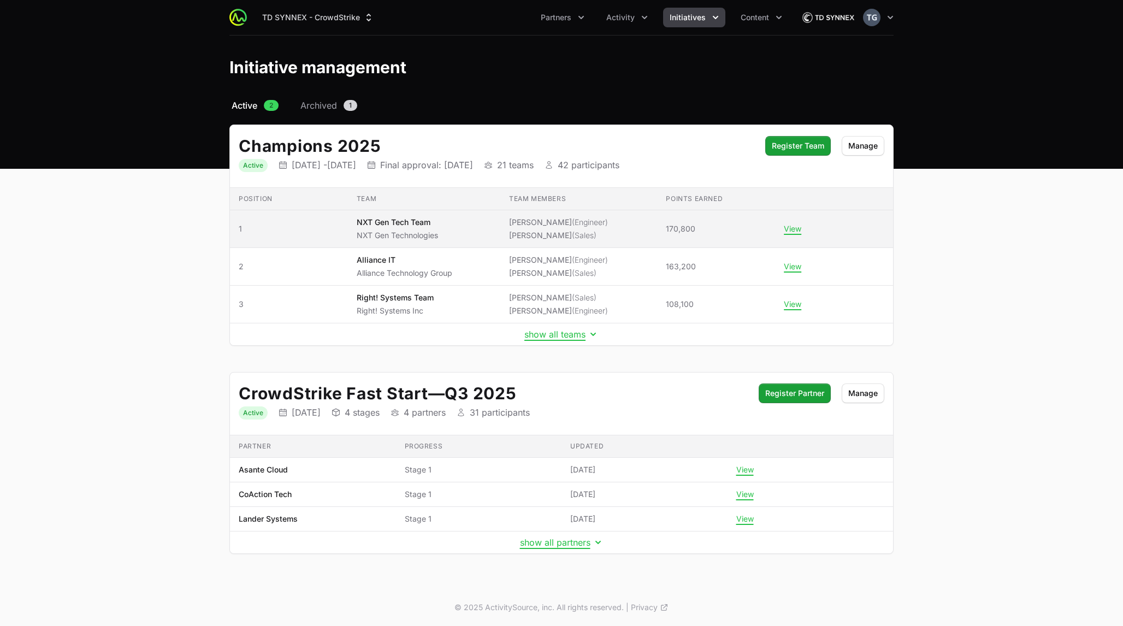
click at [465, 220] on span "NXT Gen Tech Team NXT Gen Technologies" at bounding box center [424, 229] width 135 height 24
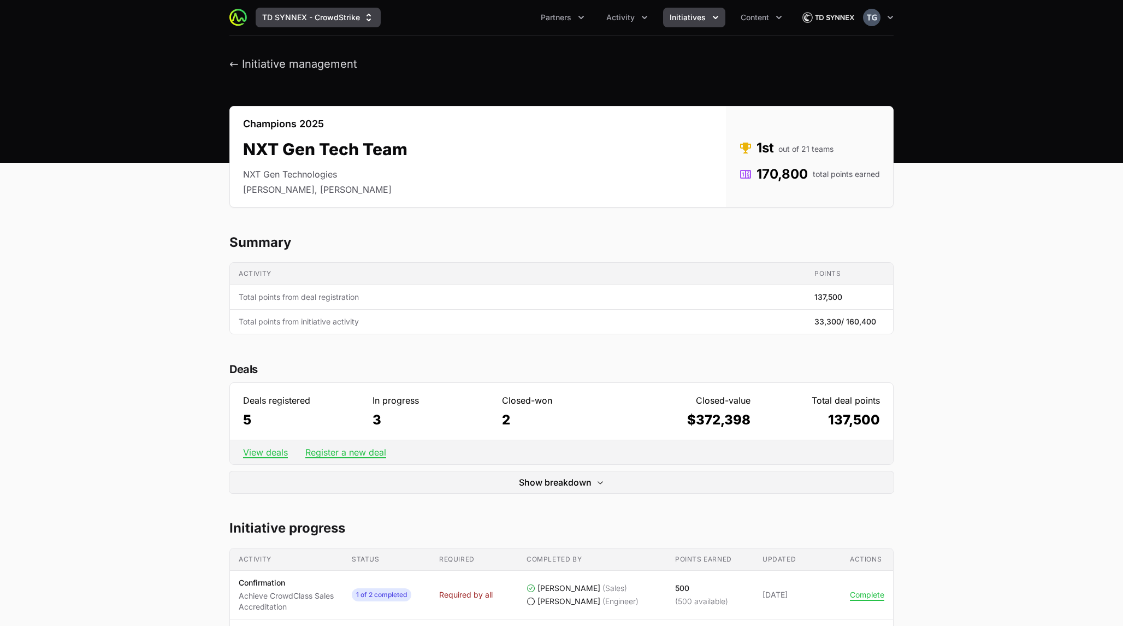
click at [346, 20] on button "TD SYNNEX - CrowdStrike" at bounding box center [318, 18] width 125 height 20
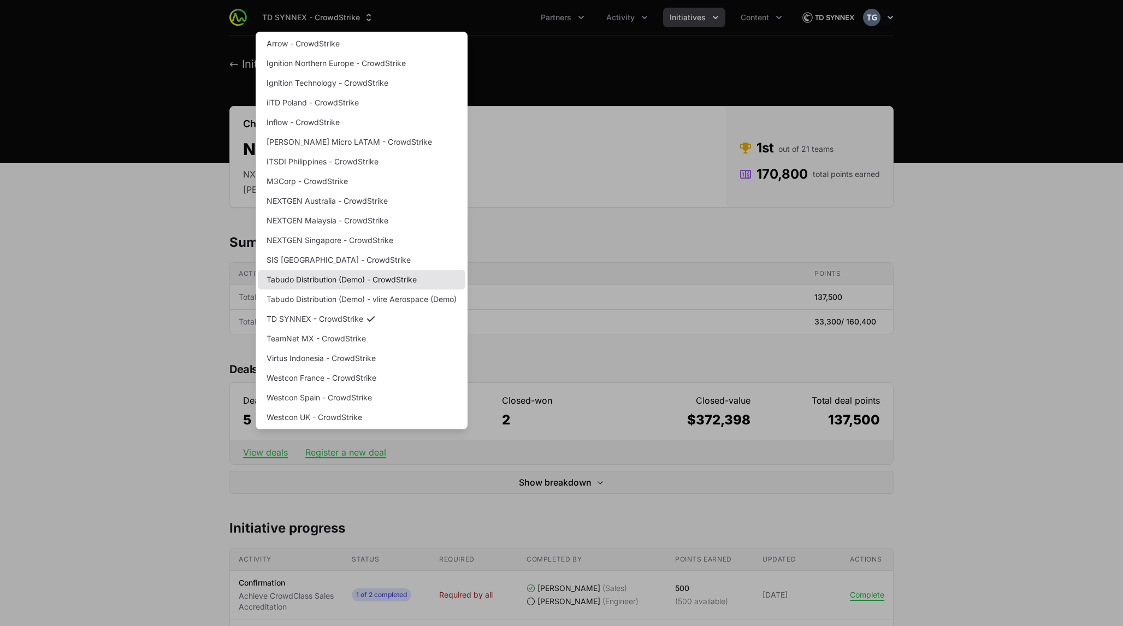
click at [409, 282] on link "Tabudo Distribution (Demo) - CrowdStrike" at bounding box center [362, 280] width 208 height 20
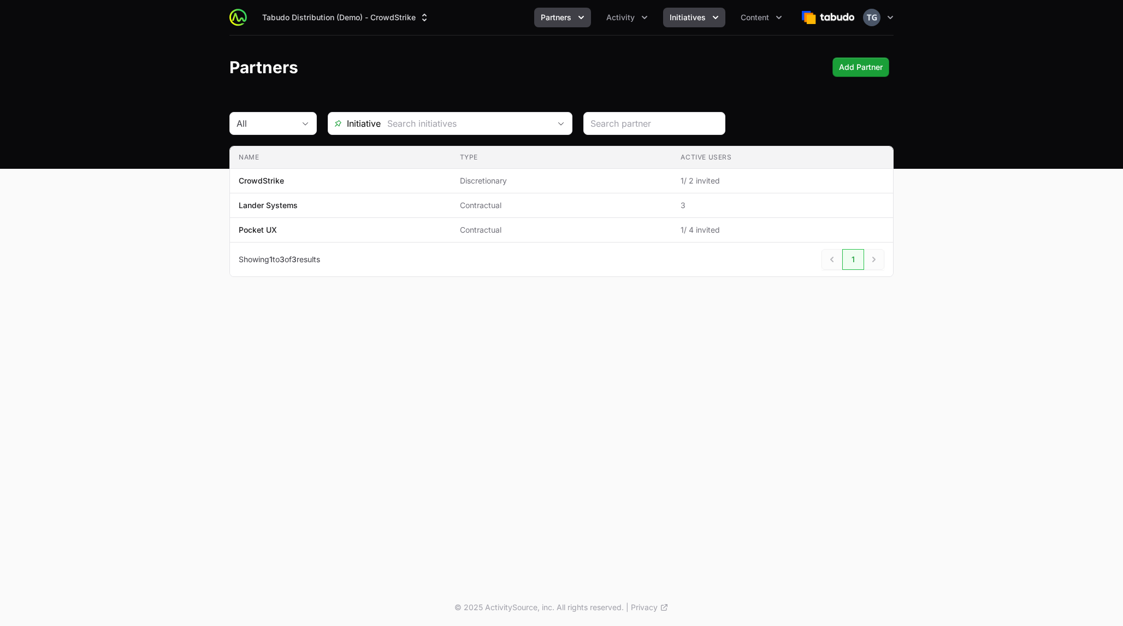
click at [561, 22] on span "Initiatives" at bounding box center [688, 17] width 36 height 11
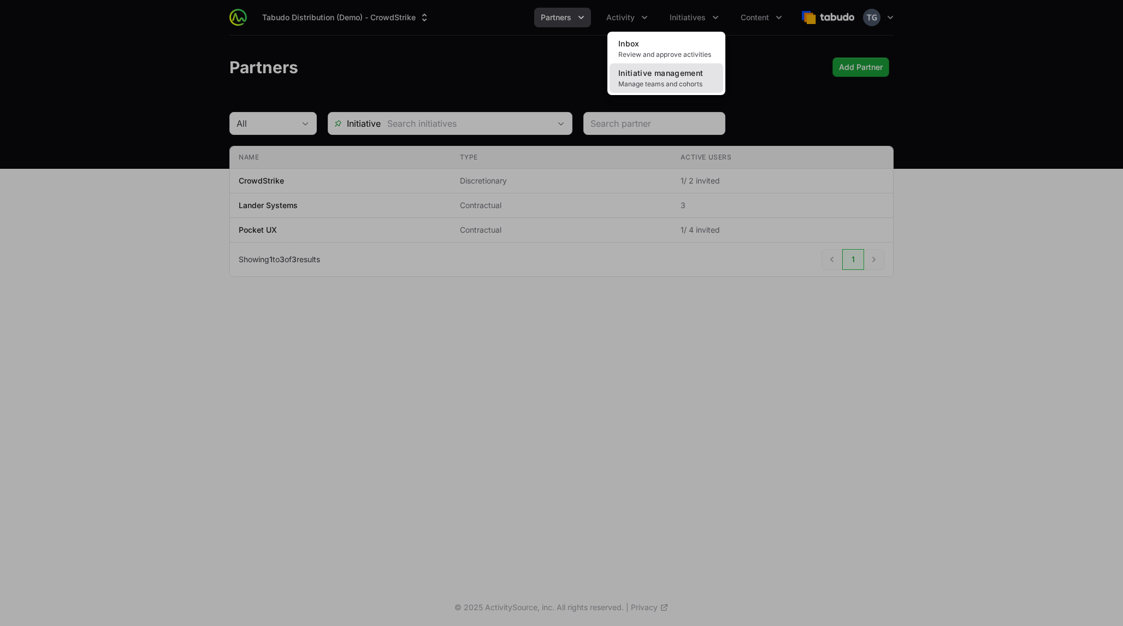
click at [561, 72] on span "Initiative management" at bounding box center [660, 72] width 85 height 9
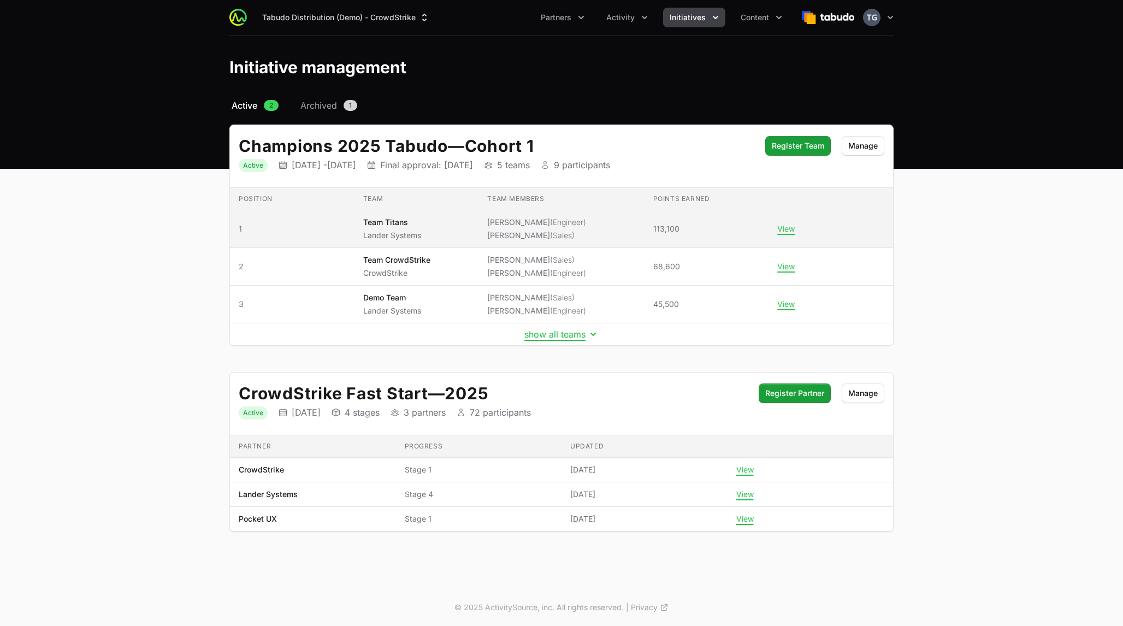
click at [461, 232] on td "Team Team Titans Lander Systems" at bounding box center [417, 229] width 125 height 38
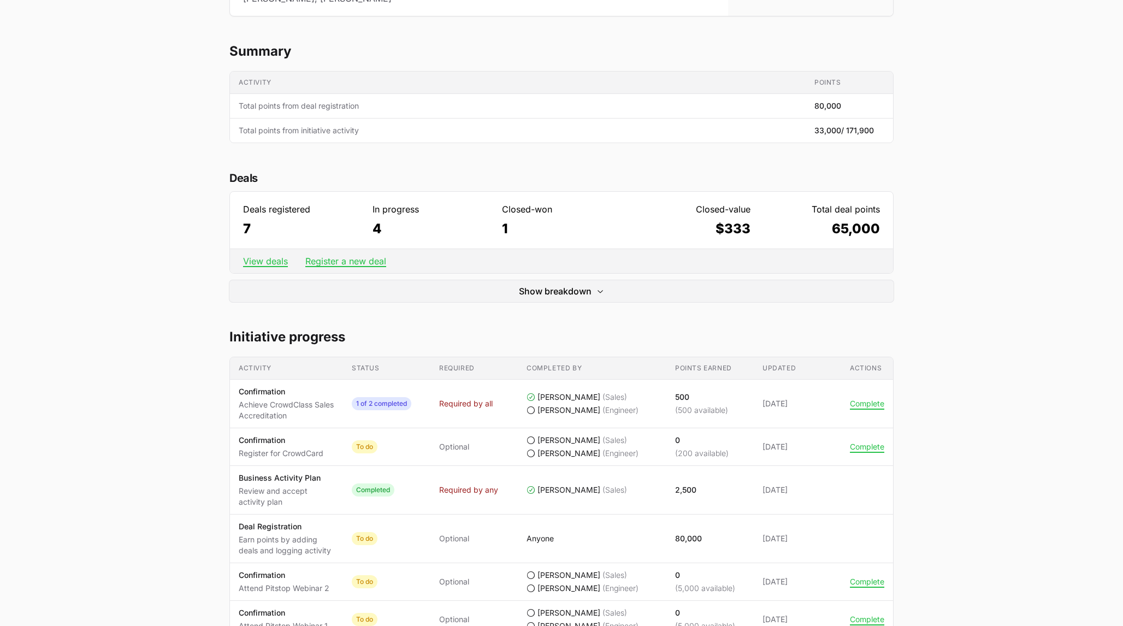
scroll to position [218, 0]
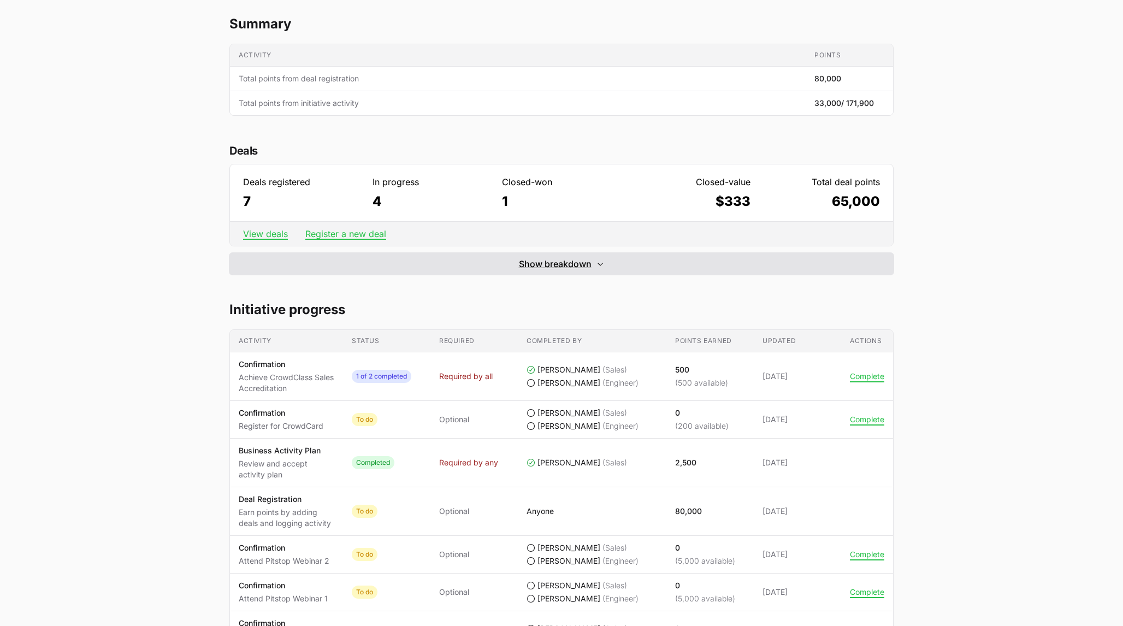
click at [561, 270] on button "Show breakdown Hide breakdown" at bounding box center [561, 264] width 664 height 22
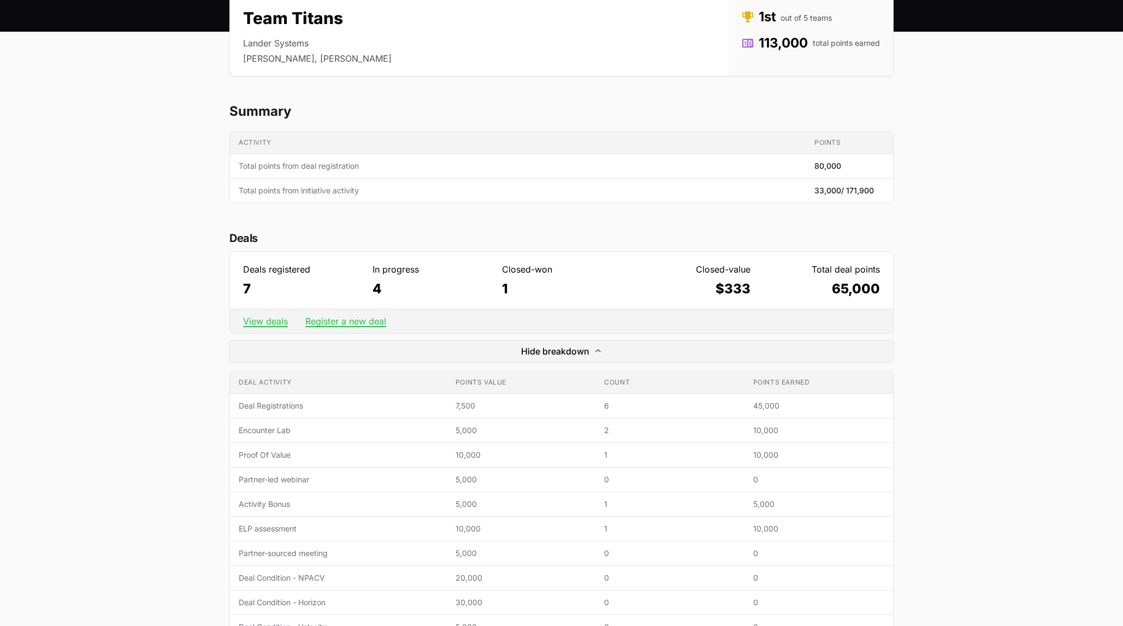
scroll to position [0, 0]
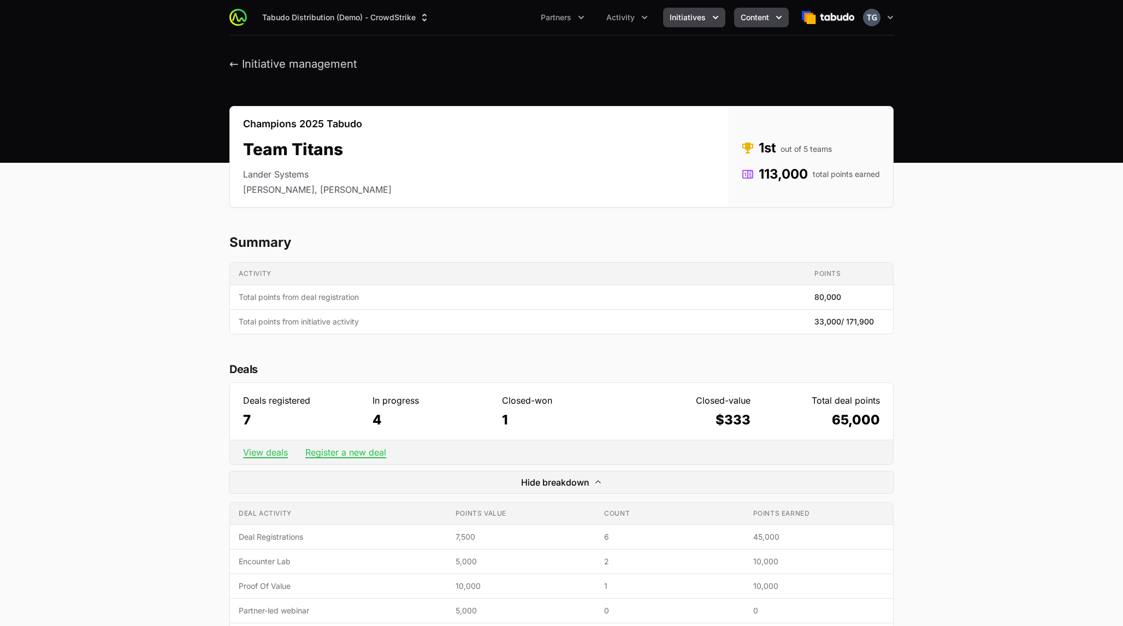
click at [561, 15] on span "Content" at bounding box center [755, 17] width 28 height 11
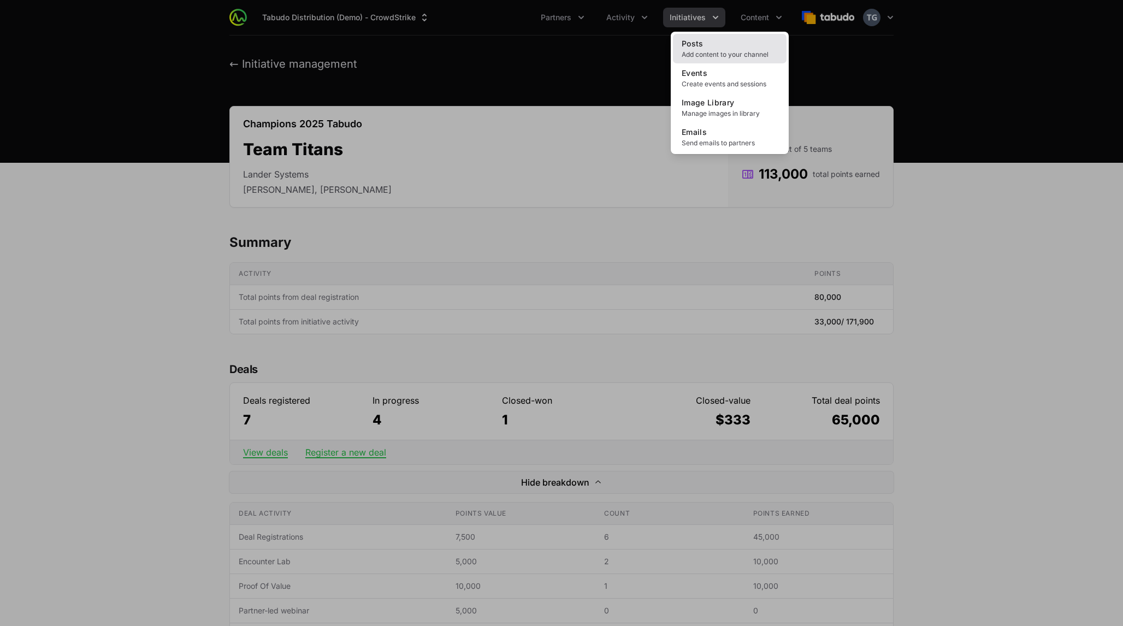
click at [561, 46] on link "Posts Add content to your channel" at bounding box center [730, 48] width 114 height 29
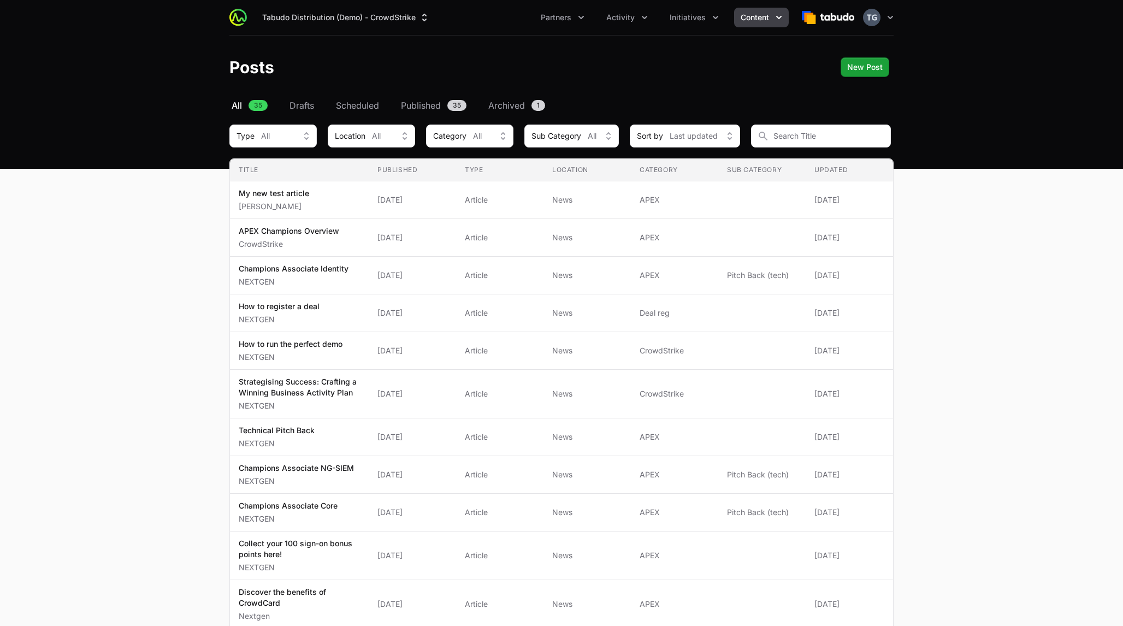
click at [561, 22] on icon "Content menu" at bounding box center [778, 17] width 11 height 11
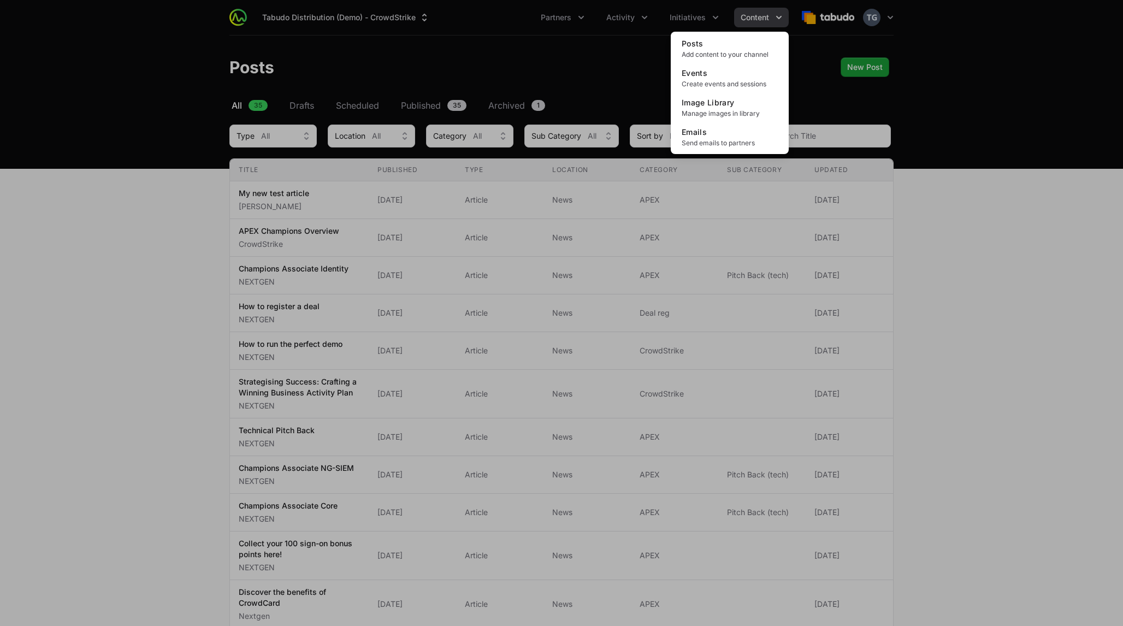
click at [561, 52] on div "Content menu" at bounding box center [561, 313] width 1123 height 626
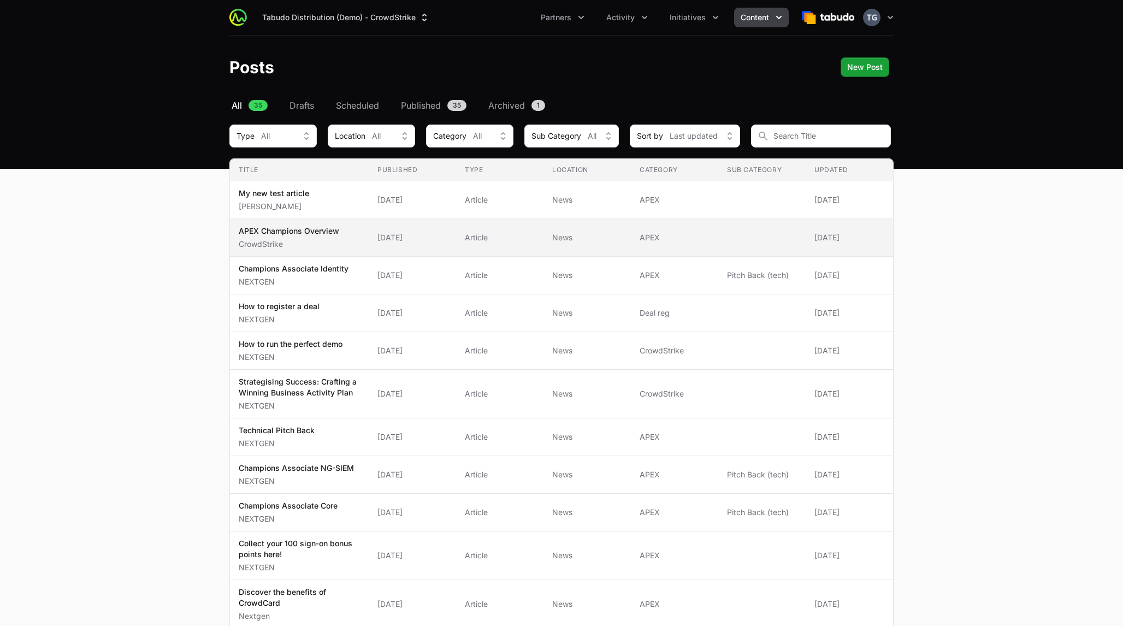
click at [339, 231] on span "APEX Champions Overview CrowdStrike" at bounding box center [299, 238] width 121 height 24
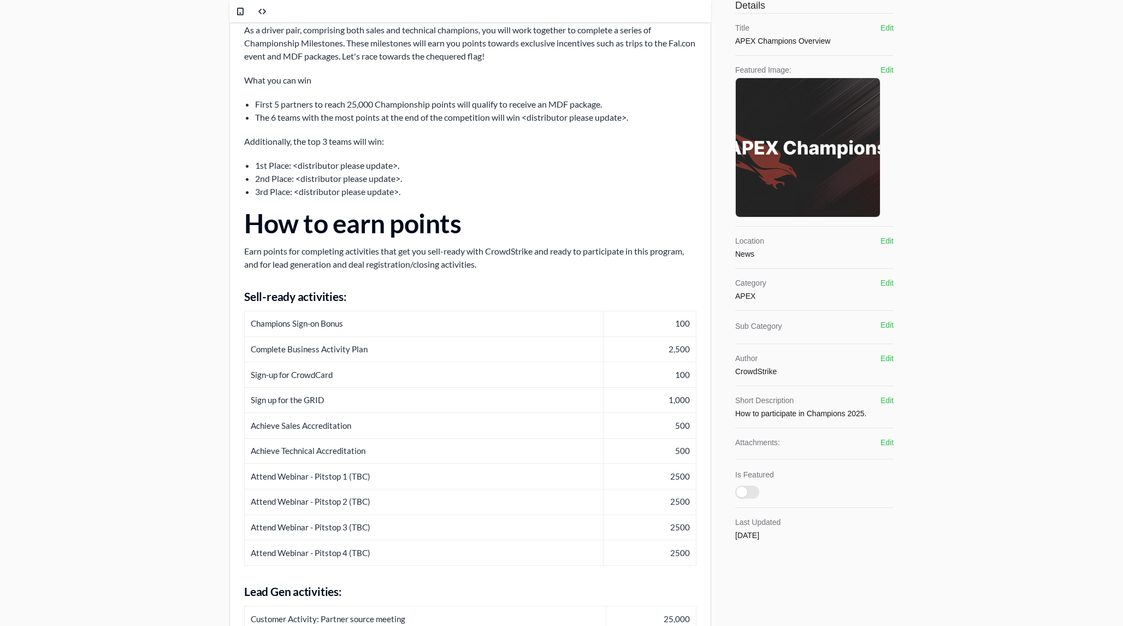
scroll to position [127, 0]
drag, startPoint x: 351, startPoint y: 102, endPoint x: 365, endPoint y: 103, distance: 14.2
click at [365, 103] on li "First 5 partners to reach 25,000 Championship points will qualify to receive an…" at bounding box center [475, 104] width 441 height 13
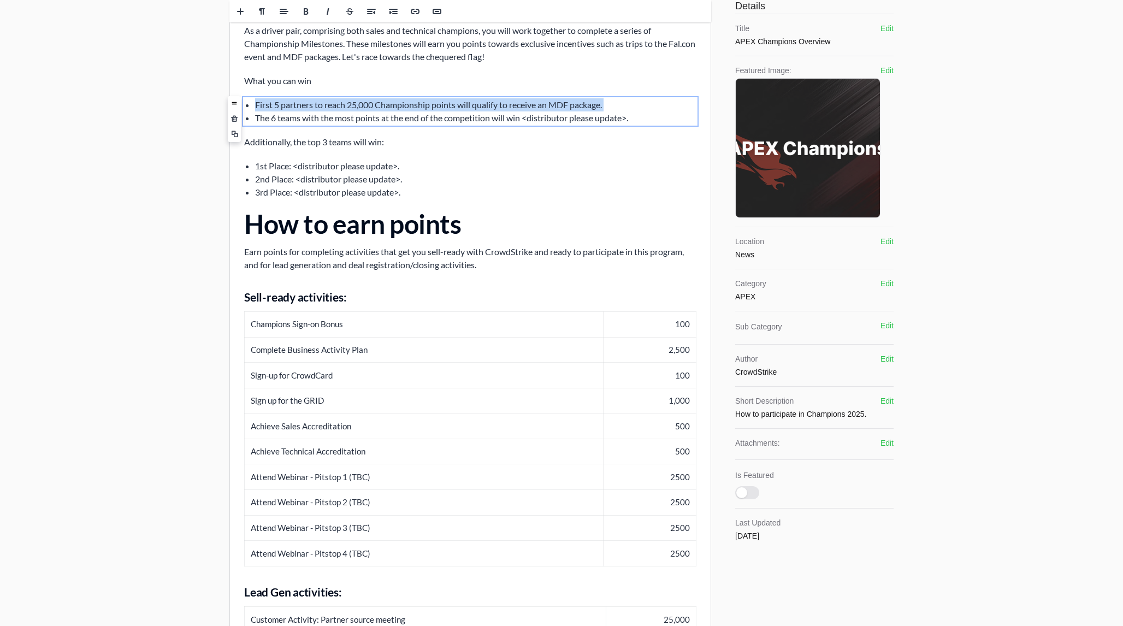
click at [365, 103] on li "First 5 partners to reach 25,000 Championship points will qualify to receive an…" at bounding box center [475, 104] width 441 height 13
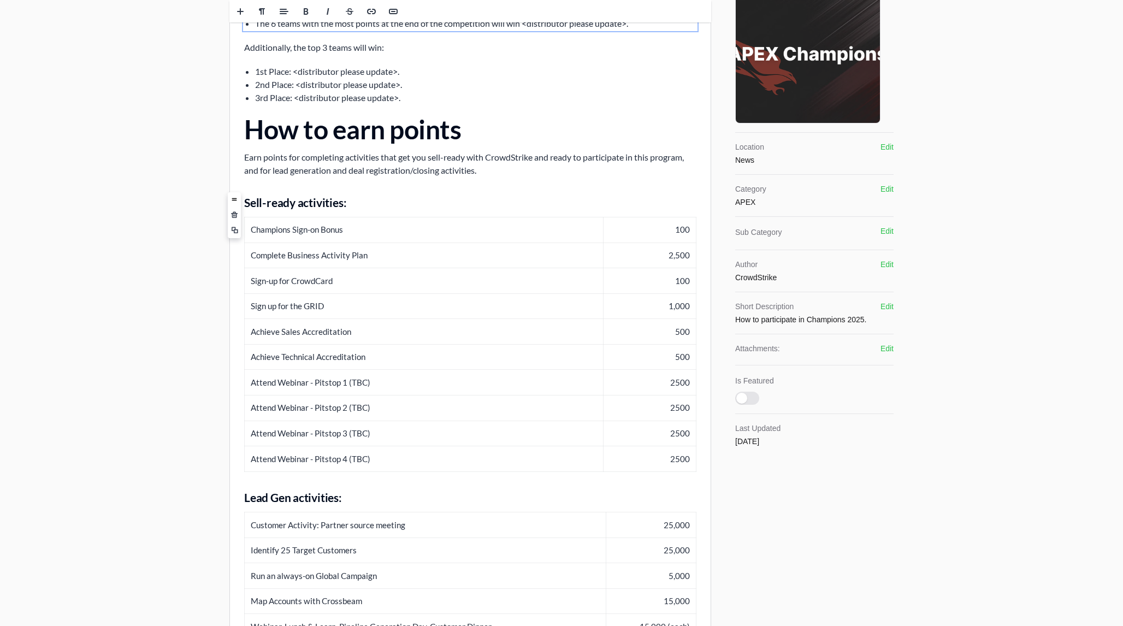
click at [421, 202] on h3 "Sell-ready activities:" at bounding box center [470, 202] width 452 height 16
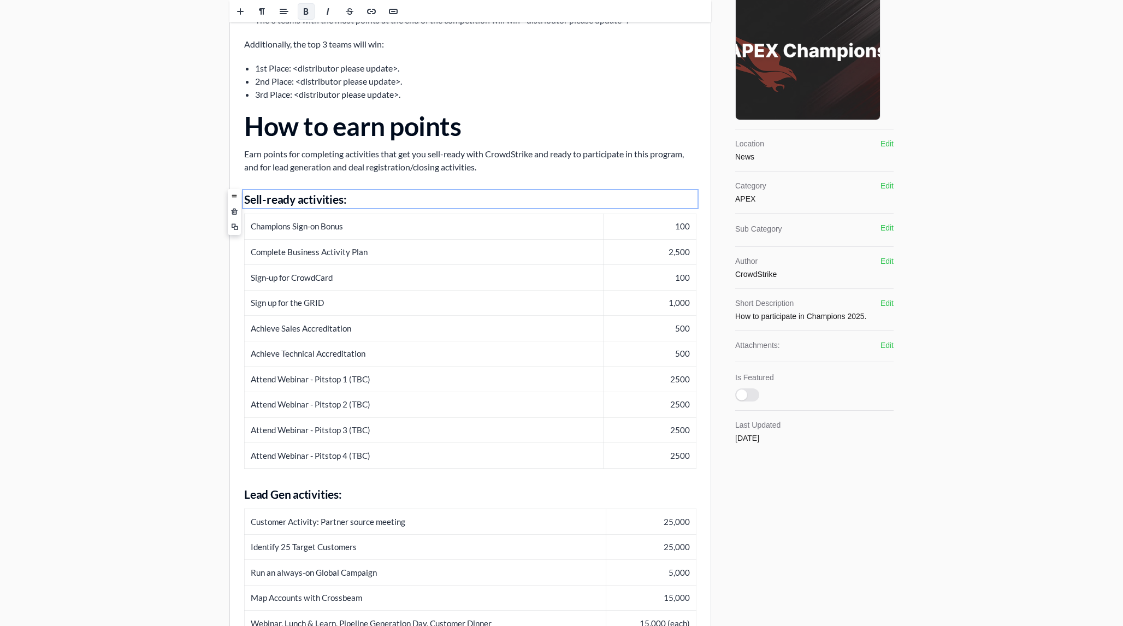
click at [179, 285] on div "Edit Preview [PERSON_NAME] Archive Archive Update Update Content Rich text edit…" at bounding box center [561, 362] width 1123 height 1174
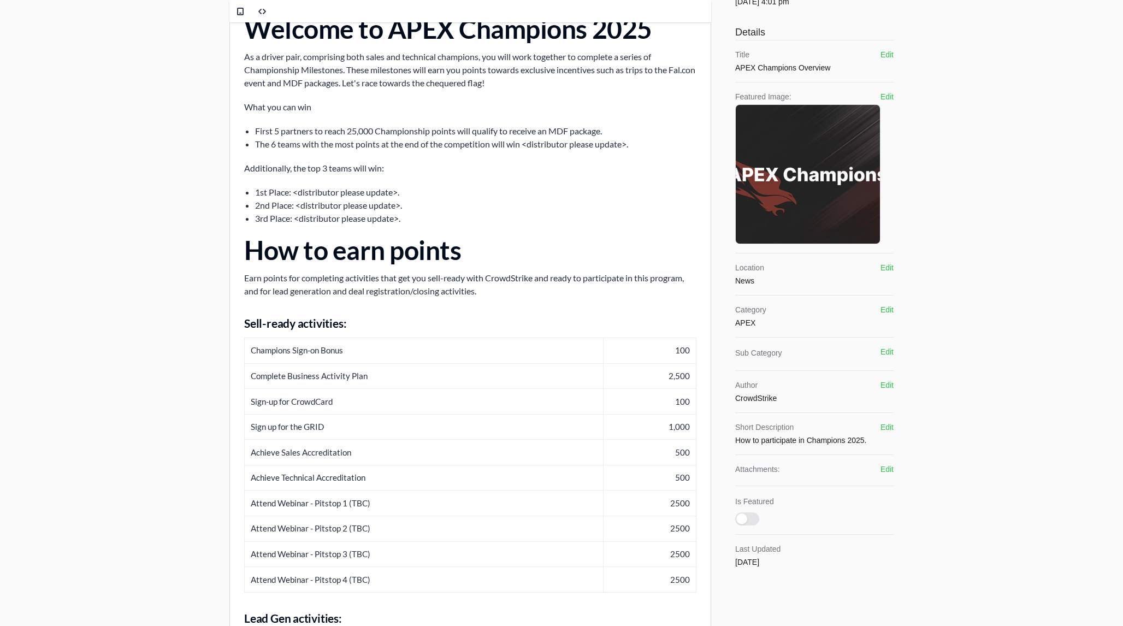
scroll to position [0, 0]
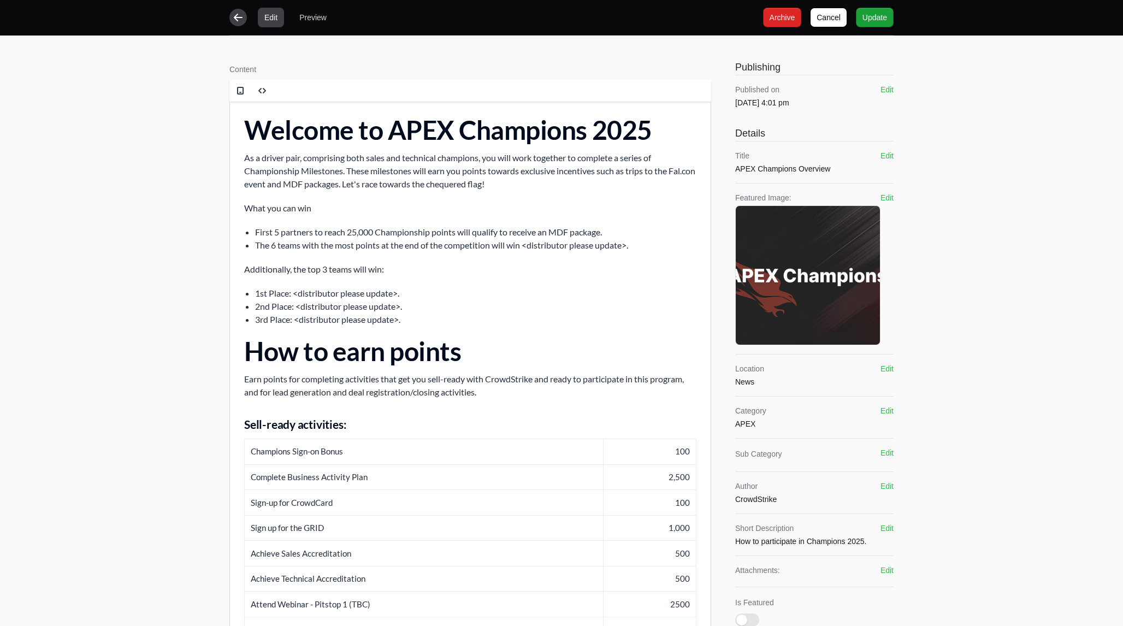
click at [238, 17] on icon "button" at bounding box center [238, 18] width 9 height 8
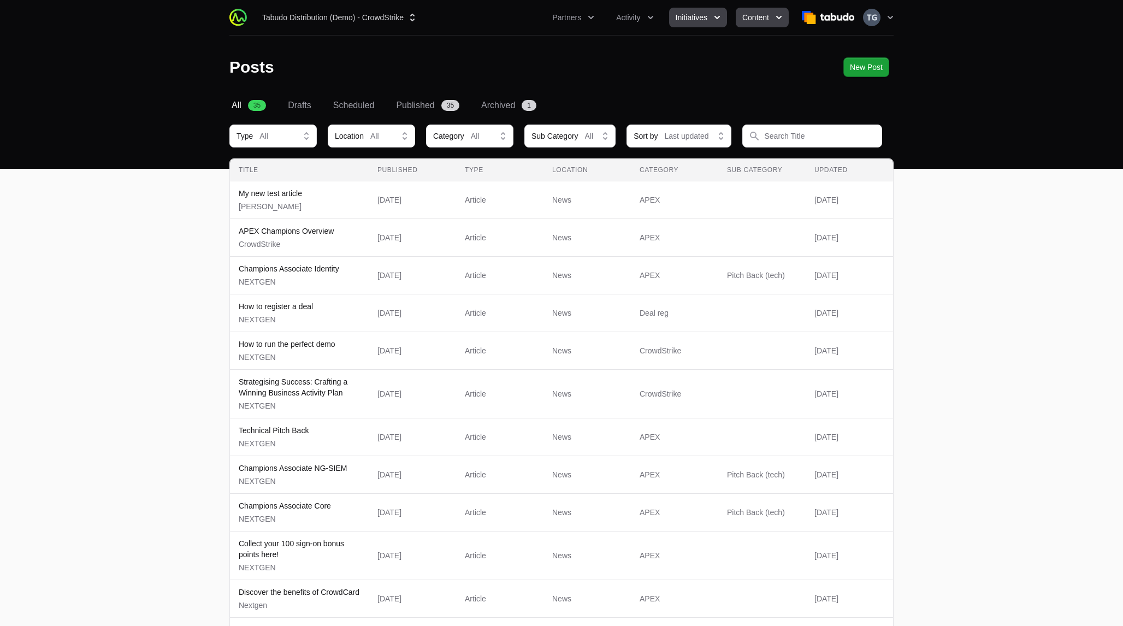
click at [561, 19] on span "Initiatives" at bounding box center [692, 17] width 32 height 11
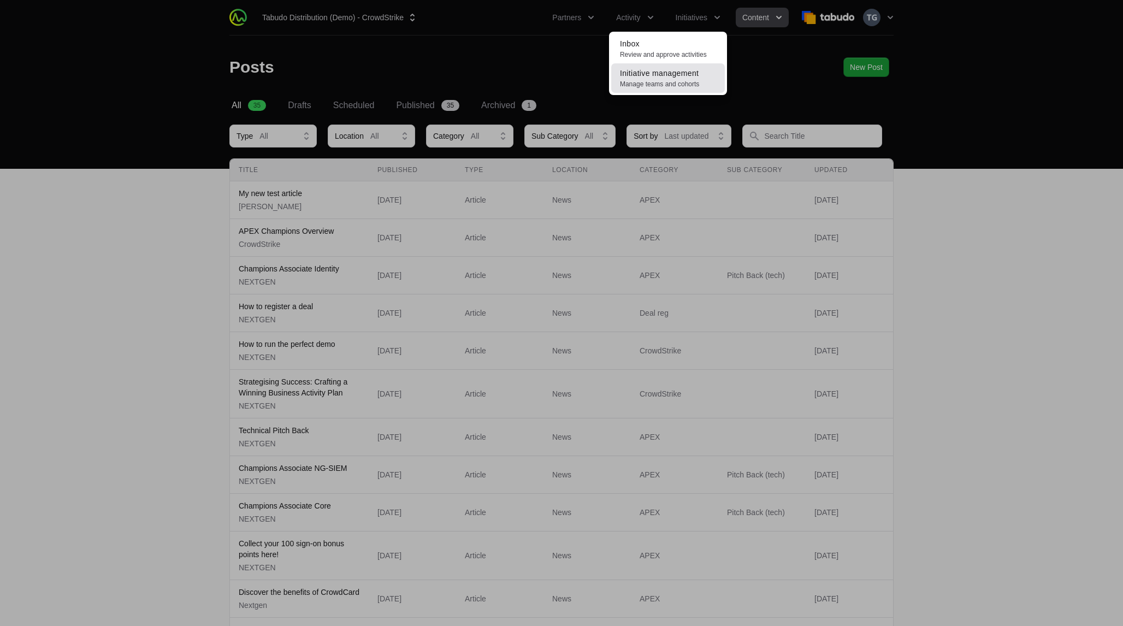
click at [561, 79] on link "Initiative management Manage teams and cohorts" at bounding box center [668, 77] width 114 height 29
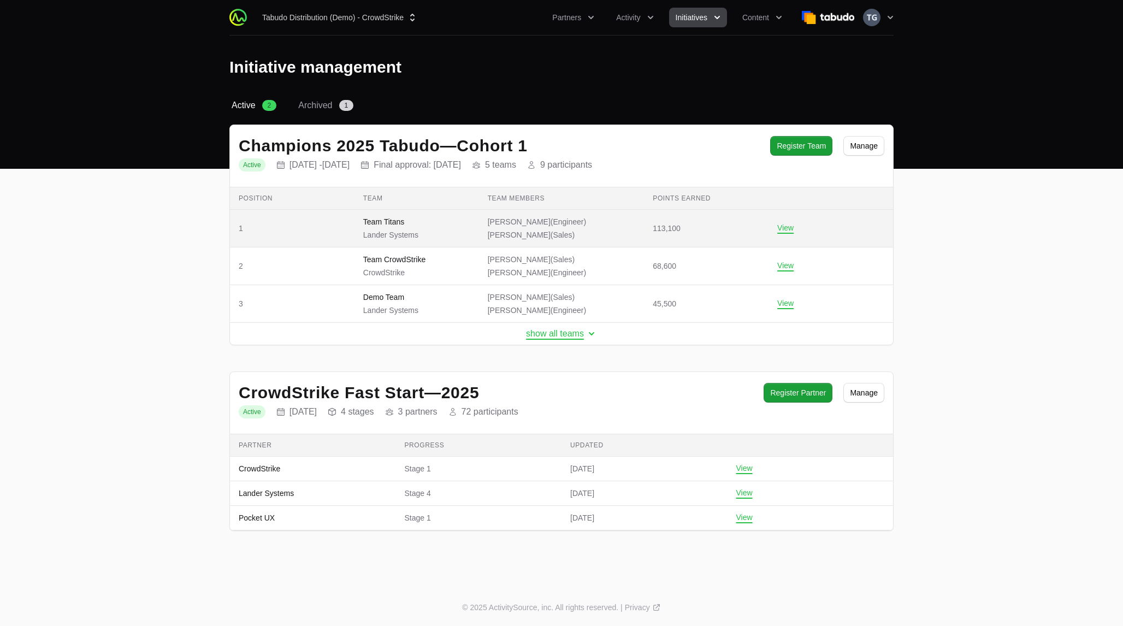
click at [561, 225] on span "[PERSON_NAME] (Engineer) [PERSON_NAME] (Sales)" at bounding box center [562, 228] width 148 height 24
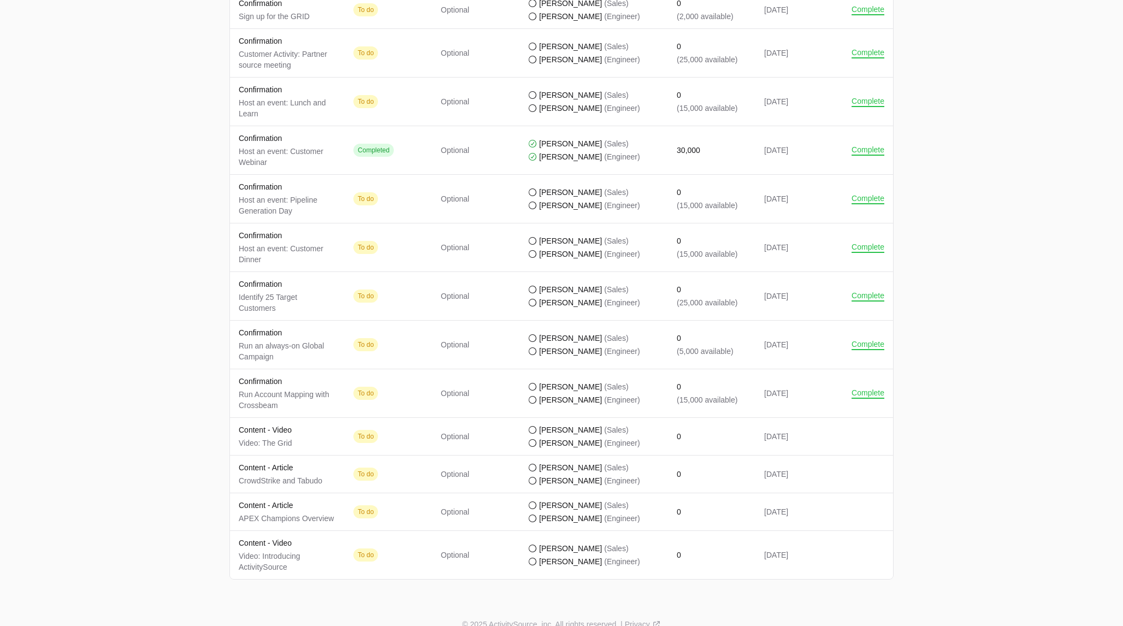
scroll to position [1018, 0]
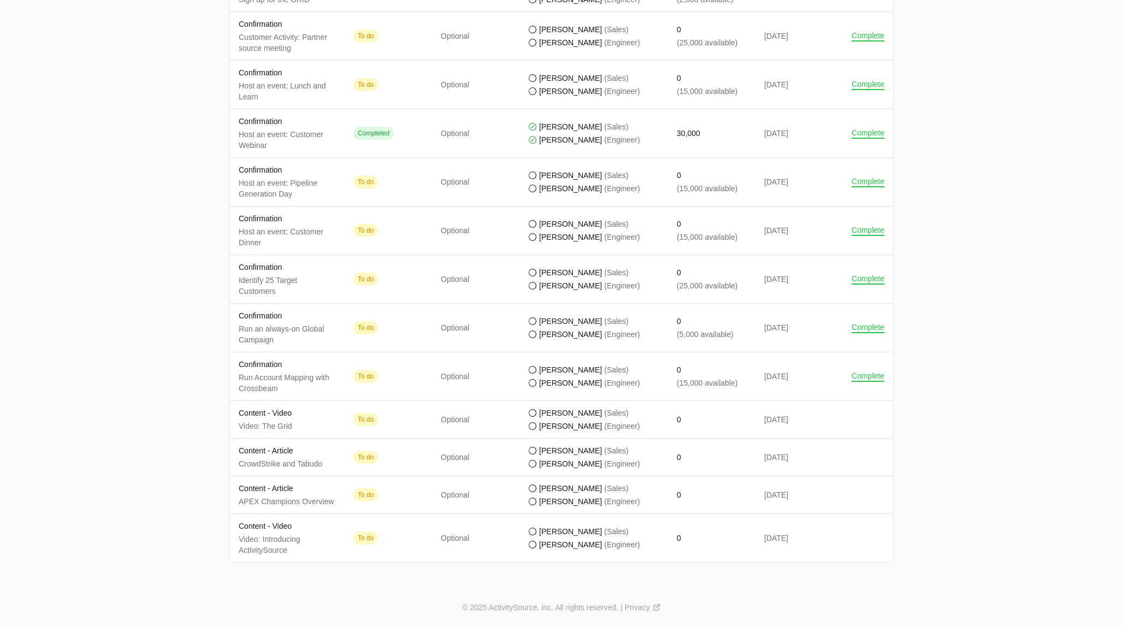
click at [561, 287] on p "(25,000 available)" at bounding box center [707, 285] width 61 height 11
click at [561, 243] on td "Points earned 0 (15,000 available)" at bounding box center [711, 230] width 87 height 49
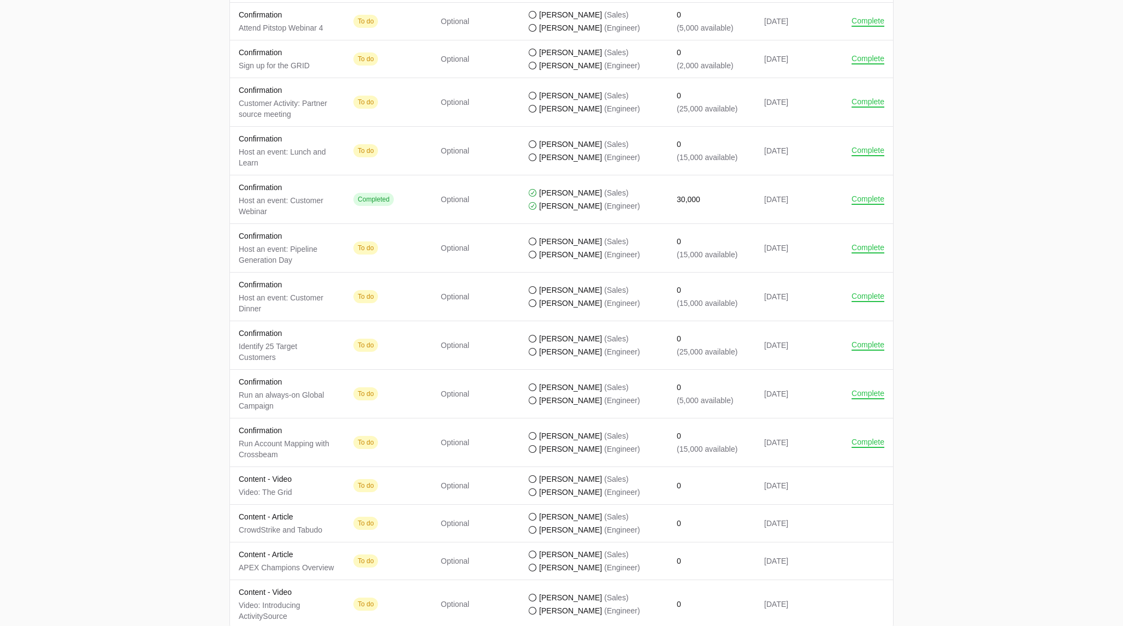
scroll to position [948, 0]
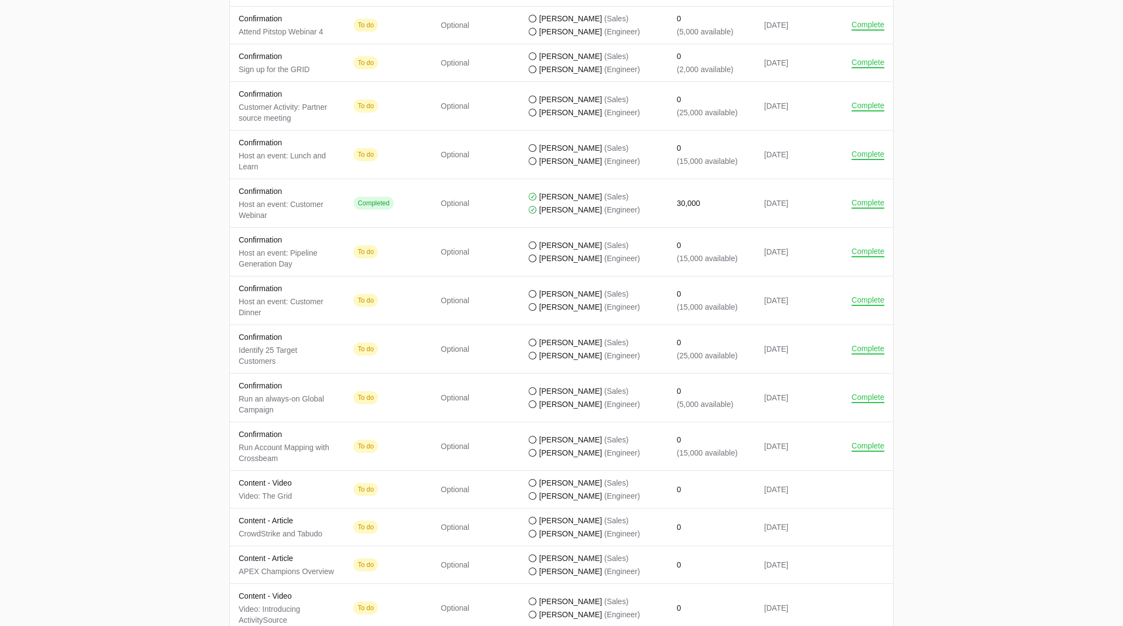
click at [561, 159] on td "Actions Complete" at bounding box center [868, 155] width 50 height 49
click at [561, 156] on button "Complete" at bounding box center [868, 155] width 33 height 10
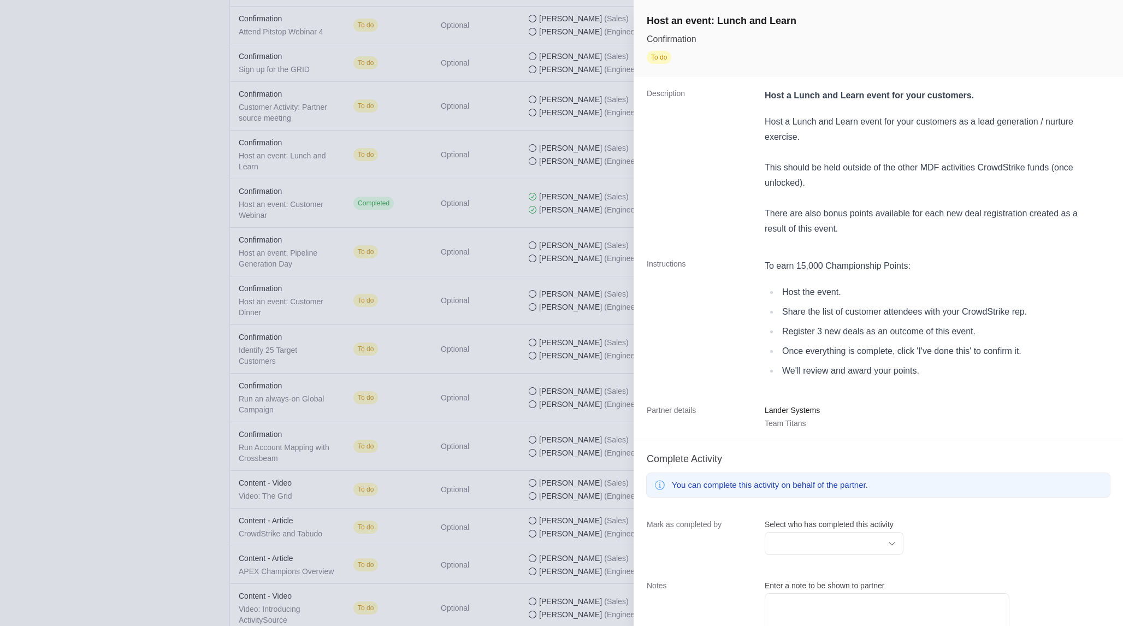
drag, startPoint x: 784, startPoint y: 331, endPoint x: 784, endPoint y: 344, distance: 13.1
click at [561, 344] on ul "Host the event. Share the list of customer attendees with your CrowdStrike rep.…" at bounding box center [896, 332] width 262 height 94
click at [561, 258] on dt "Instructions" at bounding box center [699, 320] width 105 height 125
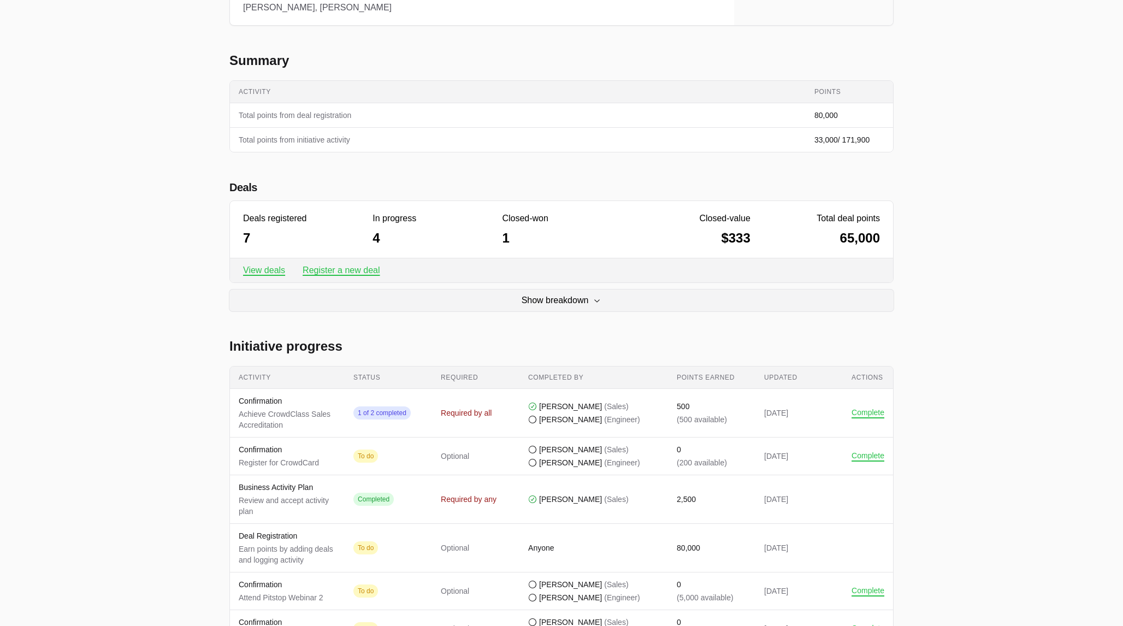
scroll to position [227, 0]
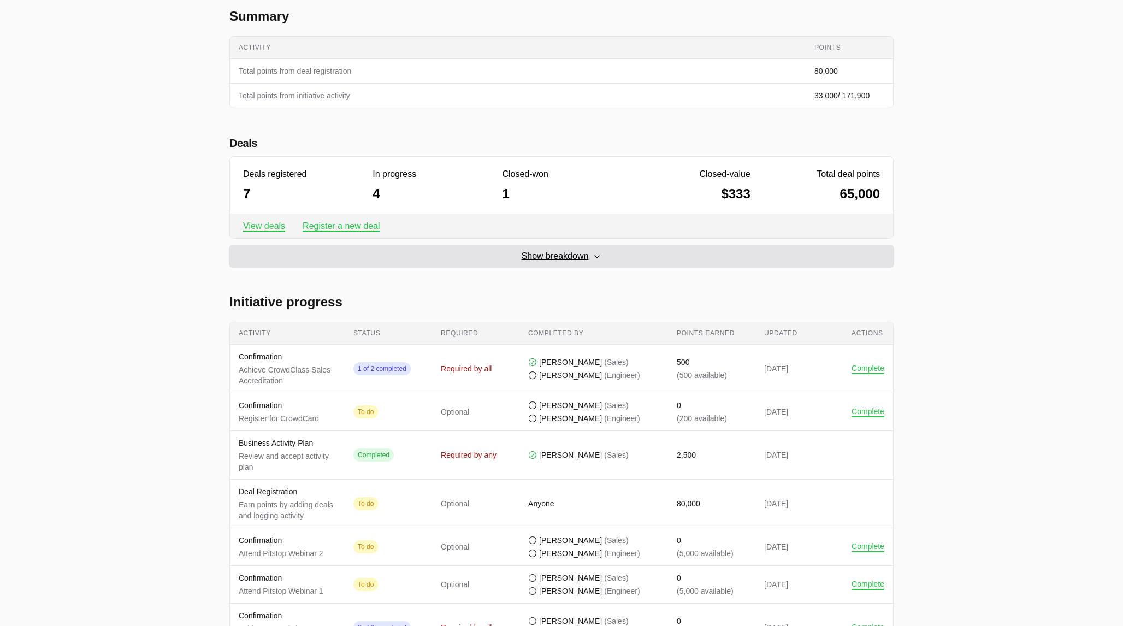
click at [561, 256] on span "Show breakdown" at bounding box center [555, 256] width 67 height 13
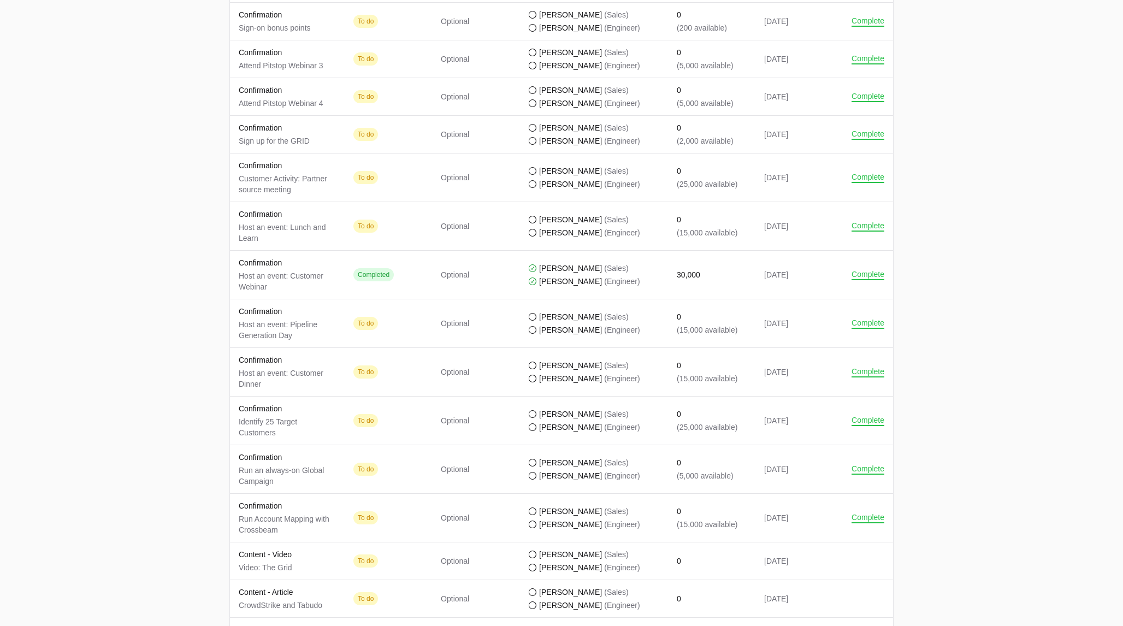
scroll to position [1153, 0]
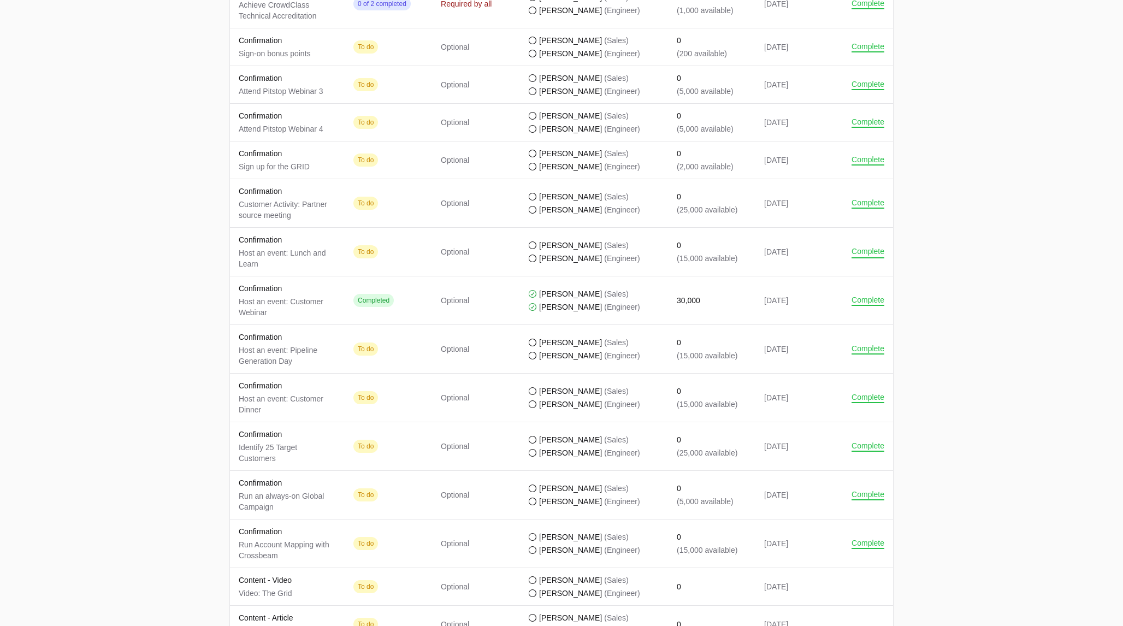
click at [561, 252] on button "Complete" at bounding box center [868, 252] width 33 height 10
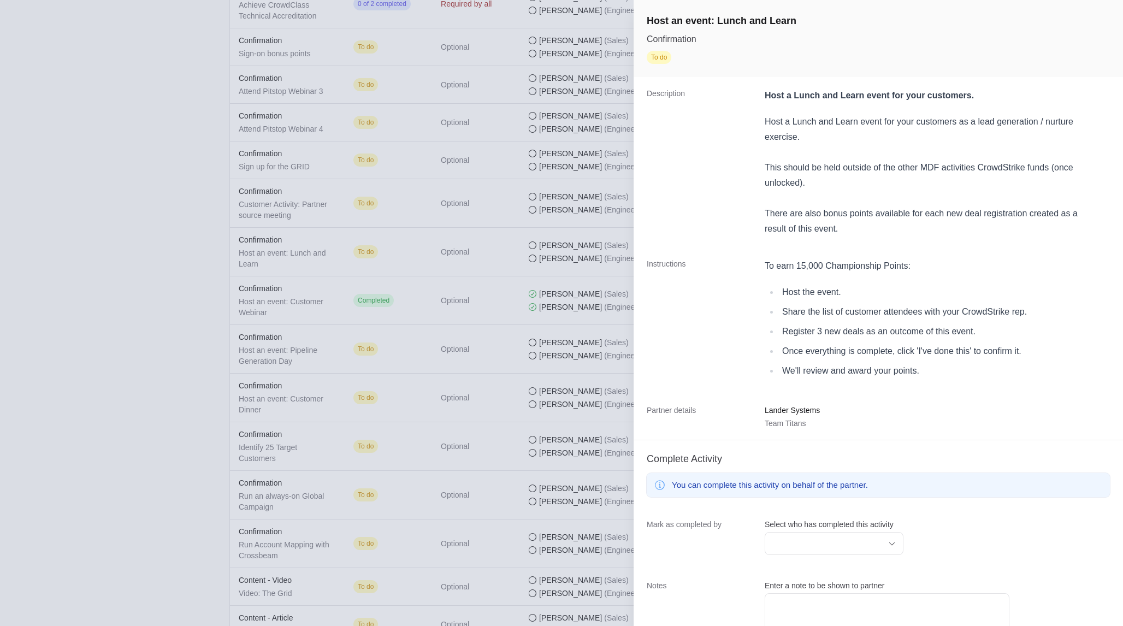
drag, startPoint x: 765, startPoint y: 214, endPoint x: 859, endPoint y: 231, distance: 96.0
click at [561, 231] on div "This should be held outside of the other MDF activities CrowdStrike funds (once…" at bounding box center [923, 191] width 316 height 92
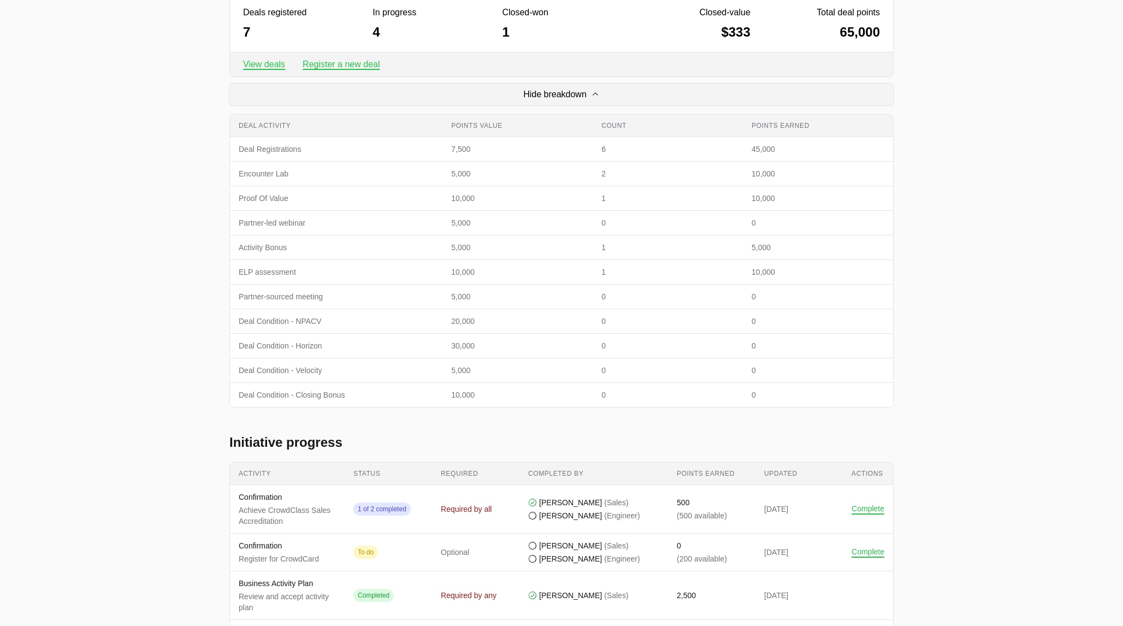
scroll to position [395, 0]
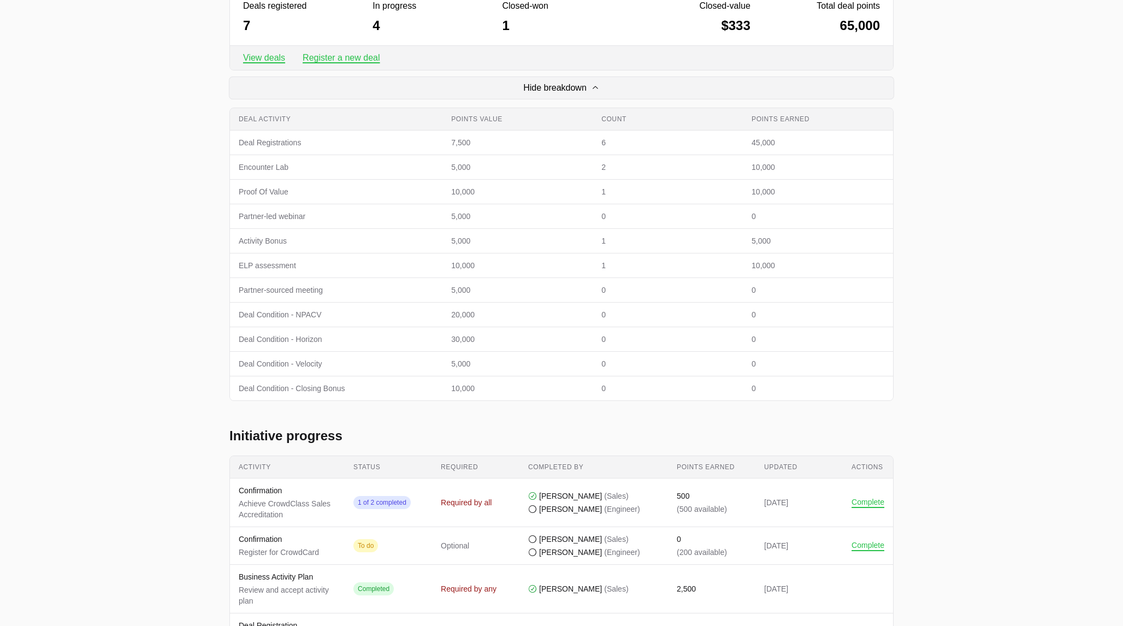
drag, startPoint x: 238, startPoint y: 240, endPoint x: 473, endPoint y: 240, distance: 234.9
click at [473, 240] on tr "Deal activity Activity Bonus Points value 5,000 Count 1 Points earned 5,000" at bounding box center [561, 241] width 663 height 25
click at [236, 242] on td "Deal activity Activity Bonus" at bounding box center [336, 241] width 212 height 25
drag, startPoint x: 237, startPoint y: 243, endPoint x: 470, endPoint y: 236, distance: 233.9
click at [470, 236] on tr "Deal activity Activity Bonus Points value 5,000 Count 1 Points earned 5,000" at bounding box center [561, 241] width 663 height 25
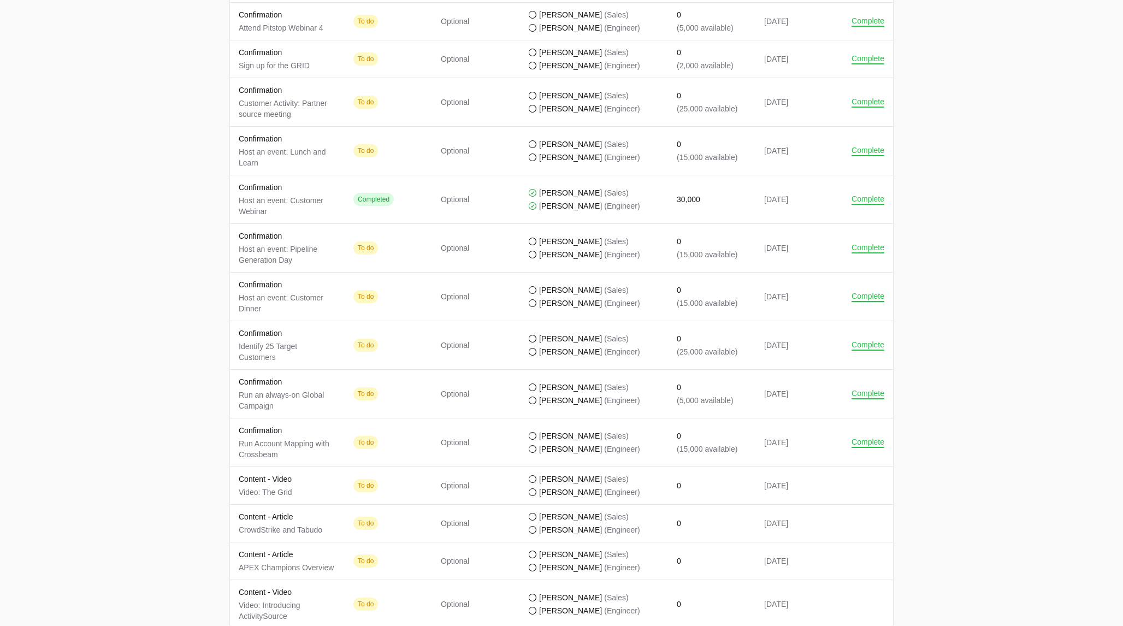
scroll to position [1268, 0]
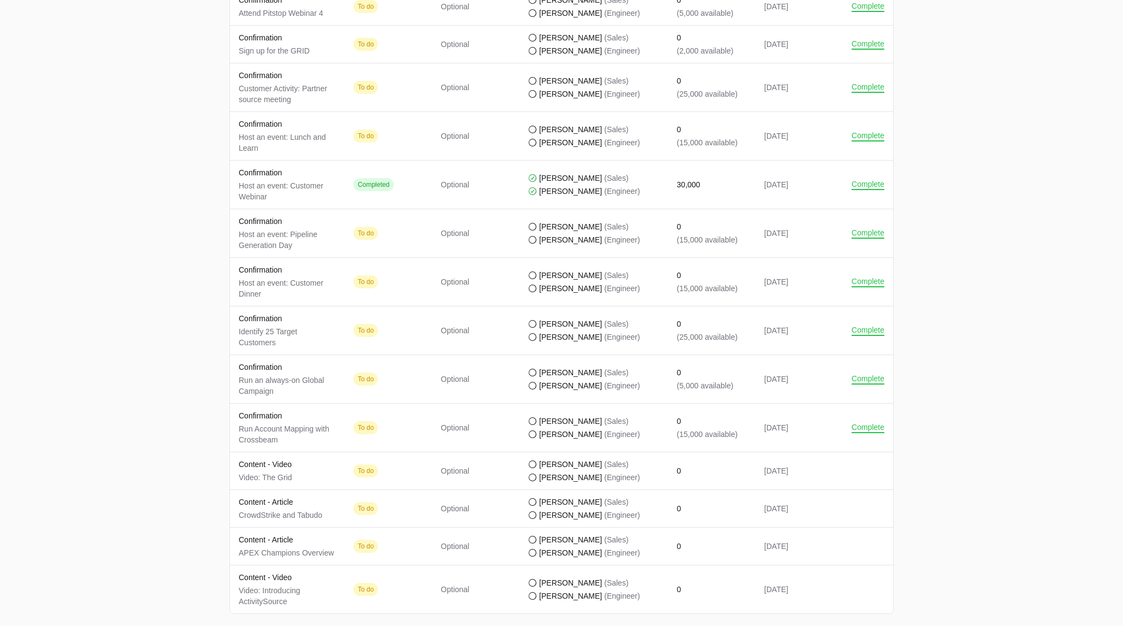
click at [346, 298] on td "Status To do" at bounding box center [388, 282] width 87 height 49
click at [561, 280] on button "Complete" at bounding box center [868, 282] width 33 height 10
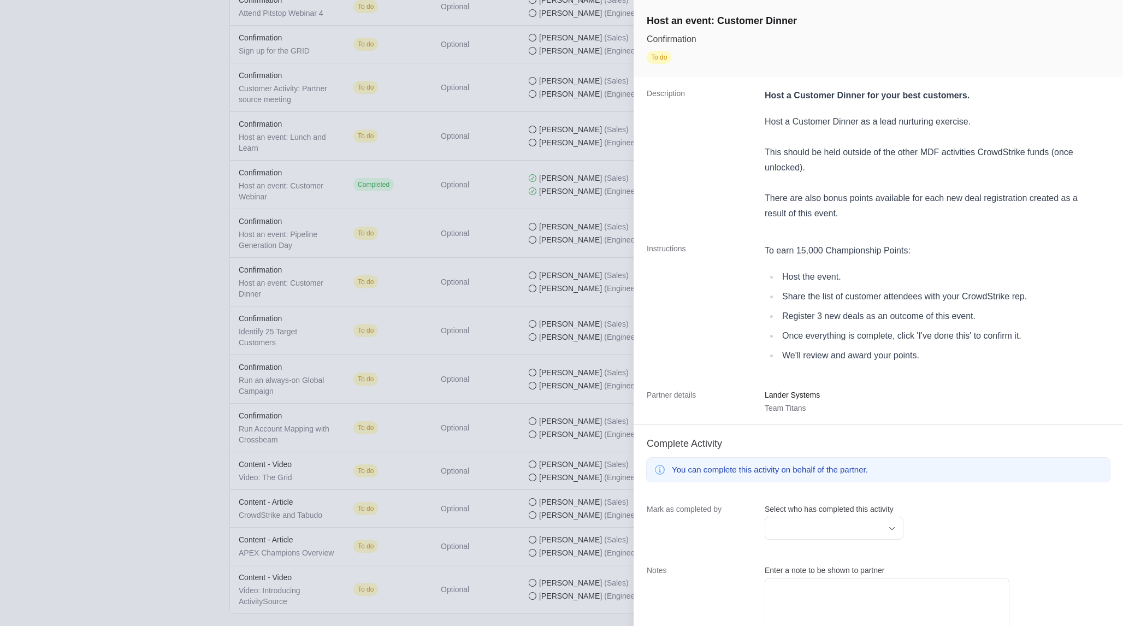
click at [561, 195] on div "This should be held outside of the other MDF activities CrowdStrike funds (once…" at bounding box center [923, 175] width 316 height 92
click at [561, 194] on div "This should be held outside of the other MDF activities CrowdStrike funds (once…" at bounding box center [923, 175] width 316 height 92
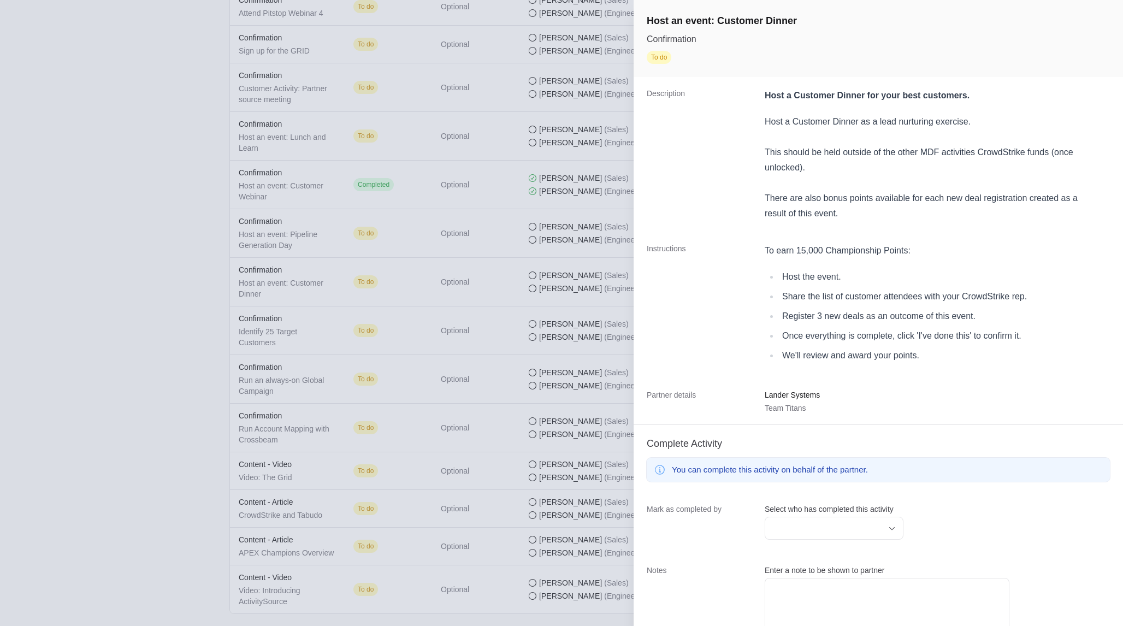
click at [561, 220] on div "This should be held outside of the other MDF activities CrowdStrike funds (once…" at bounding box center [923, 175] width 316 height 92
drag, startPoint x: 869, startPoint y: 220, endPoint x: 764, endPoint y: 205, distance: 105.4
click at [561, 203] on div "This should be held outside of the other MDF activities CrowdStrike funds (once…" at bounding box center [923, 175] width 316 height 92
click at [561, 162] on div "This should be held outside of the other MDF activities CrowdStrike funds (once…" at bounding box center [923, 175] width 316 height 92
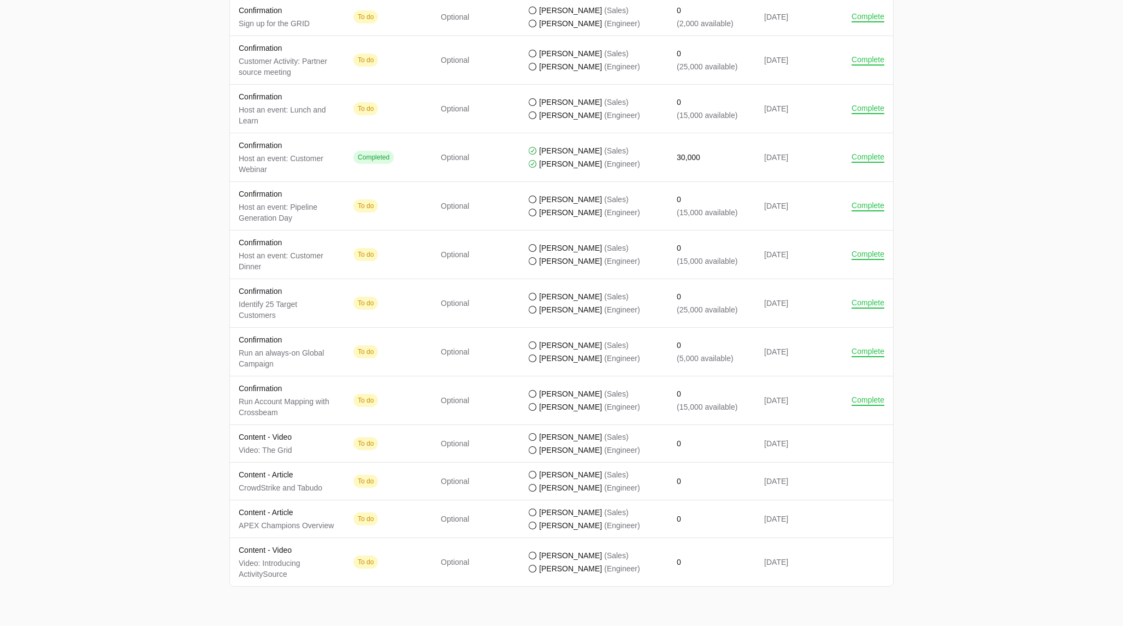
scroll to position [1320, 0]
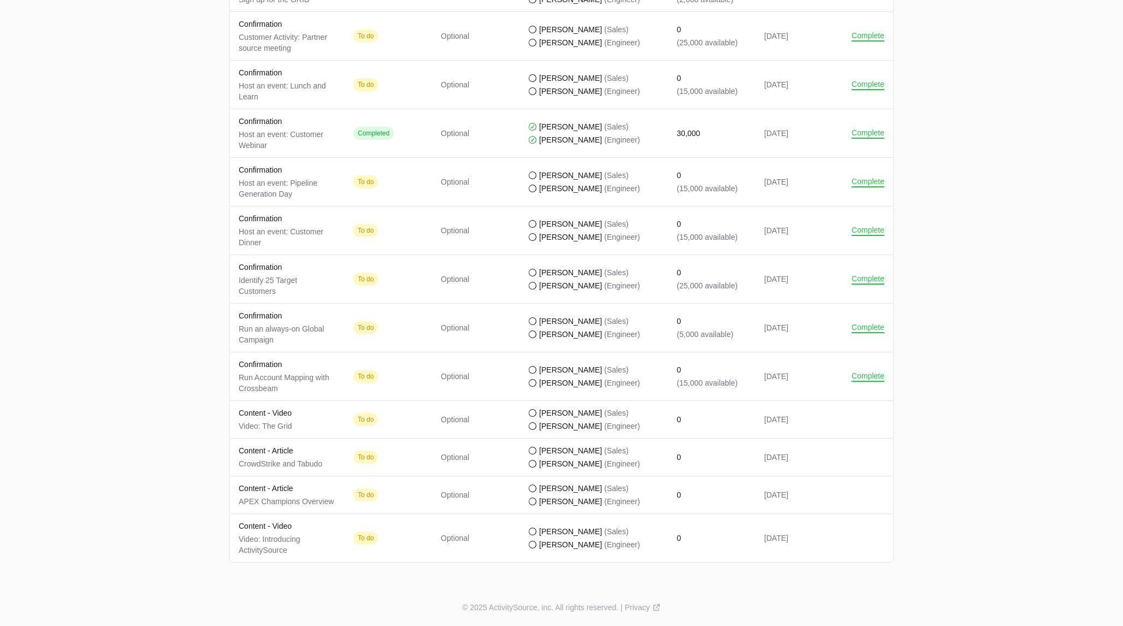
drag, startPoint x: 299, startPoint y: 391, endPoint x: 238, endPoint y: 368, distance: 65.0
click at [239, 367] on div "Confirmation Run Account Mapping with Crossbeam" at bounding box center [287, 376] width 97 height 35
drag, startPoint x: 680, startPoint y: 385, endPoint x: 701, endPoint y: 384, distance: 21.3
click at [561, 384] on p "(15,000 available)" at bounding box center [707, 382] width 61 height 11
click at [561, 394] on td "Points earned 0 (15,000 available)" at bounding box center [711, 376] width 87 height 49
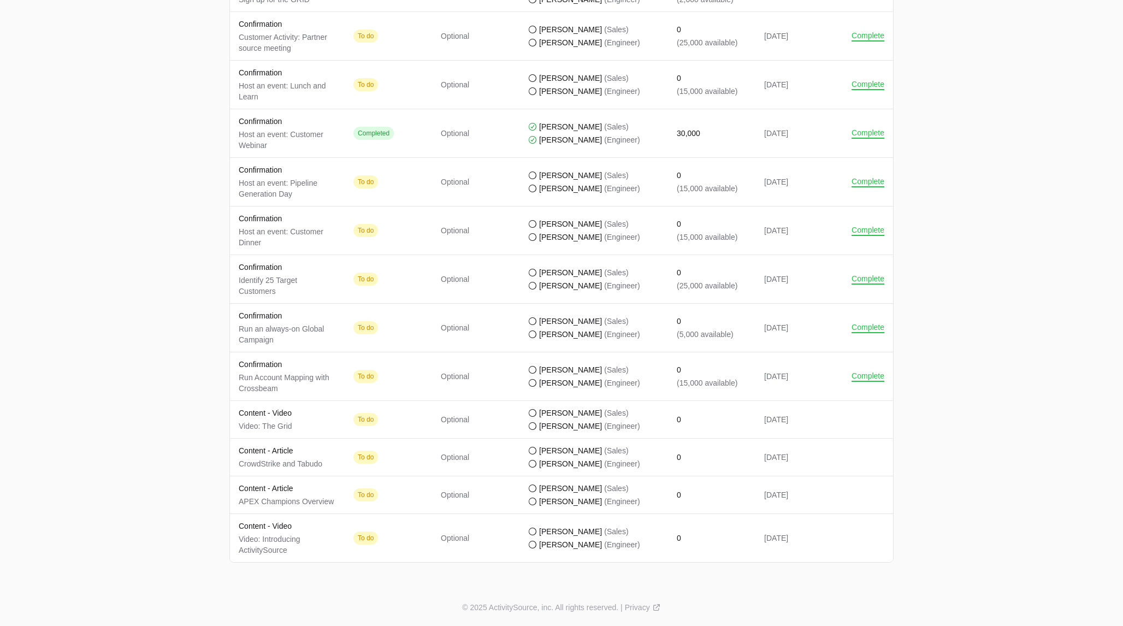
click at [255, 389] on p "Run Account Mapping with Crossbeam" at bounding box center [287, 383] width 97 height 22
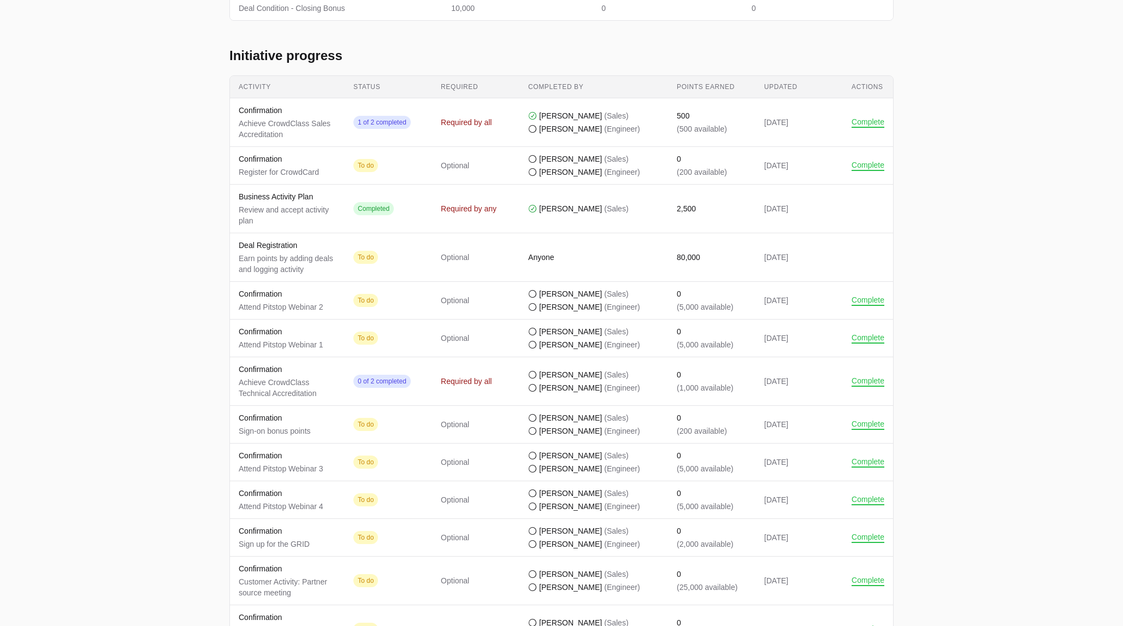
scroll to position [770, 0]
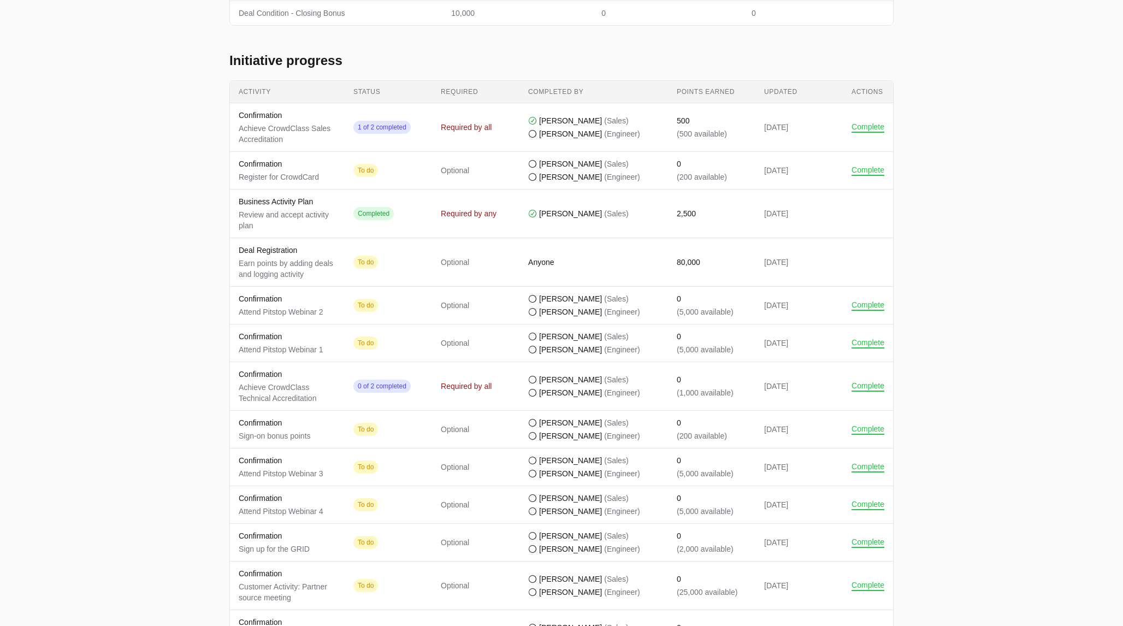
click at [561, 212] on p "2,500" at bounding box center [686, 213] width 19 height 11
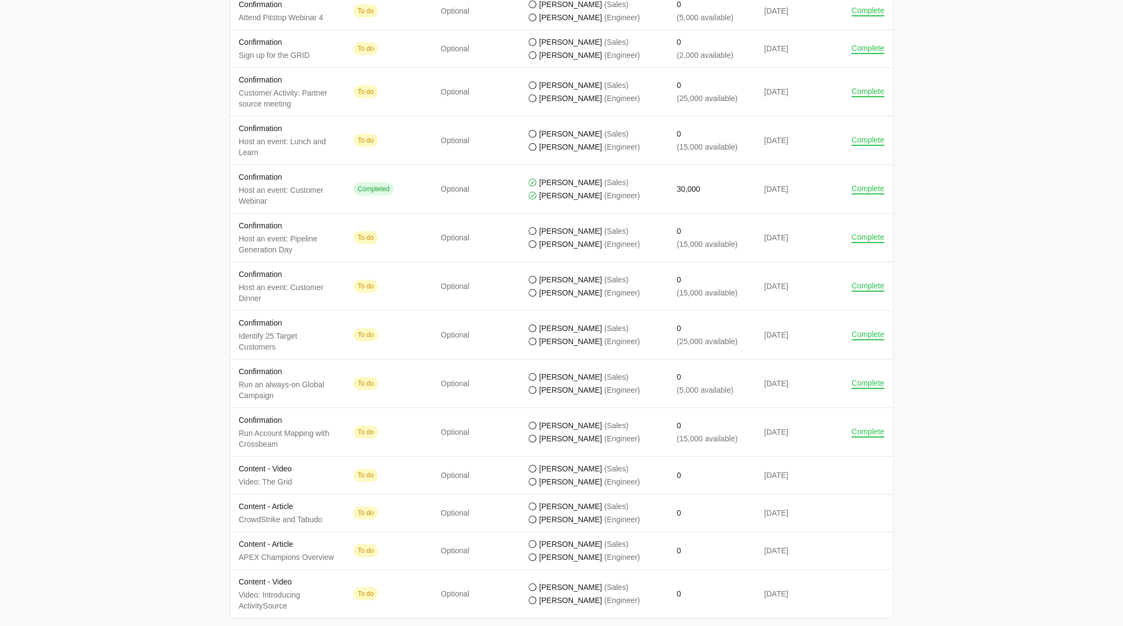
scroll to position [1320, 0]
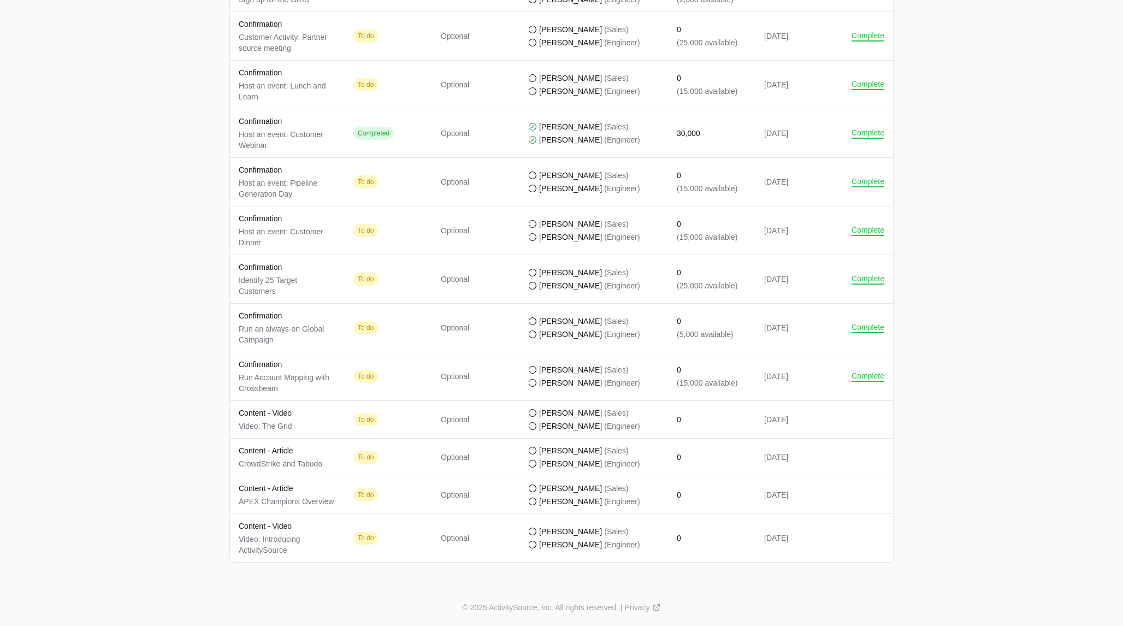
click at [261, 391] on p "Run Account Mapping with Crossbeam" at bounding box center [287, 383] width 97 height 22
click at [245, 182] on p "Host an event: Pipeline Generation Day" at bounding box center [287, 189] width 97 height 22
drag, startPoint x: 240, startPoint y: 123, endPoint x: 272, endPoint y: 146, distance: 39.2
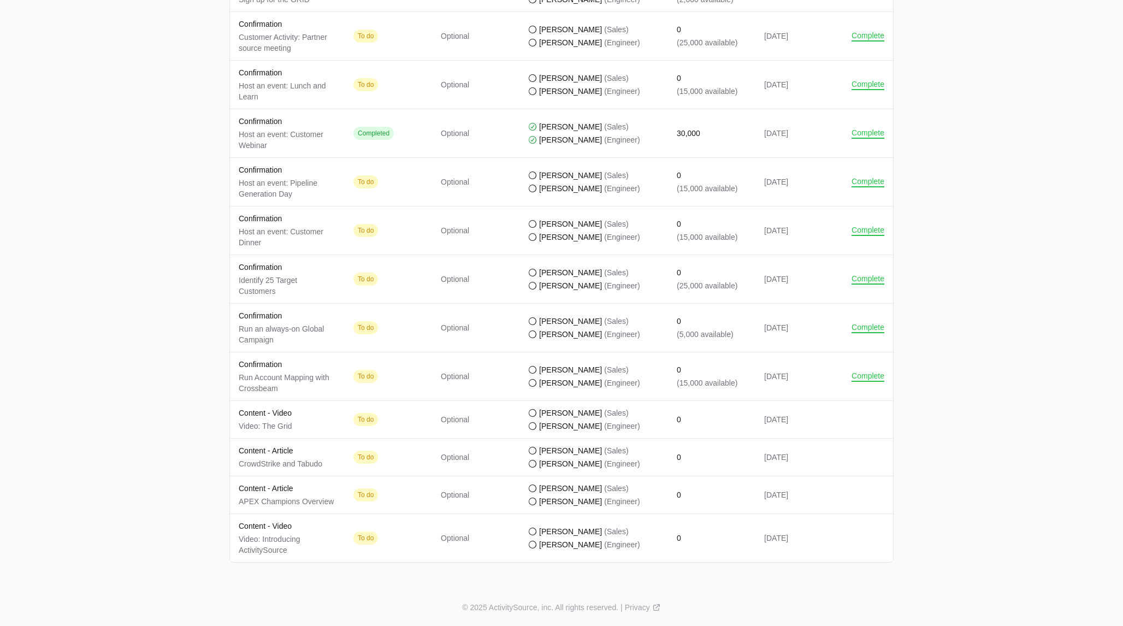
click at [272, 146] on div "Confirmation Host an event: Customer Webinar" at bounding box center [287, 133] width 97 height 35
drag, startPoint x: 702, startPoint y: 132, endPoint x: 671, endPoint y: 129, distance: 31.3
click at [561, 131] on td "Points earned 30,000" at bounding box center [711, 133] width 87 height 49
click at [561, 146] on td "Completed by [PERSON_NAME] (Sales) [PERSON_NAME] (Engineer)" at bounding box center [593, 133] width 149 height 49
click at [561, 128] on button "Complete" at bounding box center [868, 133] width 33 height 10
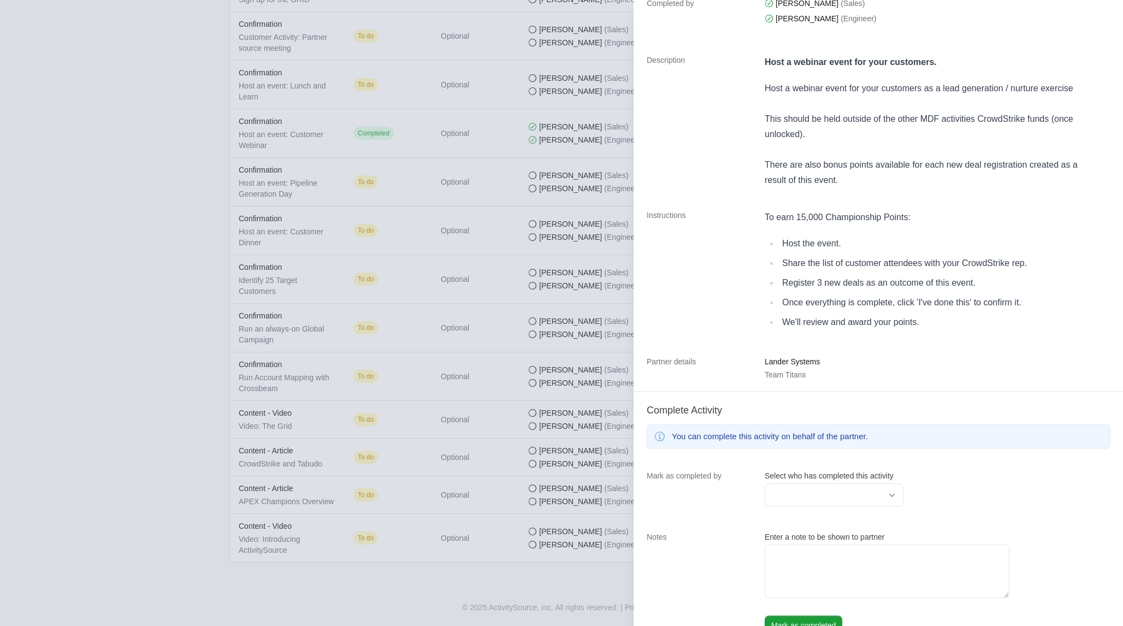
scroll to position [110, 0]
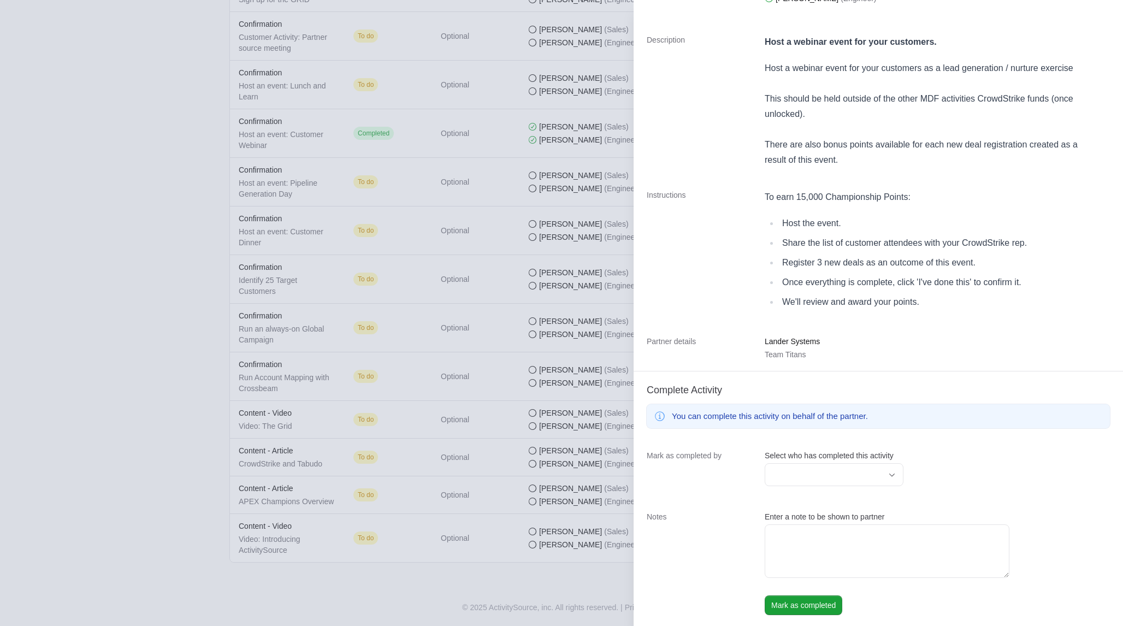
drag, startPoint x: 923, startPoint y: 303, endPoint x: 760, endPoint y: 191, distance: 197.3
click at [561, 191] on div "Instructions To earn 15,000 Championship Points: Host the event. Share the list…" at bounding box center [878, 252] width 489 height 146
click at [561, 477] on div "Open" at bounding box center [892, 475] width 22 height 22
click at [561, 479] on input "Select who has completed this activity" at bounding box center [823, 475] width 116 height 22
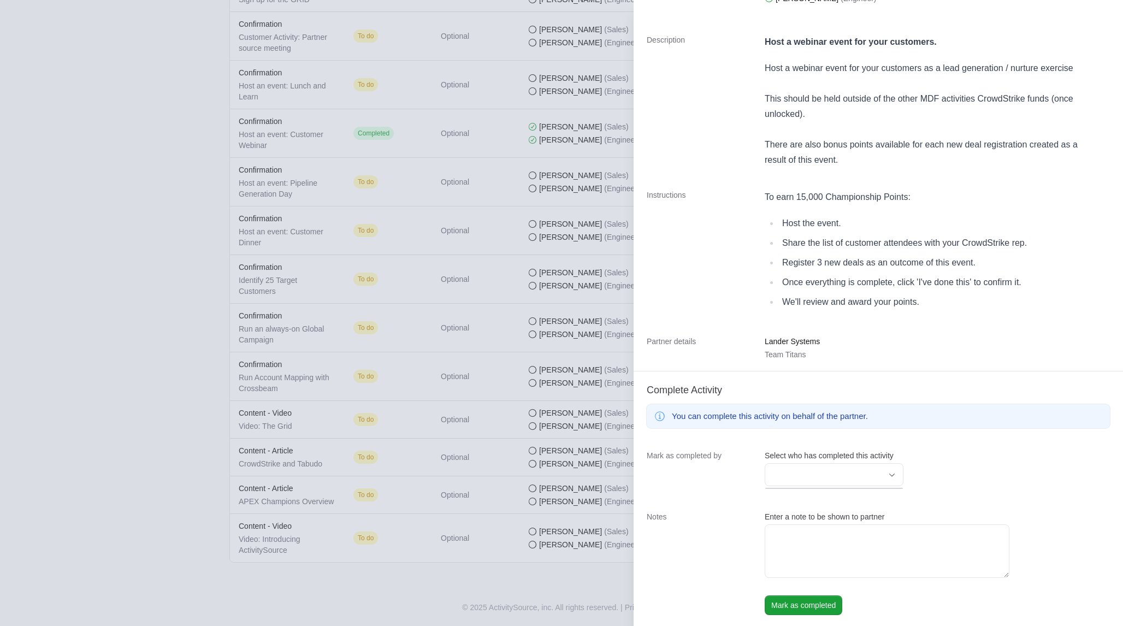
click at [561, 477] on div "[PERSON_NAME] as completed by Select who has completed this activity" at bounding box center [878, 469] width 489 height 61
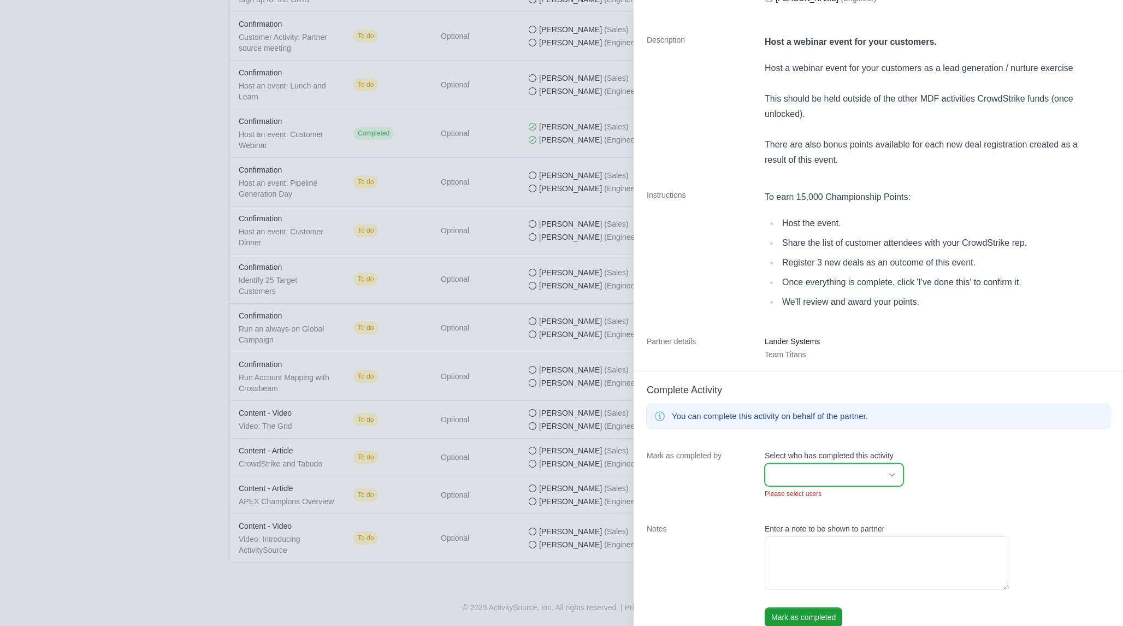
click at [561, 473] on icon "Open" at bounding box center [892, 475] width 9 height 4
click at [561, 473] on span "Close" at bounding box center [892, 475] width 22 height 4
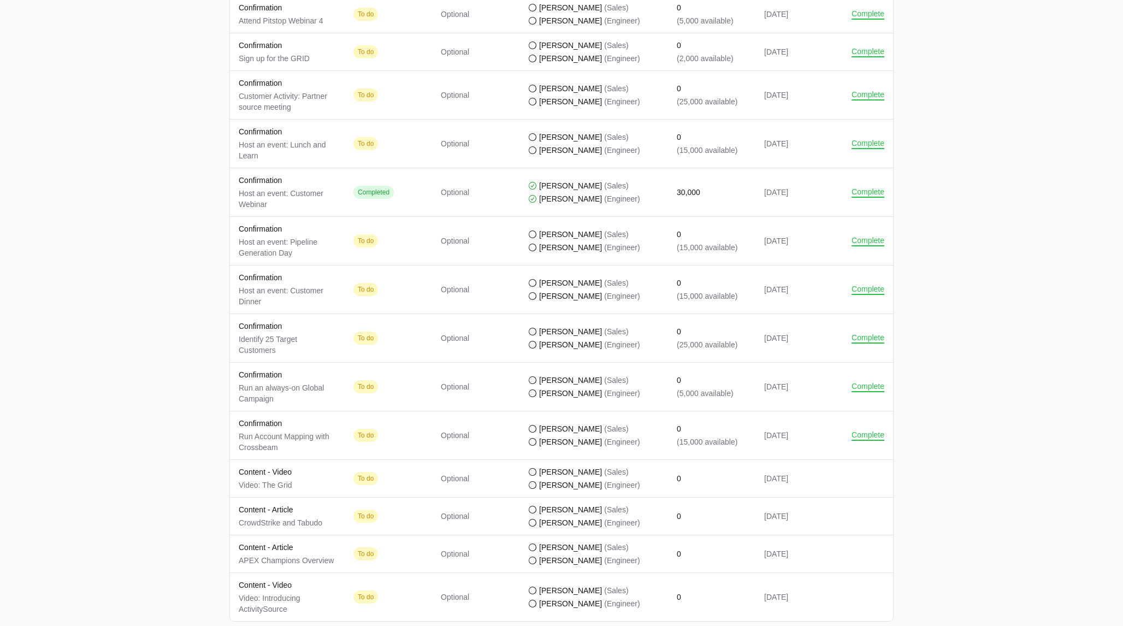
scroll to position [1320, 0]
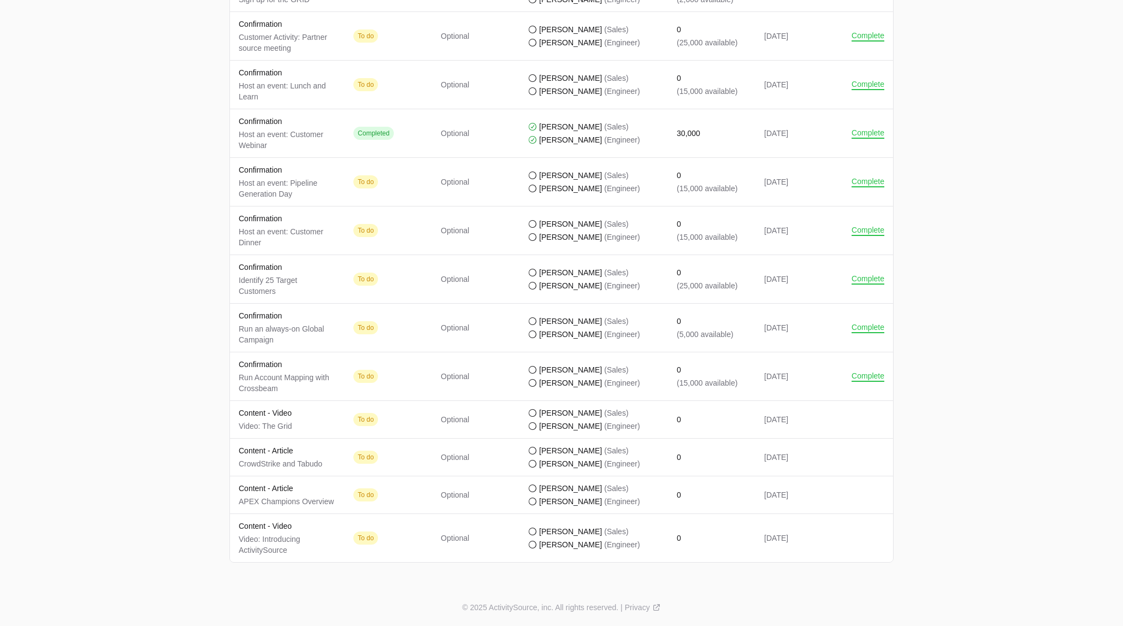
drag, startPoint x: 680, startPoint y: 383, endPoint x: 732, endPoint y: 386, distance: 51.9
click at [561, 386] on p "(15,000 available)" at bounding box center [707, 382] width 61 height 11
click at [561, 392] on td "Points earned 0 (15,000 available)" at bounding box center [711, 376] width 87 height 49
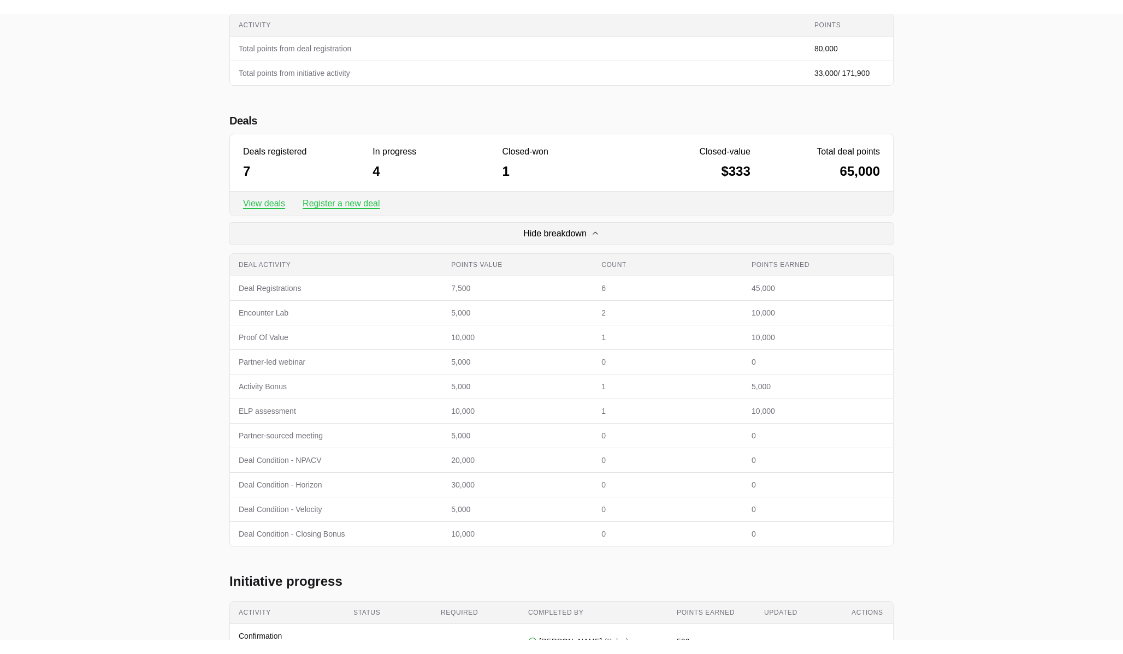
scroll to position [264, 0]
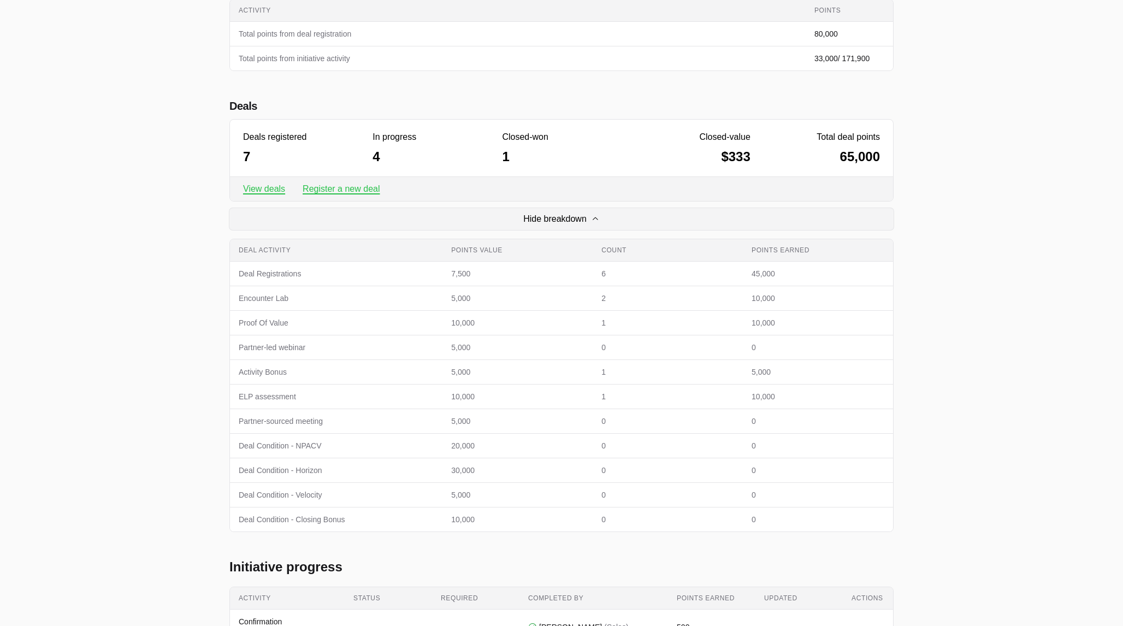
drag, startPoint x: 235, startPoint y: 275, endPoint x: 388, endPoint y: 517, distance: 286.0
click at [388, 517] on tbody "Deal activity Deal Registrations Points value 7,500 Count 6 Points earned 45,00…" at bounding box center [561, 397] width 663 height 270
click at [388, 517] on span "Deal Condition - Closing Bonus" at bounding box center [336, 519] width 195 height 11
drag, startPoint x: 232, startPoint y: 494, endPoint x: 483, endPoint y: 498, distance: 251.8
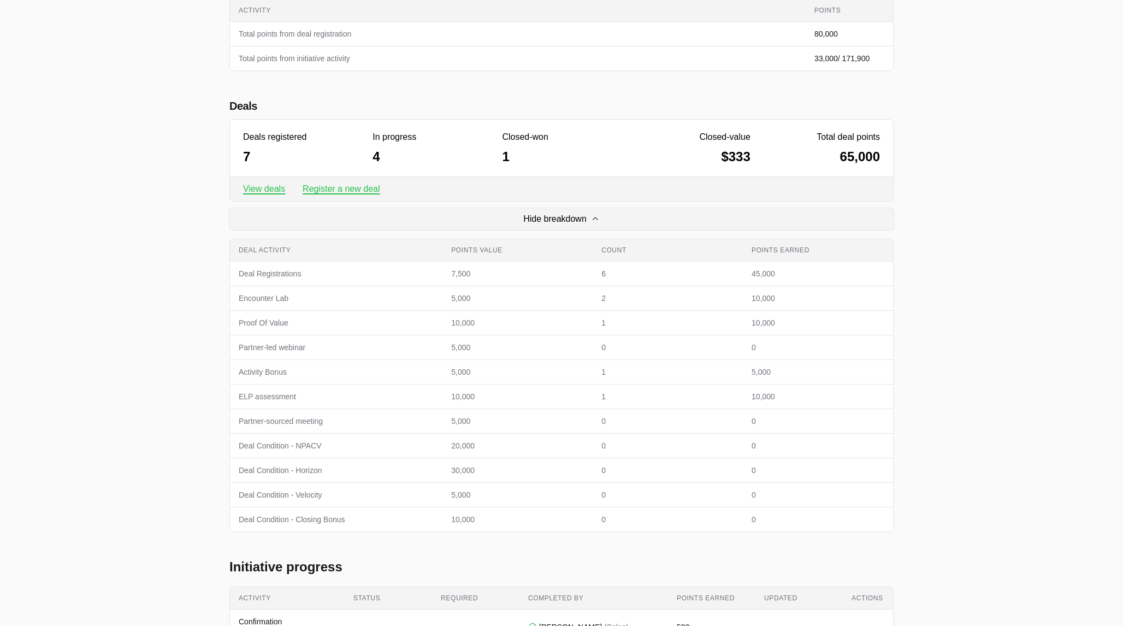
click at [483, 498] on tr "Deal activity Deal Condition - Velocity Points value 5,000 Count 0 Points earne…" at bounding box center [561, 495] width 663 height 25
